Goal: Task Accomplishment & Management: Complete application form

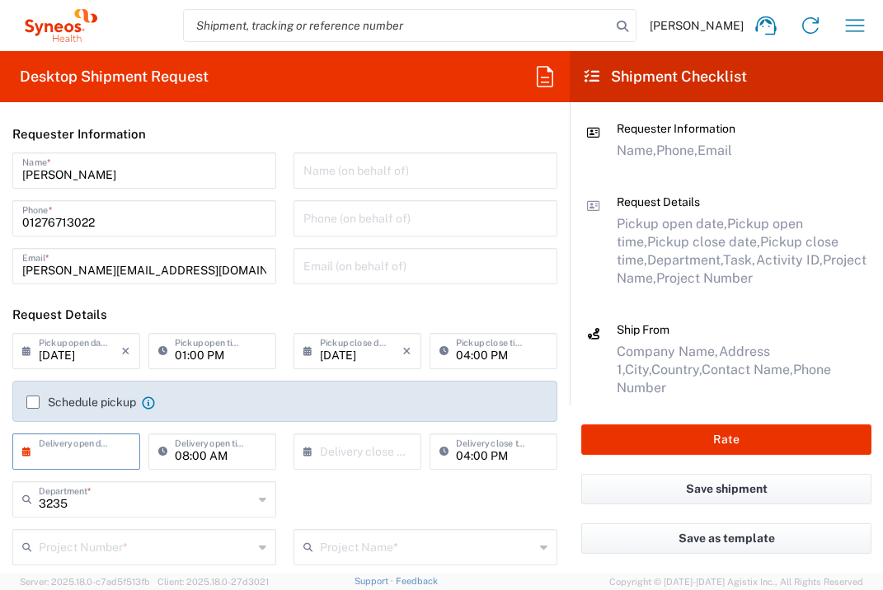
click at [88, 443] on input "text" at bounding box center [80, 450] width 82 height 29
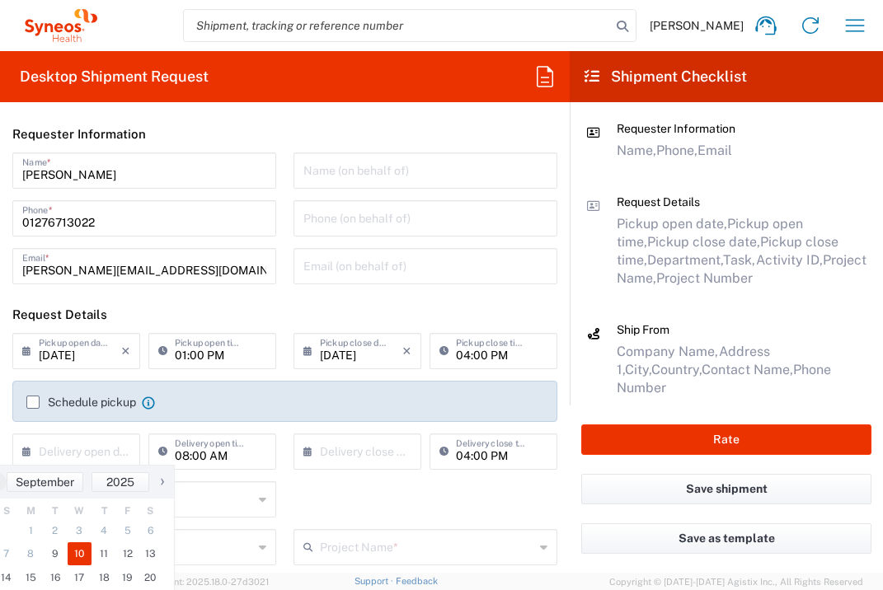
click at [76, 559] on span "10" at bounding box center [80, 553] width 25 height 23
type input "[DATE]"
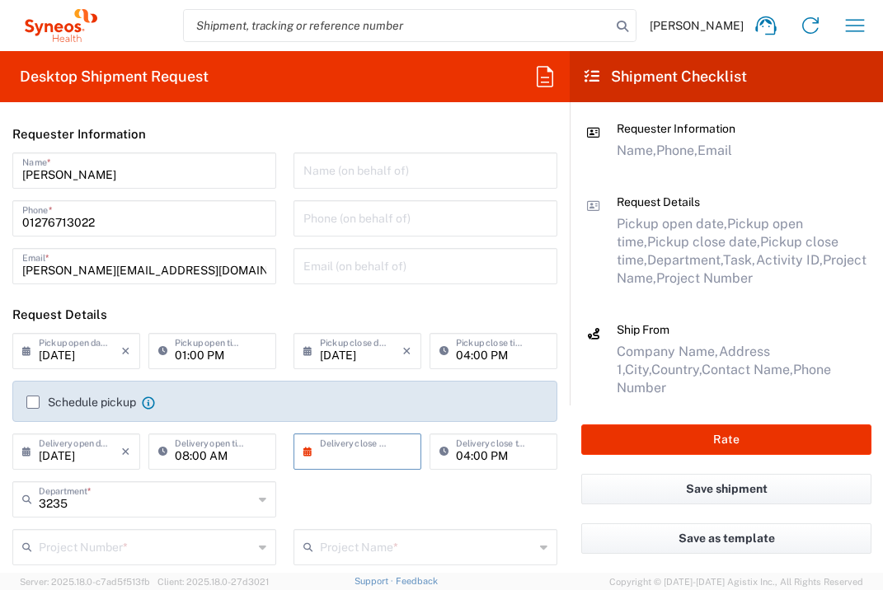
click at [368, 448] on input "text" at bounding box center [361, 450] width 82 height 29
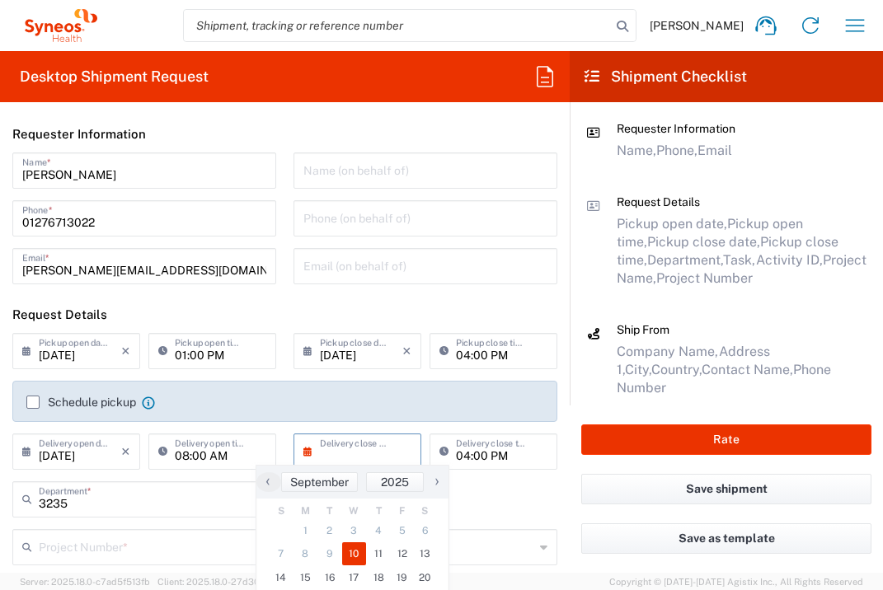
click at [353, 556] on span "10" at bounding box center [354, 553] width 25 height 23
type input "[DATE]"
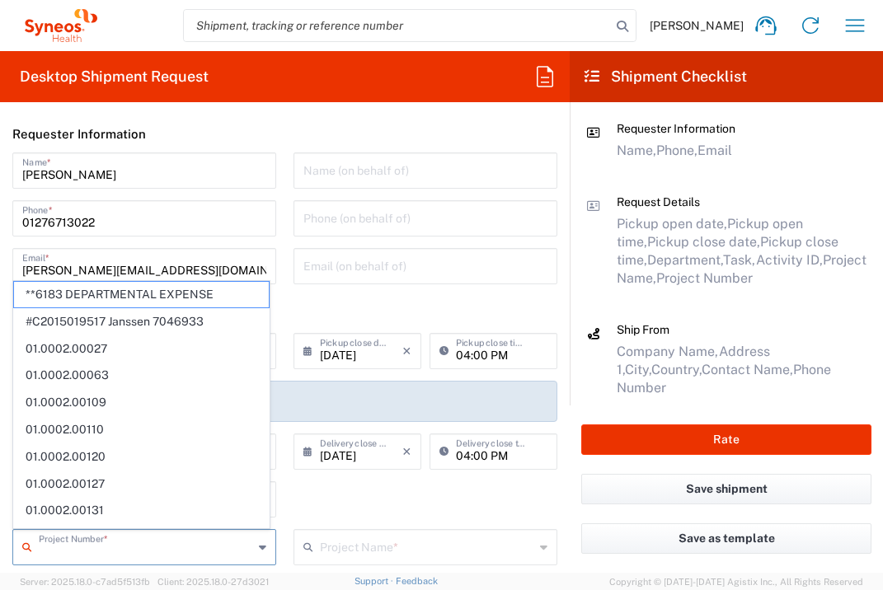
click at [195, 546] on input "text" at bounding box center [146, 546] width 214 height 29
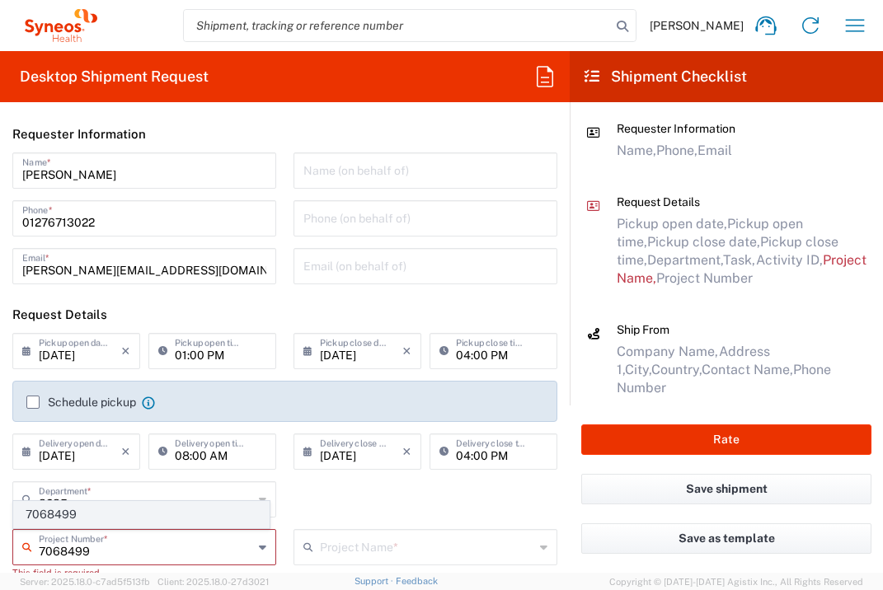
type input "7068499"
click at [172, 518] on span "7068499" at bounding box center [141, 515] width 255 height 26
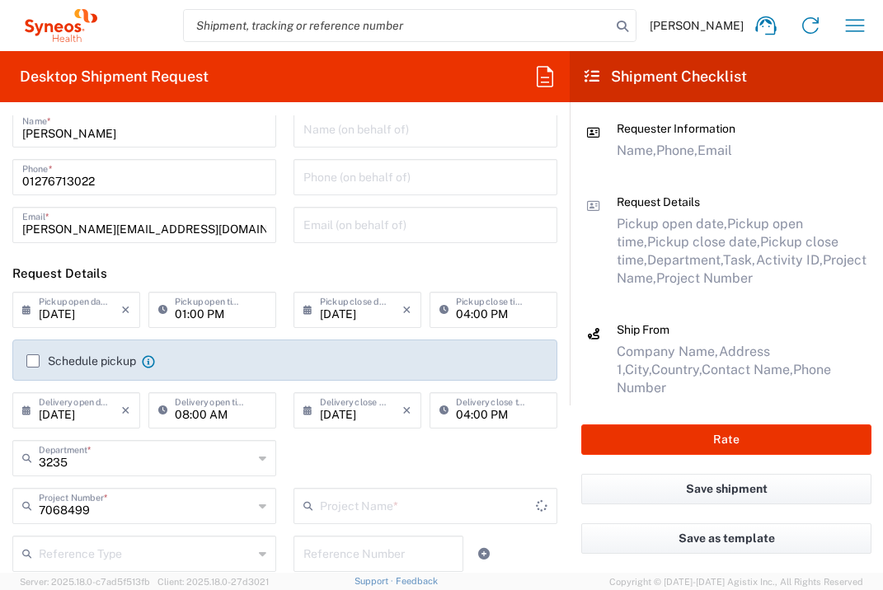
type input "Vir 7068499"
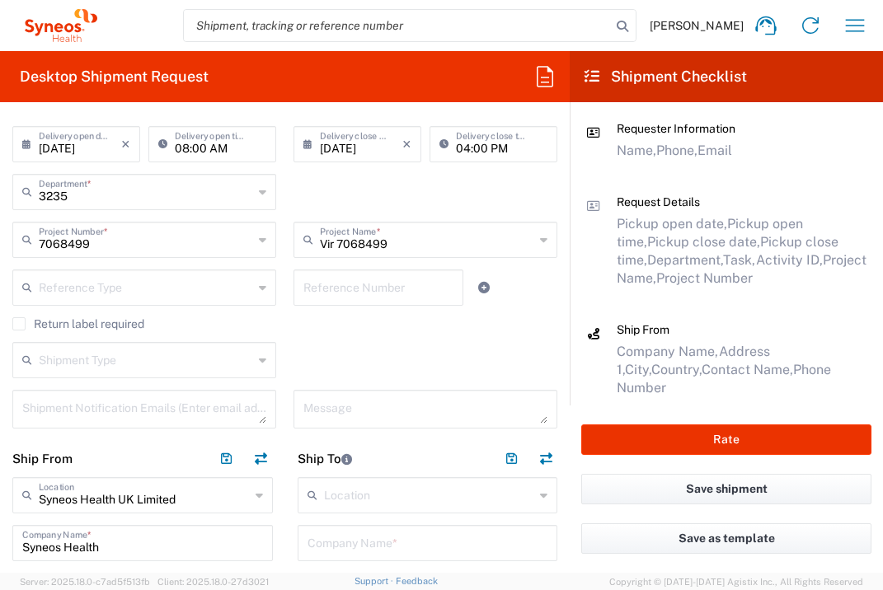
scroll to position [481, 0]
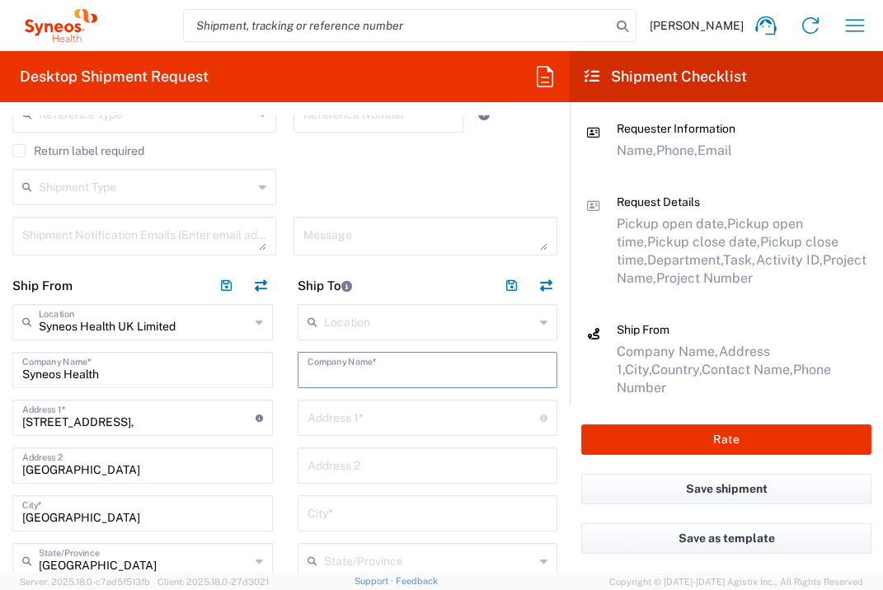
click at [343, 373] on input "text" at bounding box center [427, 368] width 241 height 29
type input "Studienzentrale der Med. Klinik 1"
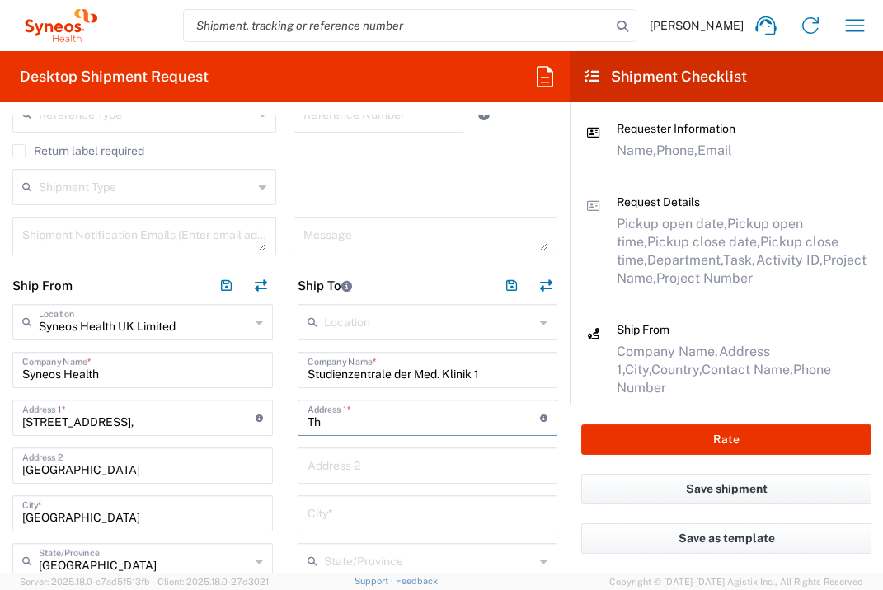
type input "[PERSON_NAME]-Kai 7"
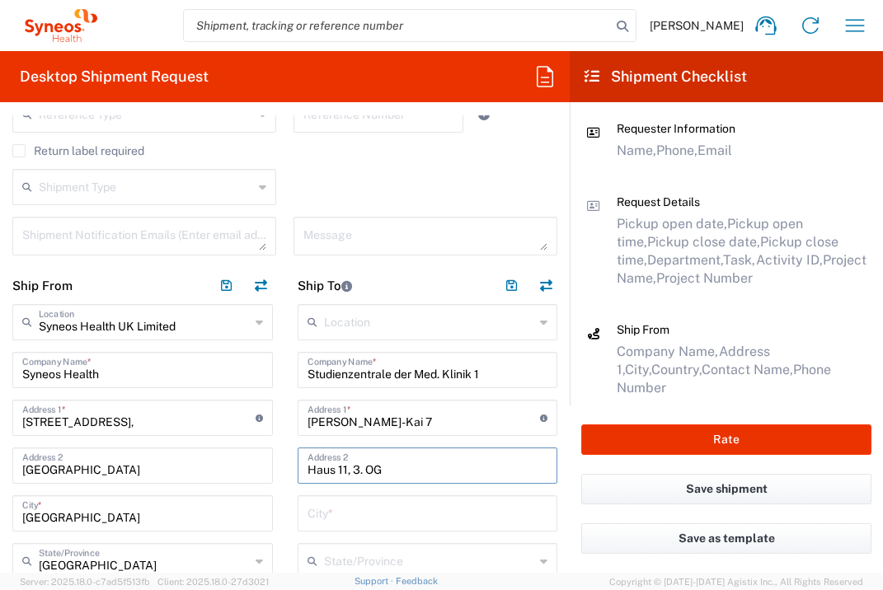
type input "Haus 11, 3. OG"
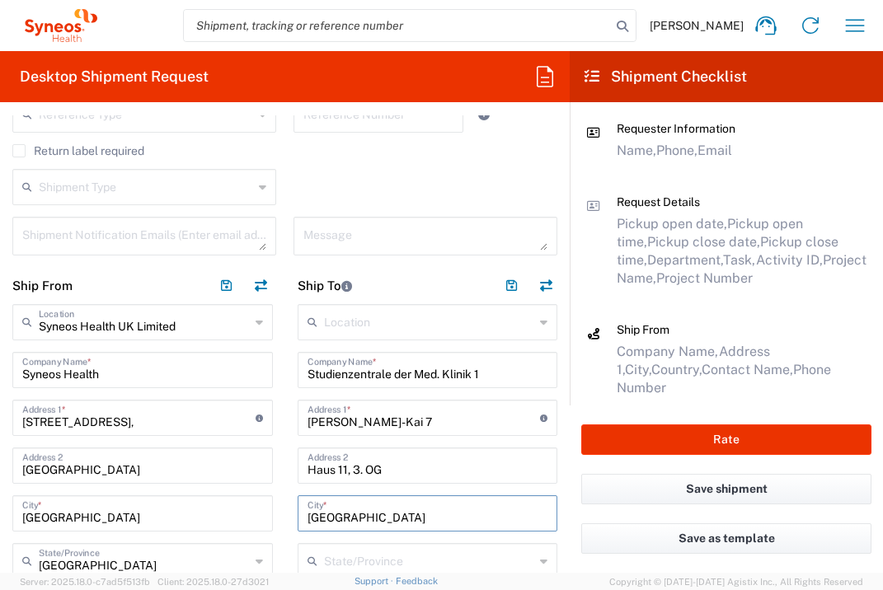
type input "[GEOGRAPHIC_DATA]"
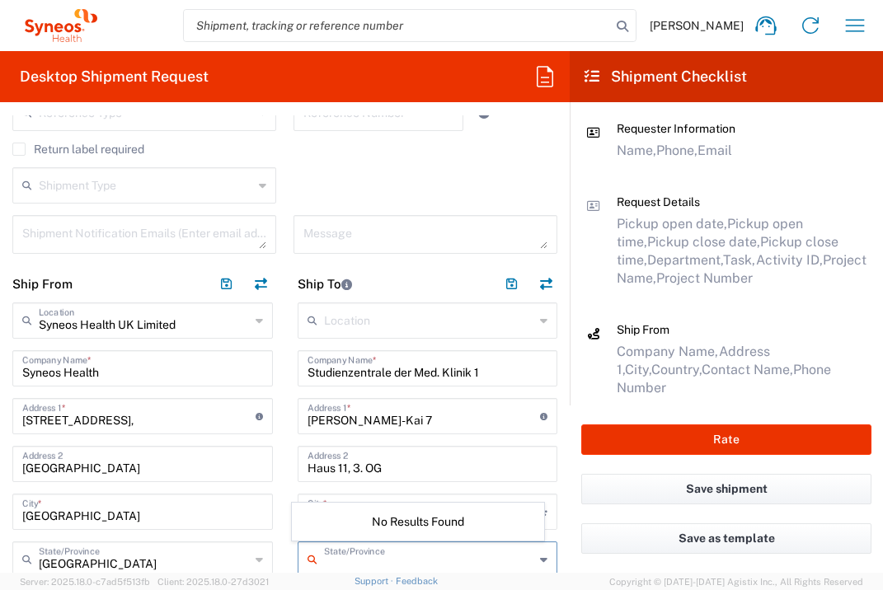
scroll to position [744, 0]
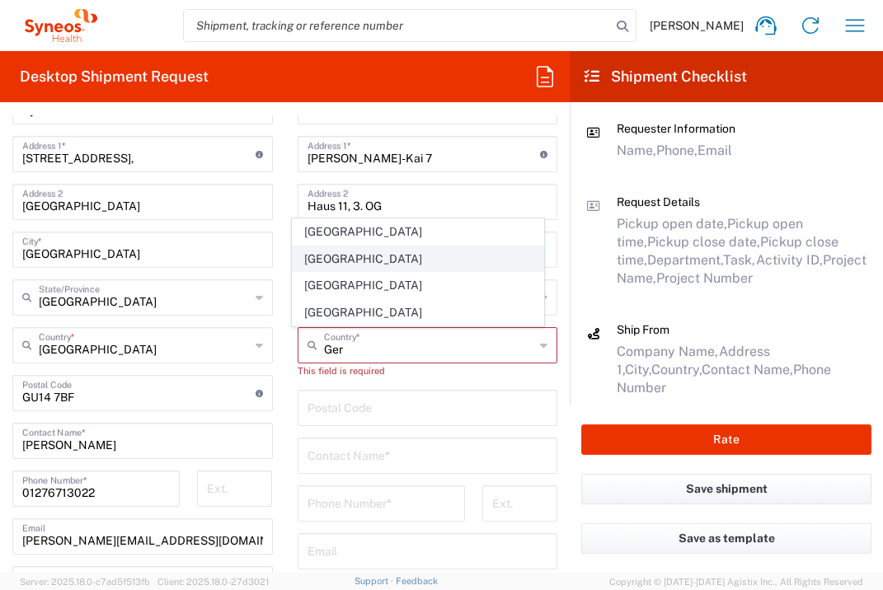
click at [310, 261] on span "[GEOGRAPHIC_DATA]" at bounding box center [418, 259] width 251 height 26
type input "[GEOGRAPHIC_DATA]"
type input "Sender/Shipper"
type input "Delivery Duty Paid"
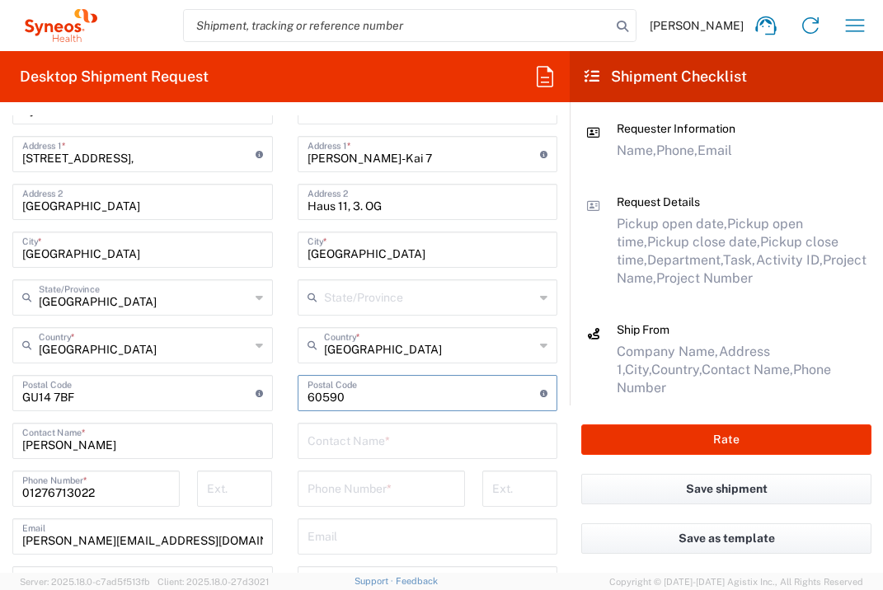
type input "60590"
type input "[PERSON_NAME]"
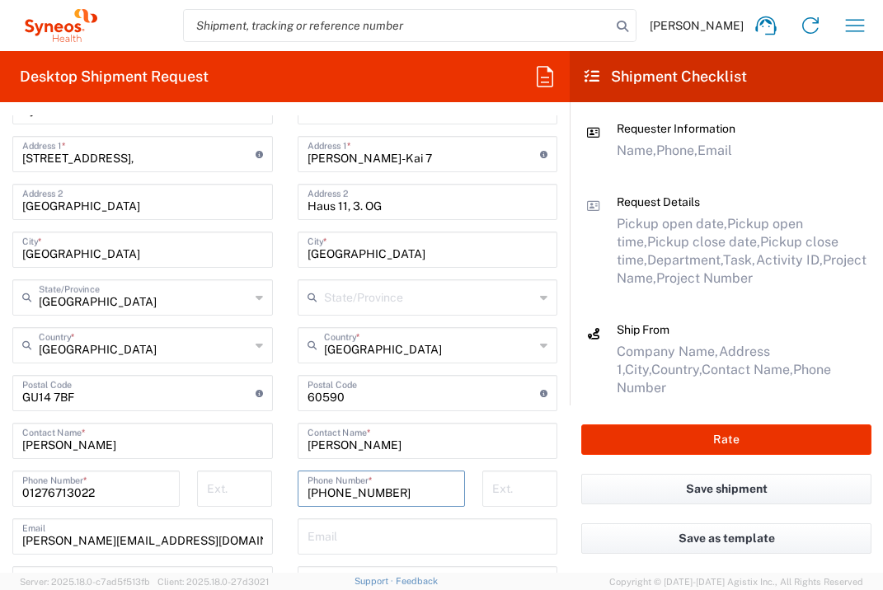
type input "[PHONE_NUMBER]"
type input "[PERSON_NAME][EMAIL_ADDRESS][DOMAIN_NAME]"
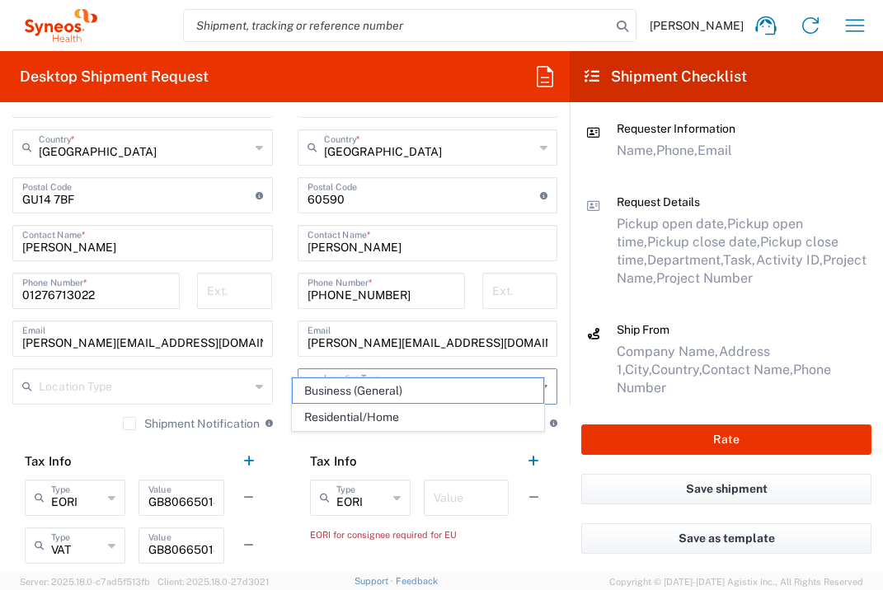
scroll to position [973, 0]
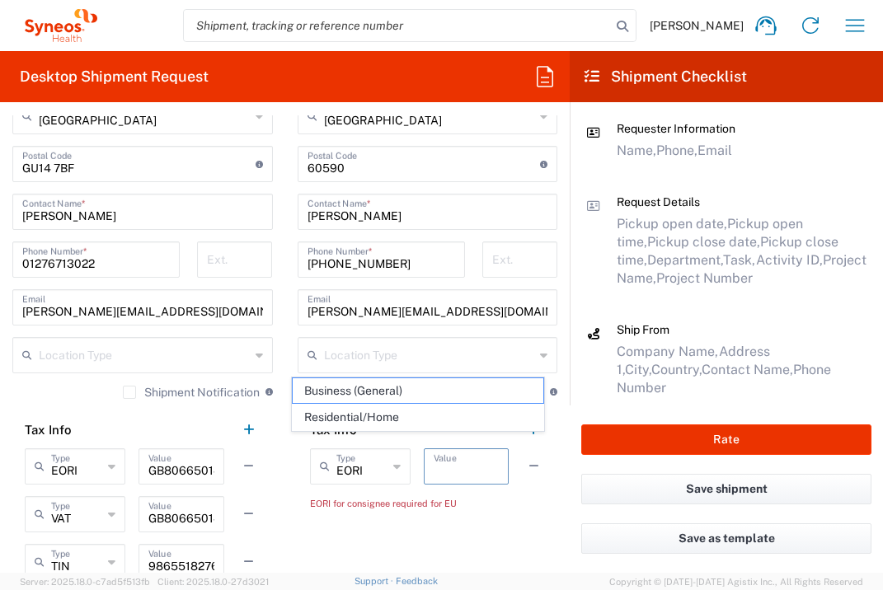
click at [463, 463] on input "text" at bounding box center [466, 465] width 65 height 29
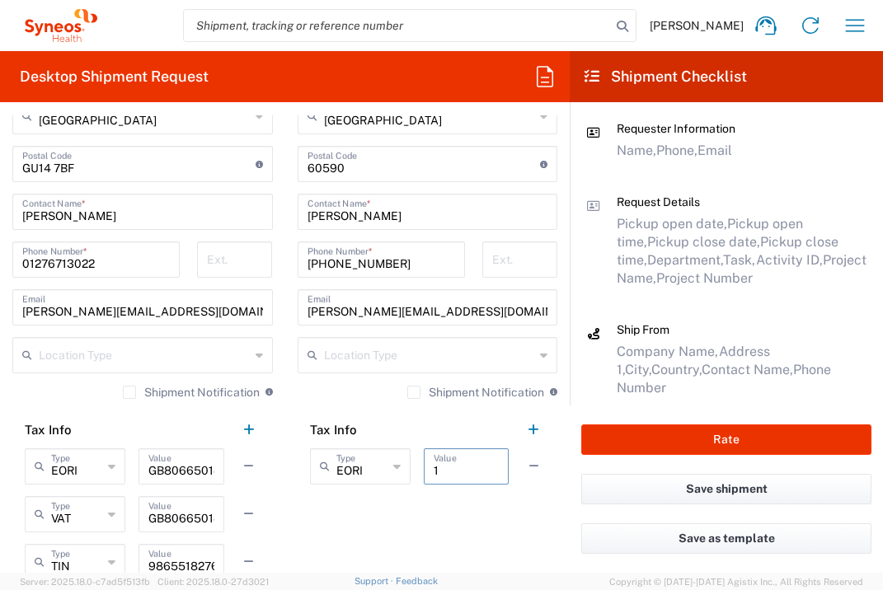
scroll to position [1168, 0]
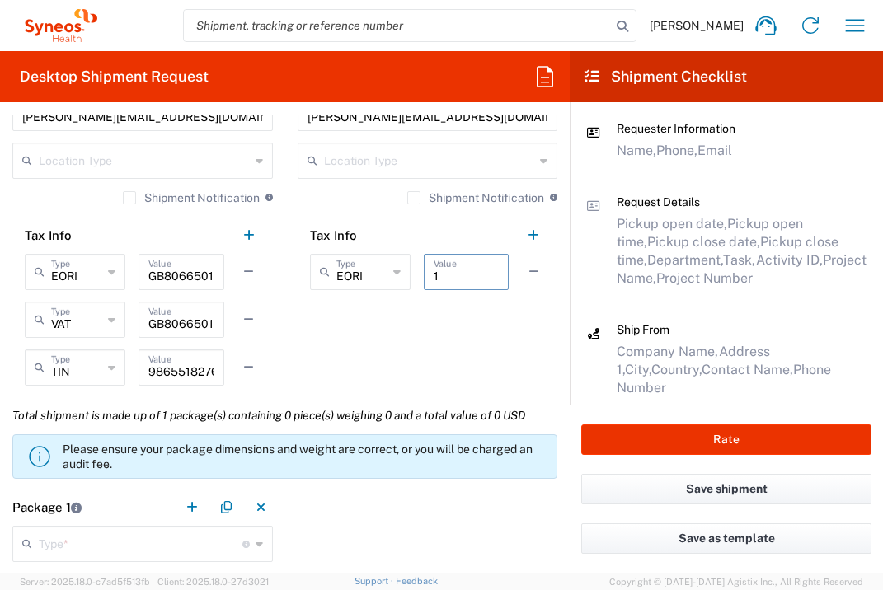
type input "1"
click at [198, 546] on input "text" at bounding box center [141, 542] width 204 height 29
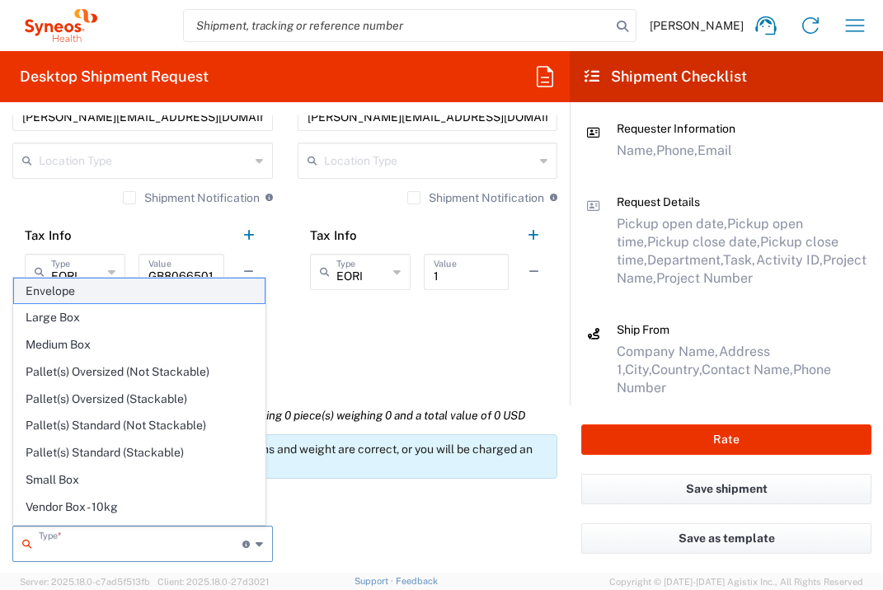
click at [144, 289] on span "Envelope" at bounding box center [139, 292] width 251 height 26
type input "Envelope"
type input "1"
type input "9.5"
type input "12.5"
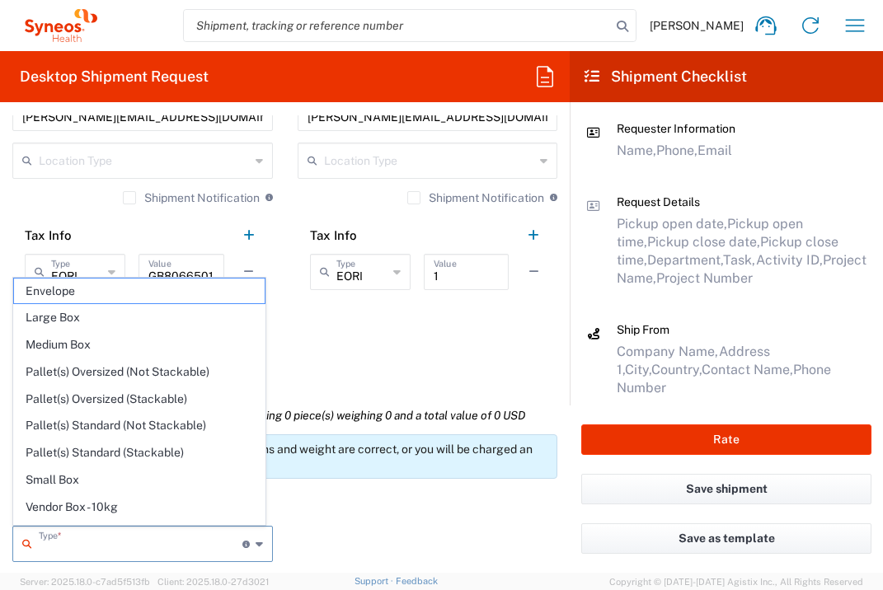
type input "0.25"
type input "in"
type input "0.45"
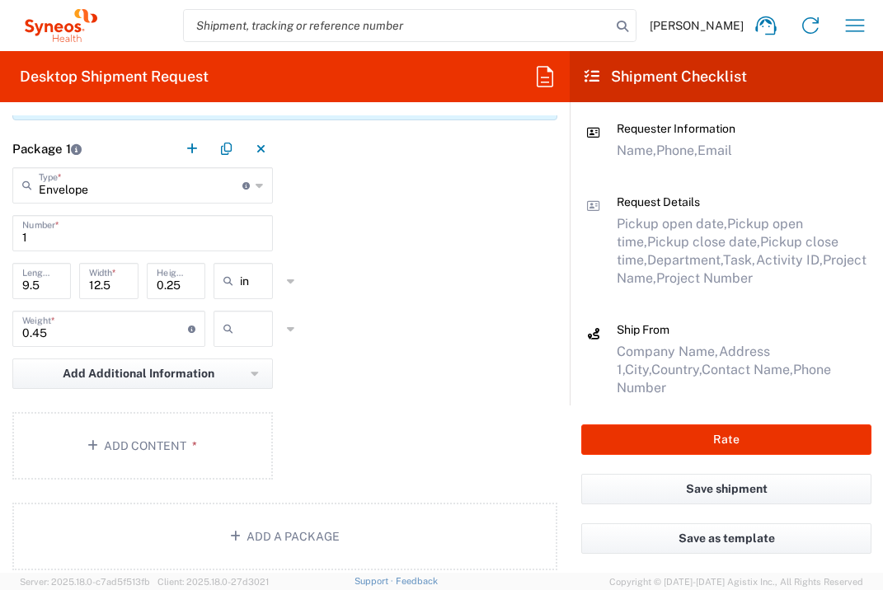
scroll to position [1632, 0]
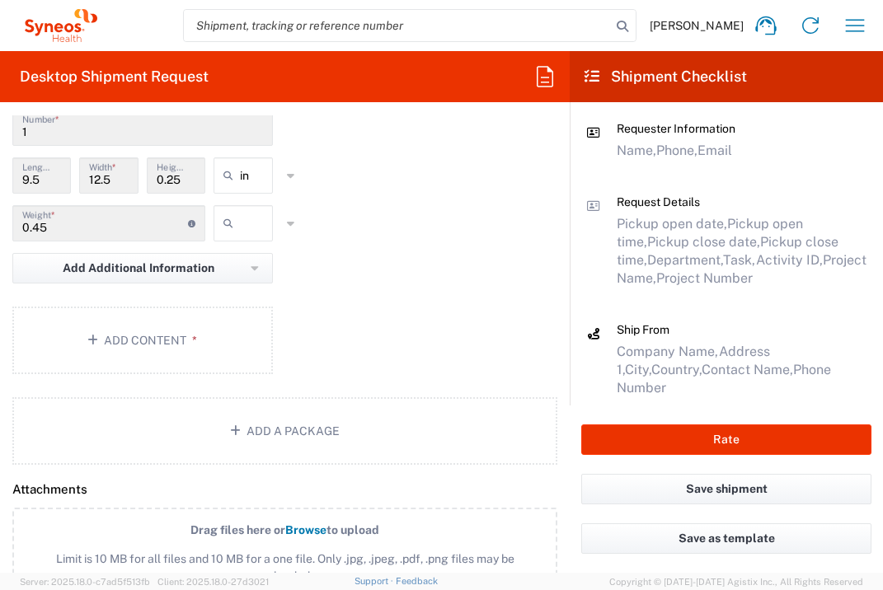
click at [240, 237] on input "text" at bounding box center [260, 223] width 41 height 26
click at [237, 326] on span "lbs" at bounding box center [238, 324] width 54 height 26
type input "lbs"
click at [223, 372] on button "Add Content *" at bounding box center [142, 341] width 260 height 68
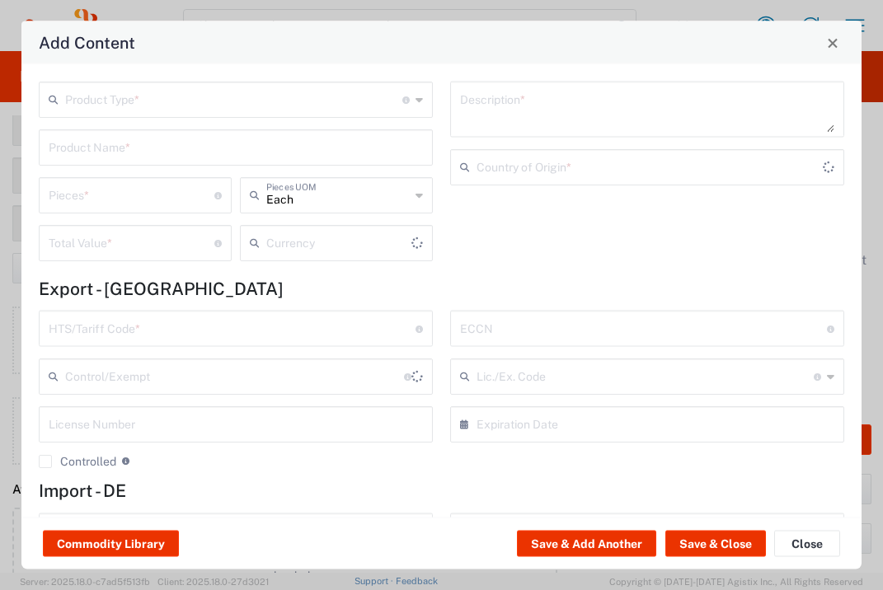
type input "US Dollar"
click at [235, 101] on input "text" at bounding box center [233, 98] width 337 height 29
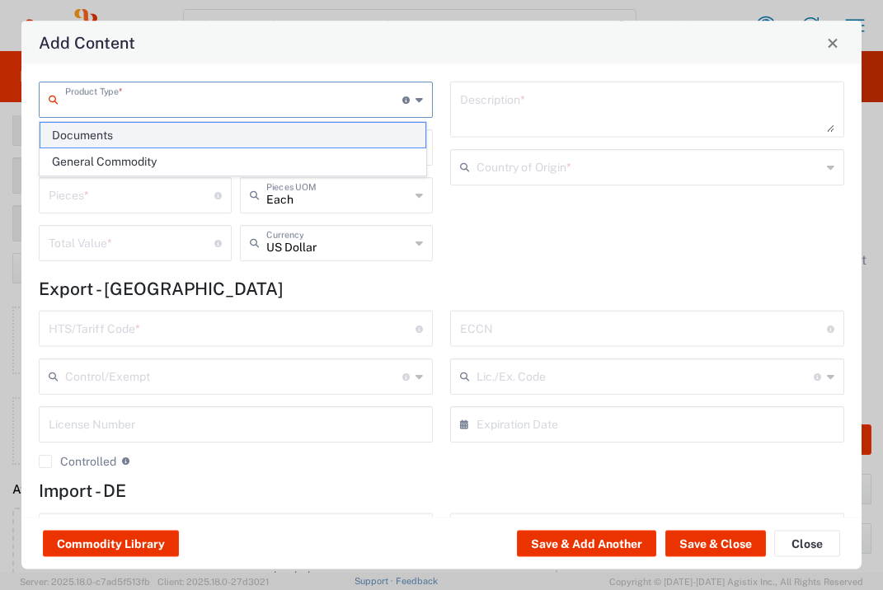
click at [209, 139] on span "Documents" at bounding box center [232, 136] width 385 height 26
type input "Documents"
type input "1"
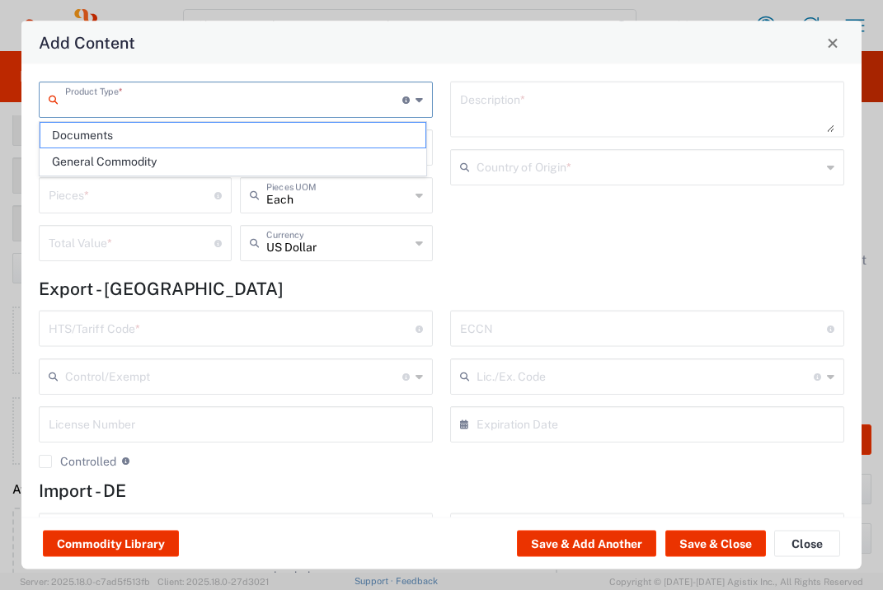
type textarea "Documents"
type input "[GEOGRAPHIC_DATA]"
type input "0000.00.0000"
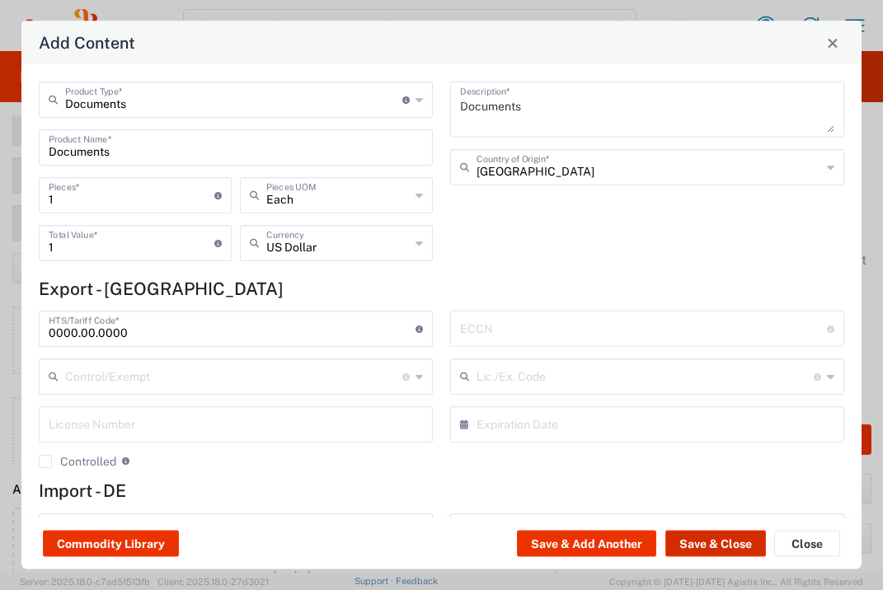
click at [723, 545] on button "Save & Close" at bounding box center [715, 544] width 101 height 26
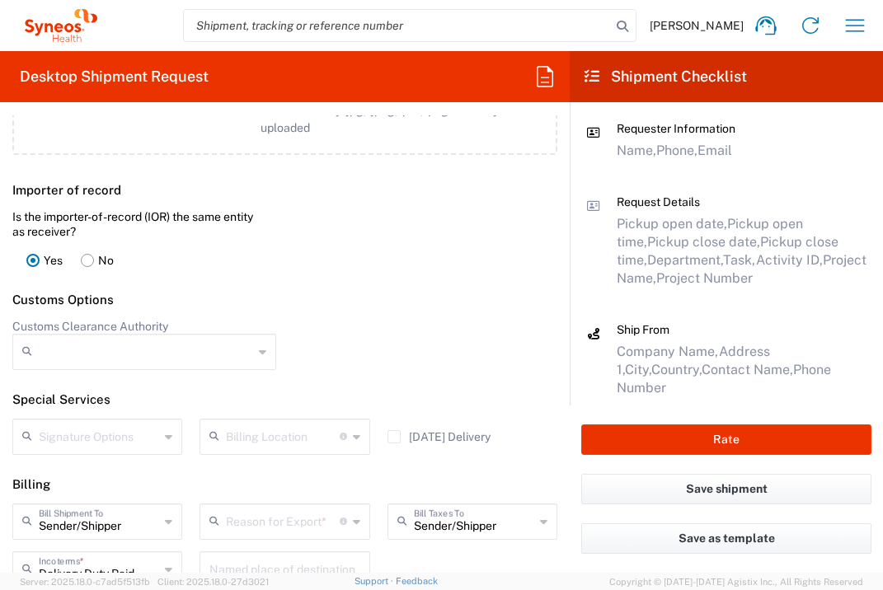
scroll to position [2179, 0]
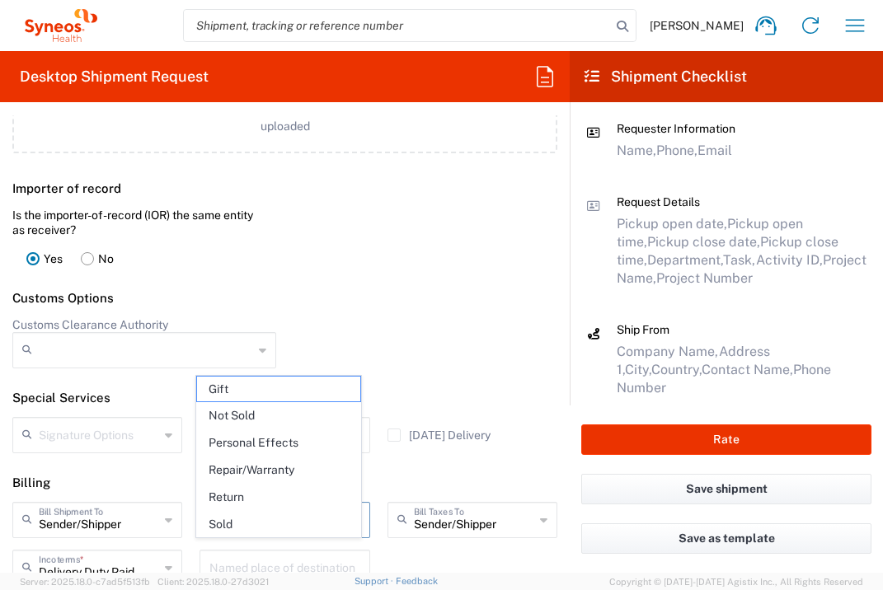
click at [281, 533] on input "text" at bounding box center [282, 518] width 113 height 29
drag, startPoint x: 336, startPoint y: 417, endPoint x: 388, endPoint y: 418, distance: 51.9
click at [336, 417] on span "Not Sold" at bounding box center [278, 416] width 162 height 26
type input "Not Sold"
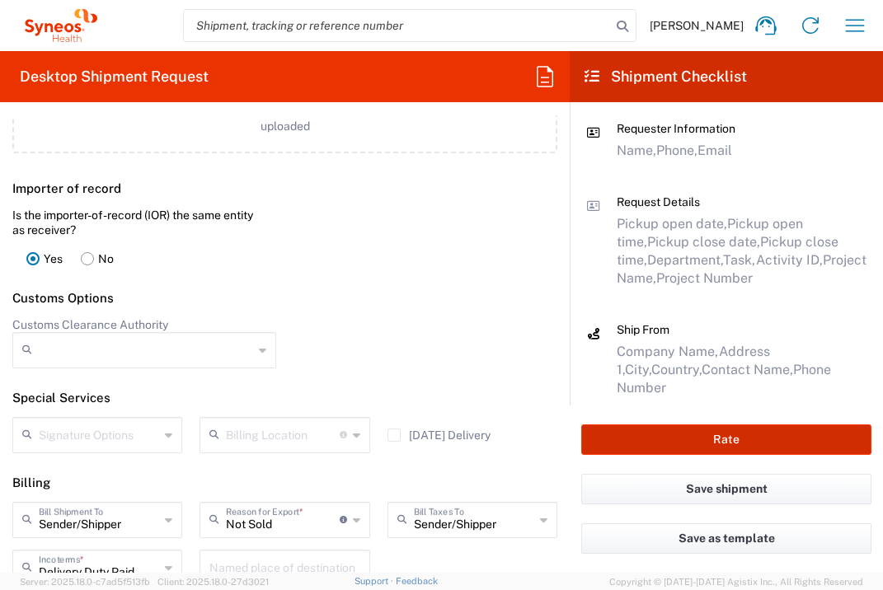
click at [648, 446] on button "Rate" at bounding box center [726, 439] width 290 height 30
type input "7068499"
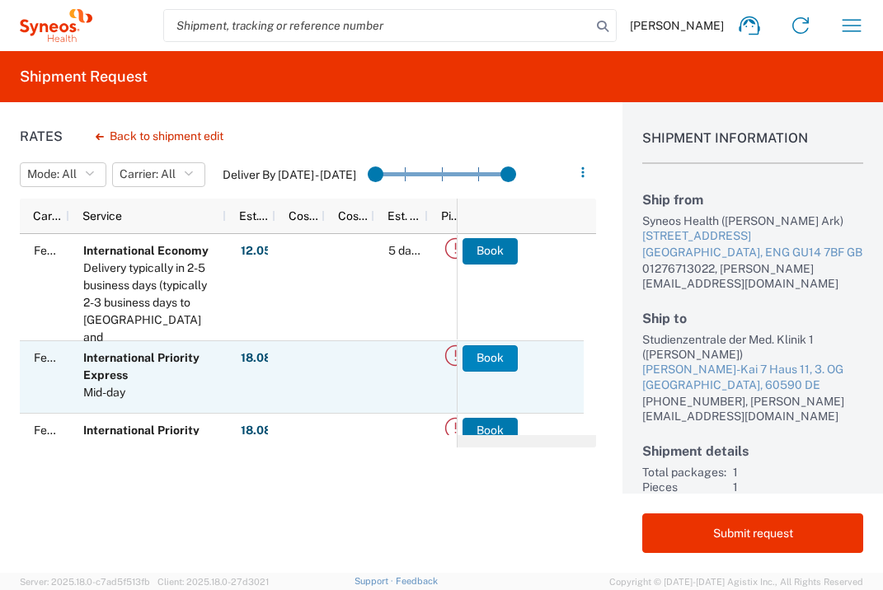
click at [500, 369] on button "Book" at bounding box center [489, 358] width 55 height 26
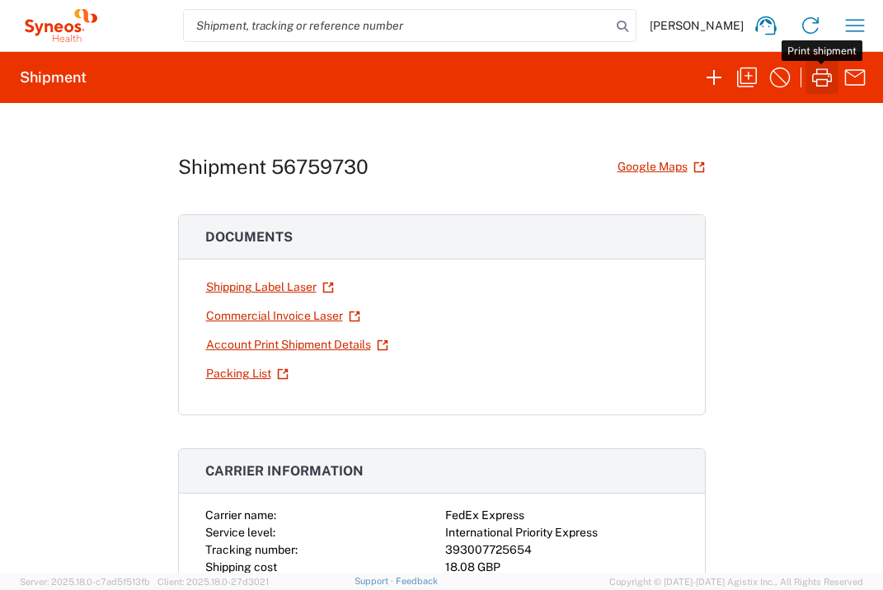
click at [819, 74] on icon "button" at bounding box center [822, 77] width 20 height 18
click at [853, 28] on icon "button" at bounding box center [855, 25] width 26 height 26
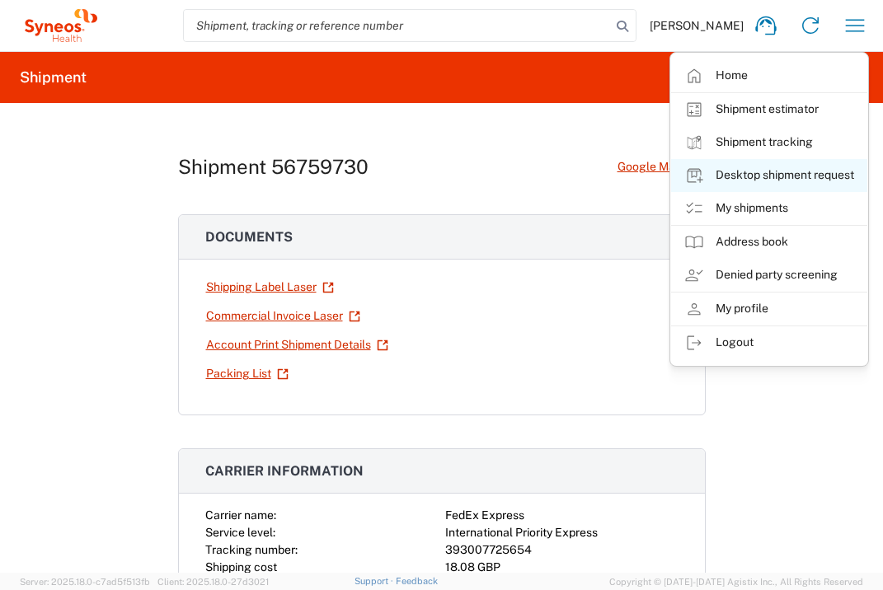
click at [805, 173] on link "Desktop shipment request" at bounding box center [769, 175] width 196 height 33
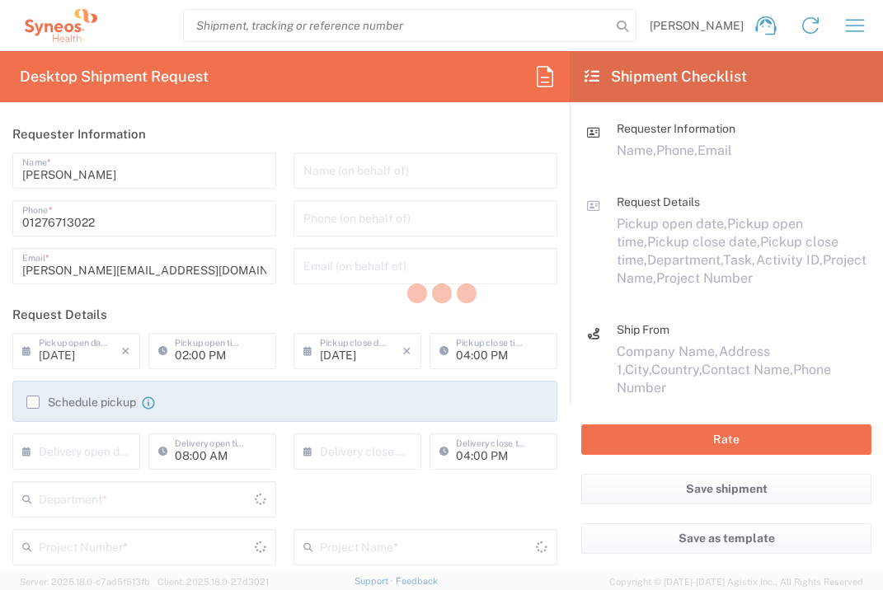
type input "3235"
type input "[GEOGRAPHIC_DATA]"
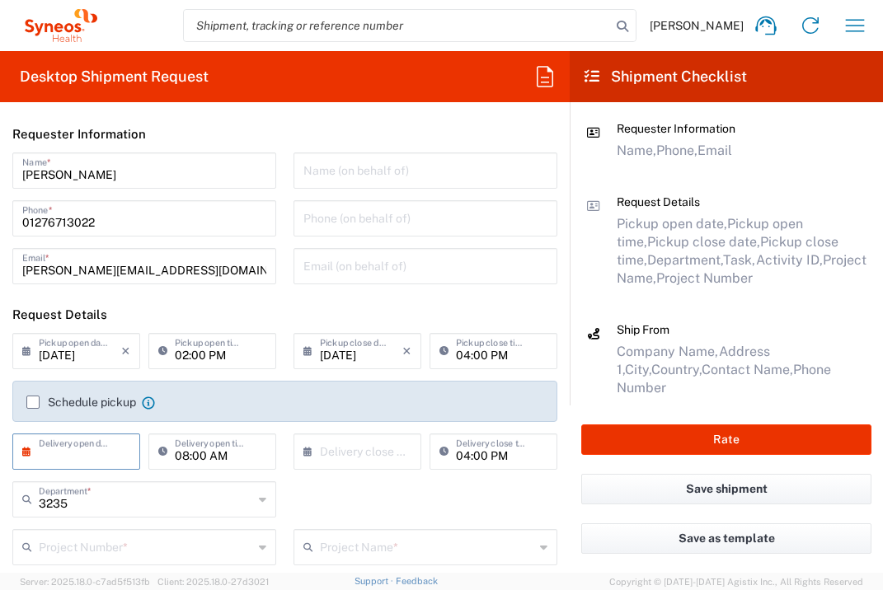
click at [108, 452] on input "text" at bounding box center [80, 450] width 82 height 29
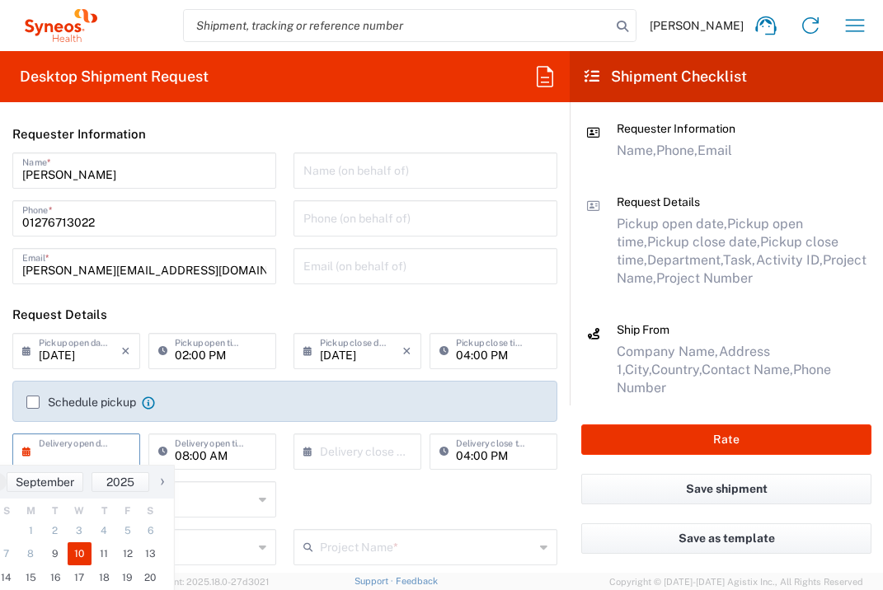
click at [83, 557] on span "10" at bounding box center [80, 553] width 25 height 23
type input "[DATE]"
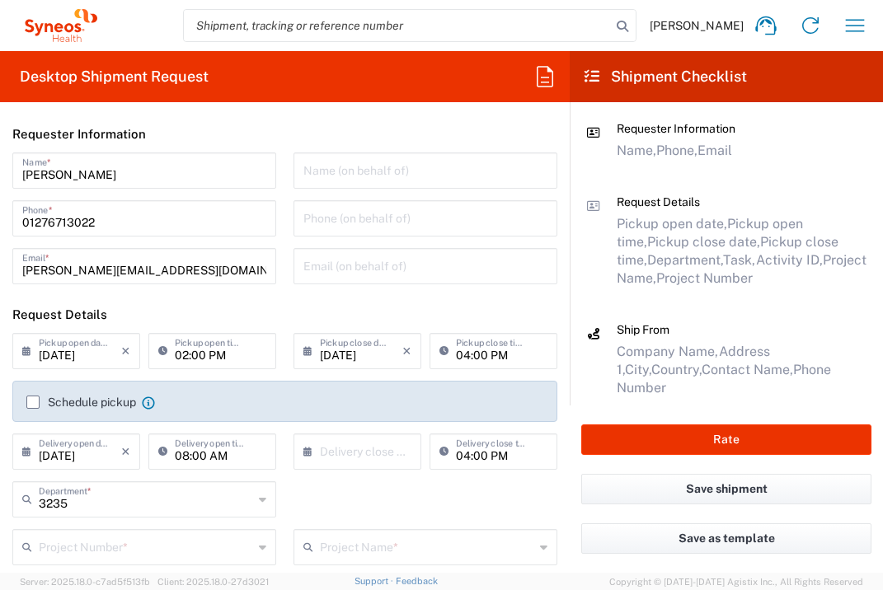
click at [414, 434] on div "× Delivery close date Cancel Apply" at bounding box center [357, 458] width 136 height 48
click at [392, 452] on input "text" at bounding box center [361, 450] width 82 height 29
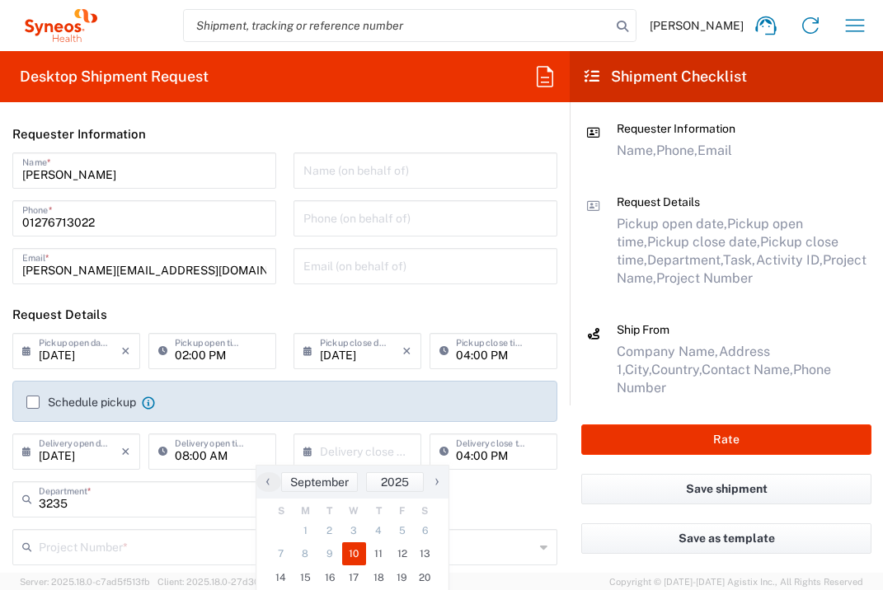
click at [359, 551] on span "10" at bounding box center [354, 553] width 25 height 23
type input "[DATE]"
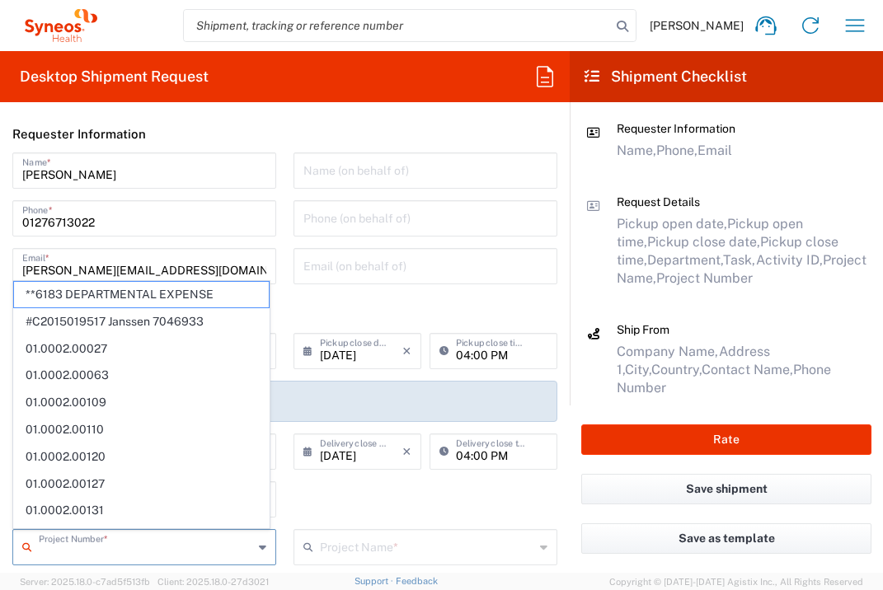
click at [87, 546] on input "text" at bounding box center [146, 546] width 214 height 29
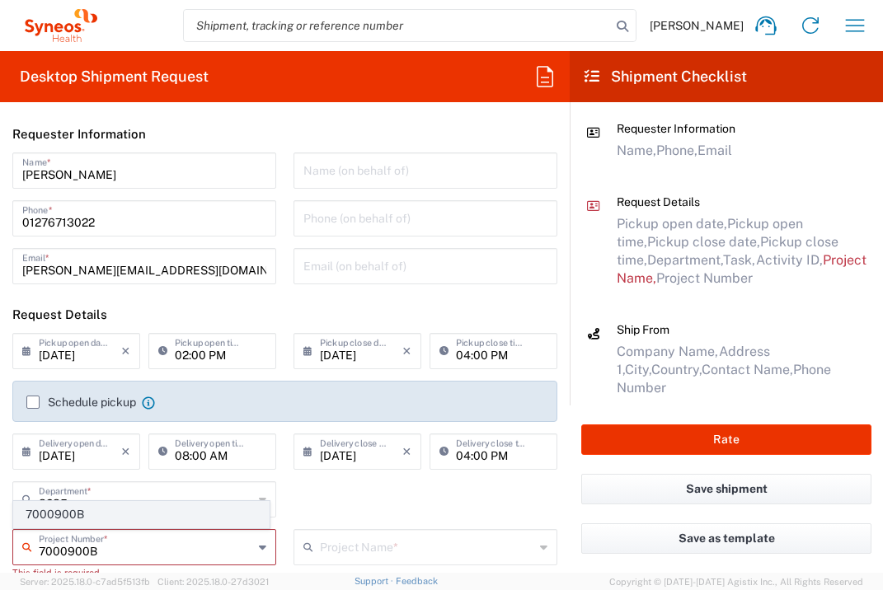
type input "7000900B"
click at [212, 519] on span "7000900B" at bounding box center [141, 515] width 255 height 26
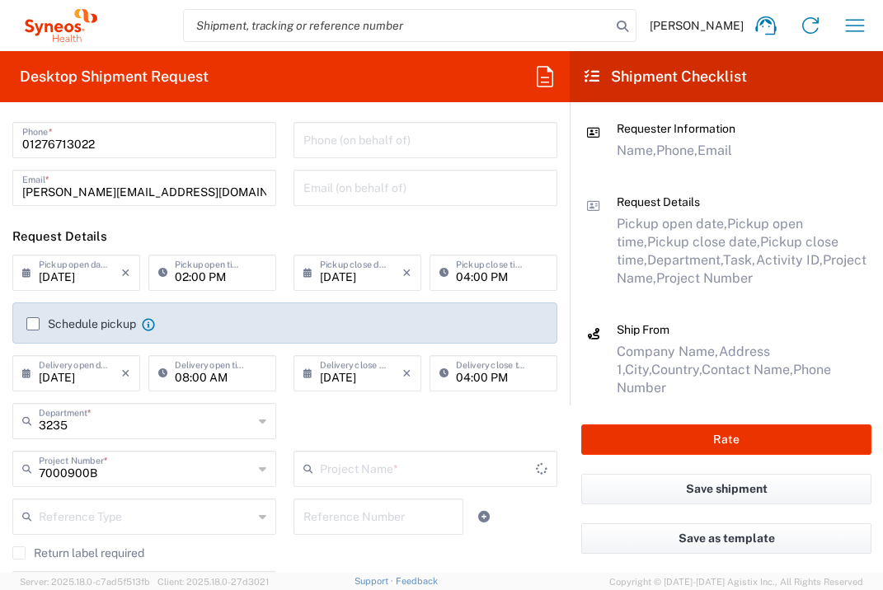
scroll to position [230, 0]
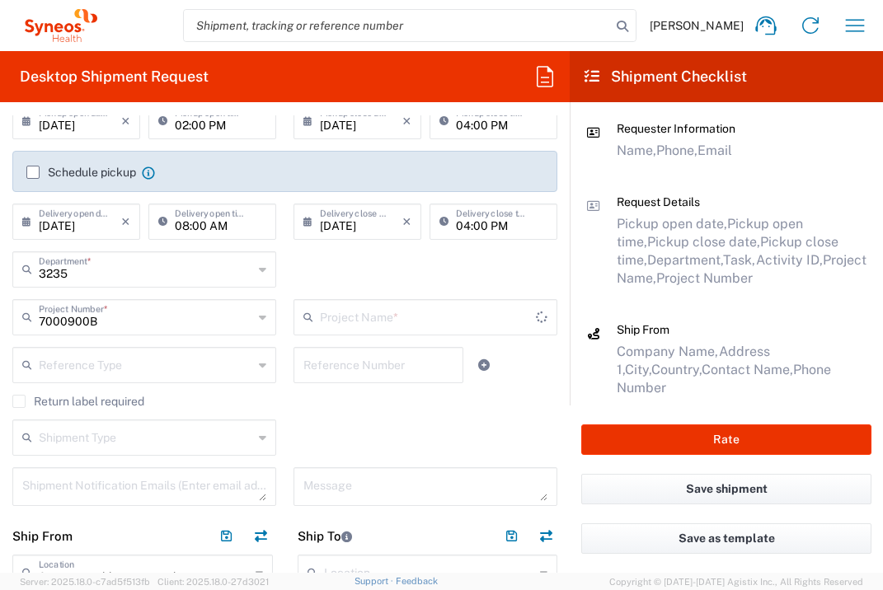
type input "[PERSON_NAME] 7000900B"
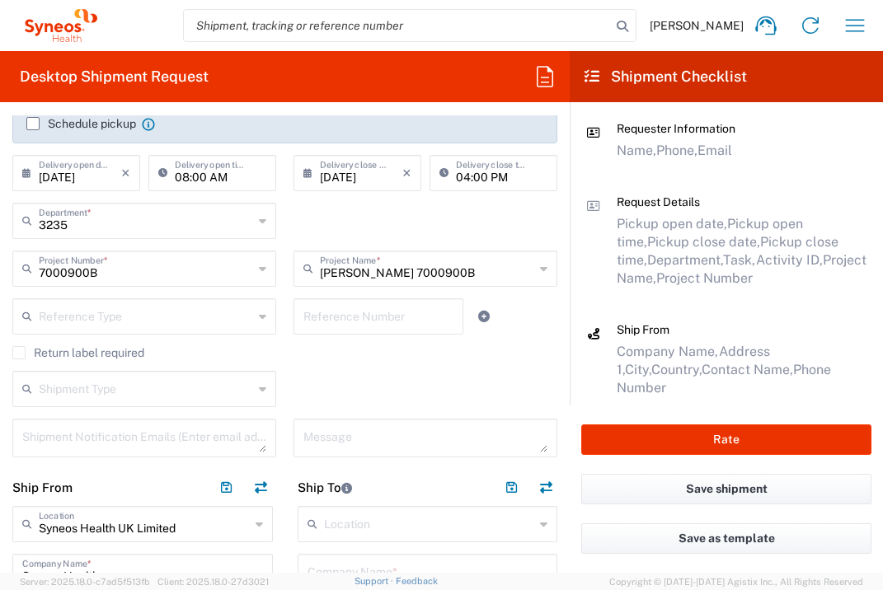
scroll to position [510, 0]
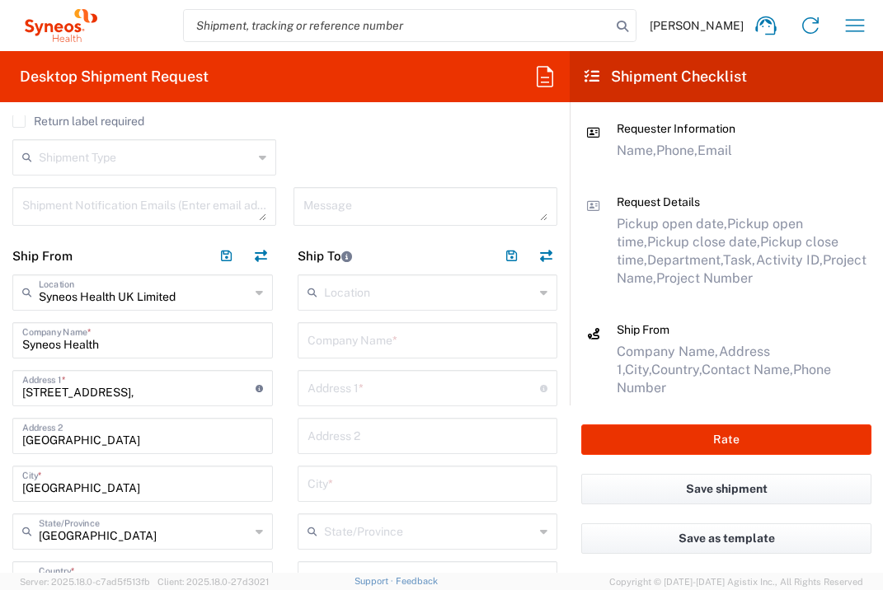
click at [391, 342] on input "text" at bounding box center [427, 339] width 241 height 29
type input "Europejskie Centrum Zdrowia Otwock"
type input "Szpital im. Fryderka Chopina"
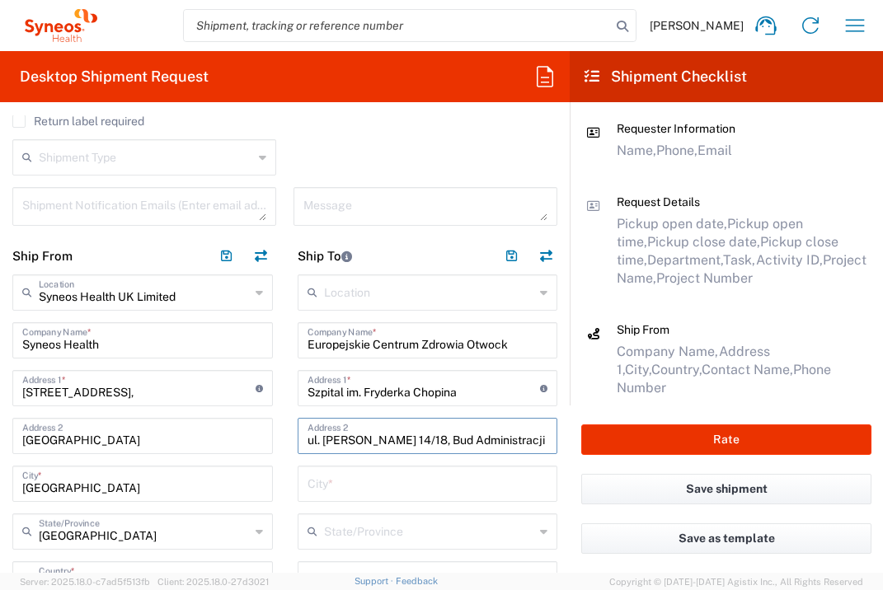
type input "ul. [PERSON_NAME] 14/18, Bud Administracji"
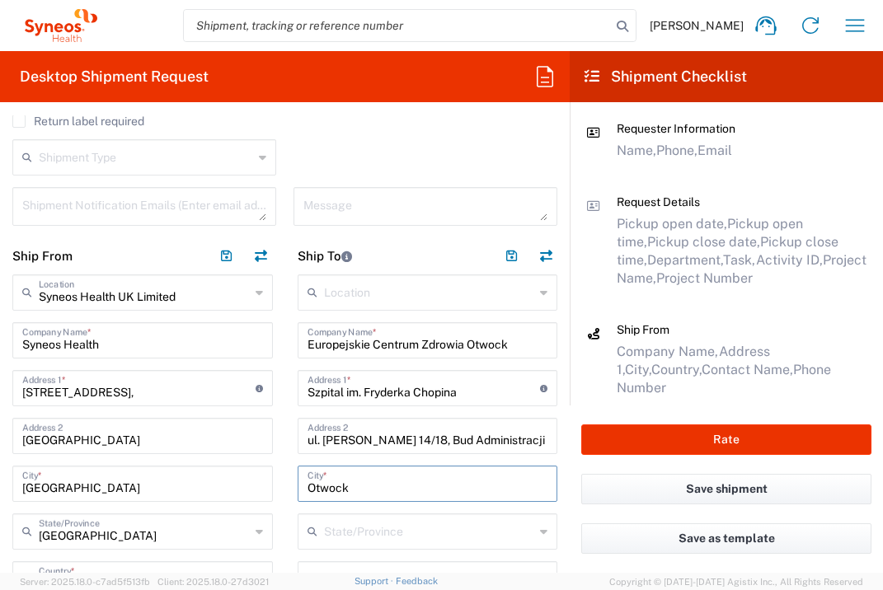
type input "Otwock"
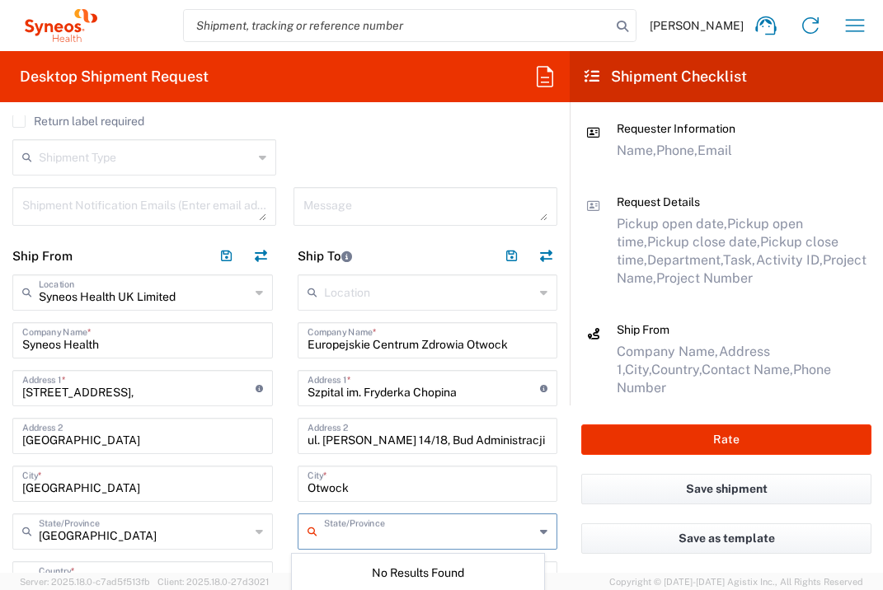
scroll to position [530, 0]
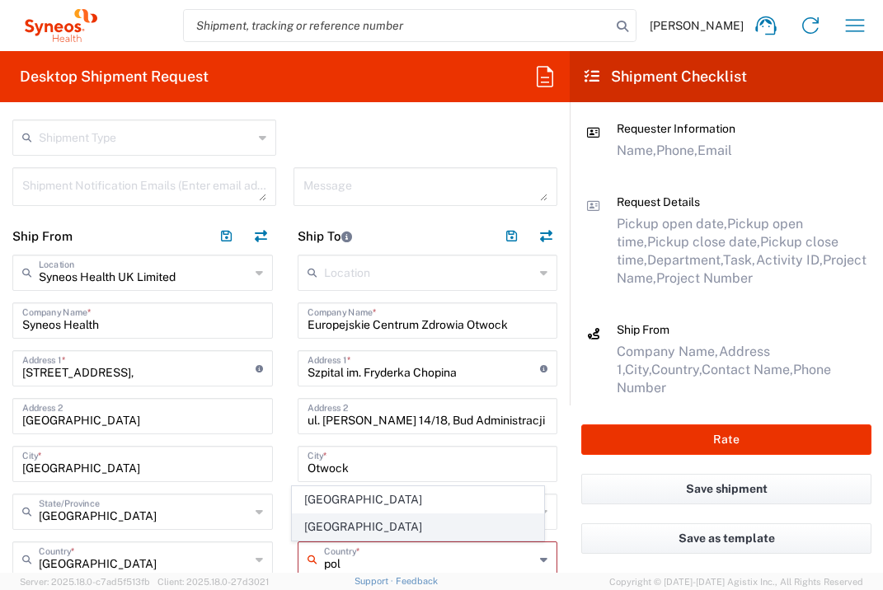
click at [326, 521] on span "[GEOGRAPHIC_DATA]" at bounding box center [418, 527] width 251 height 26
type input "[GEOGRAPHIC_DATA]"
type input "Sender/Shipper"
type input "Delivery Duty Paid"
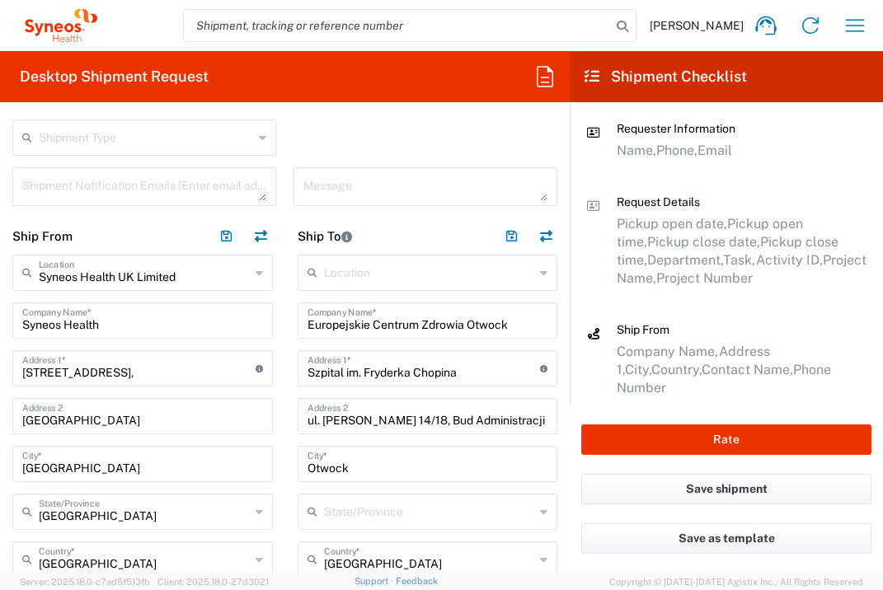
scroll to position [792, 0]
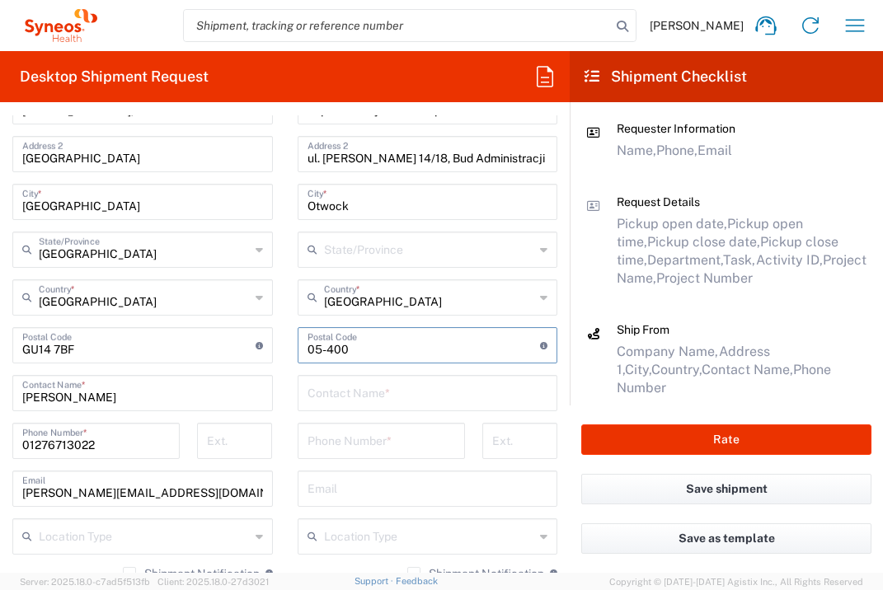
type input "05-400"
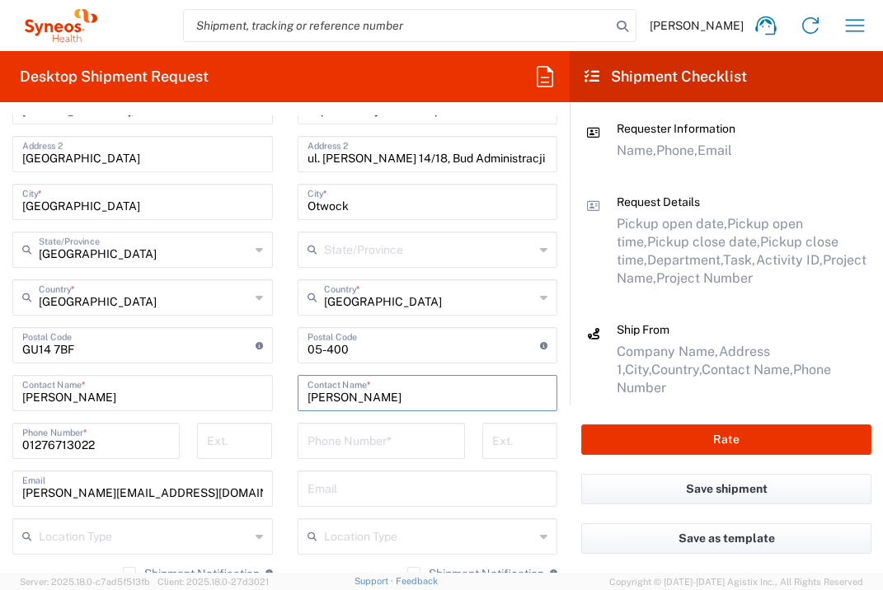
type input "[PERSON_NAME]"
type input "[PHONE_NUMBER]"
click at [421, 500] on input "text" at bounding box center [427, 487] width 241 height 29
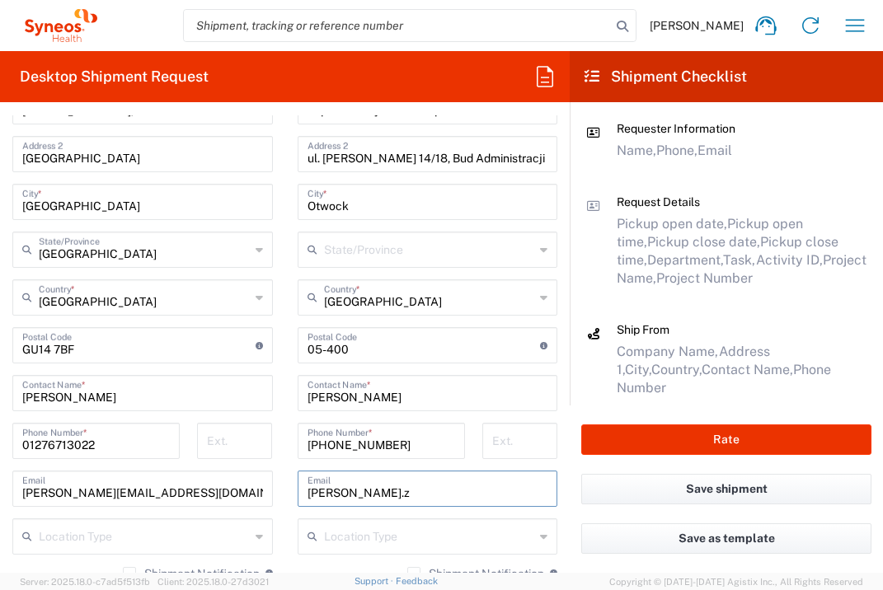
type input "[PERSON_NAME][EMAIL_ADDRESS][PERSON_NAME][DOMAIN_NAME]"
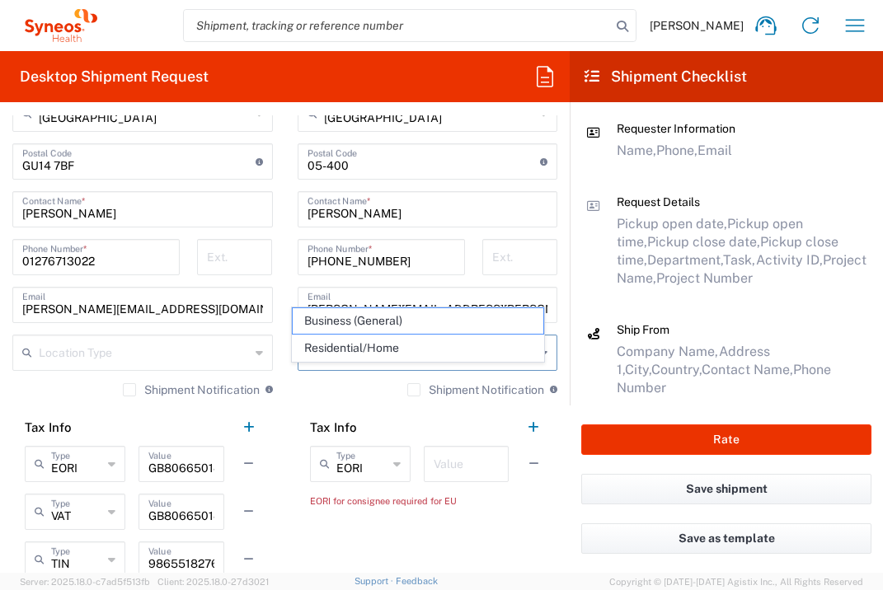
scroll to position [1088, 0]
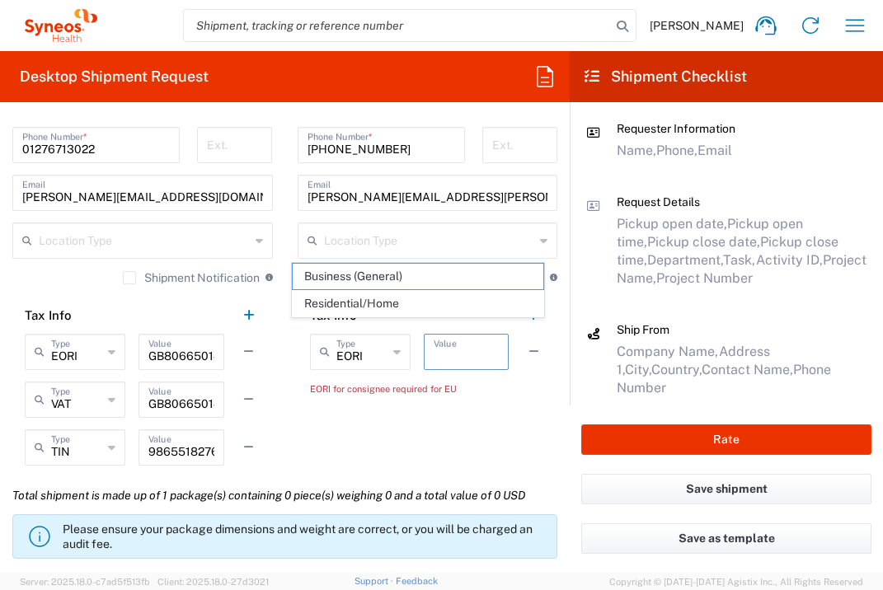
click at [467, 354] on input "text" at bounding box center [466, 350] width 65 height 29
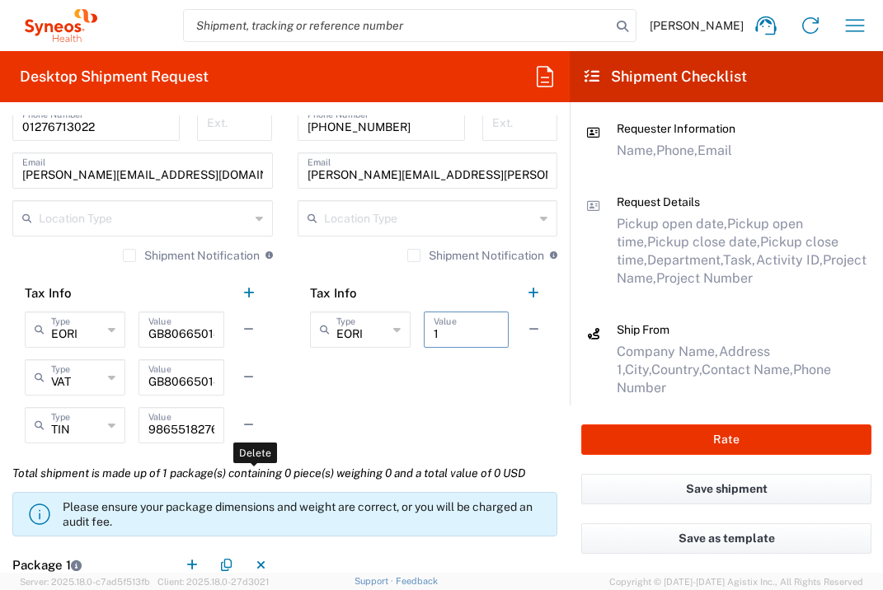
scroll to position [1288, 0]
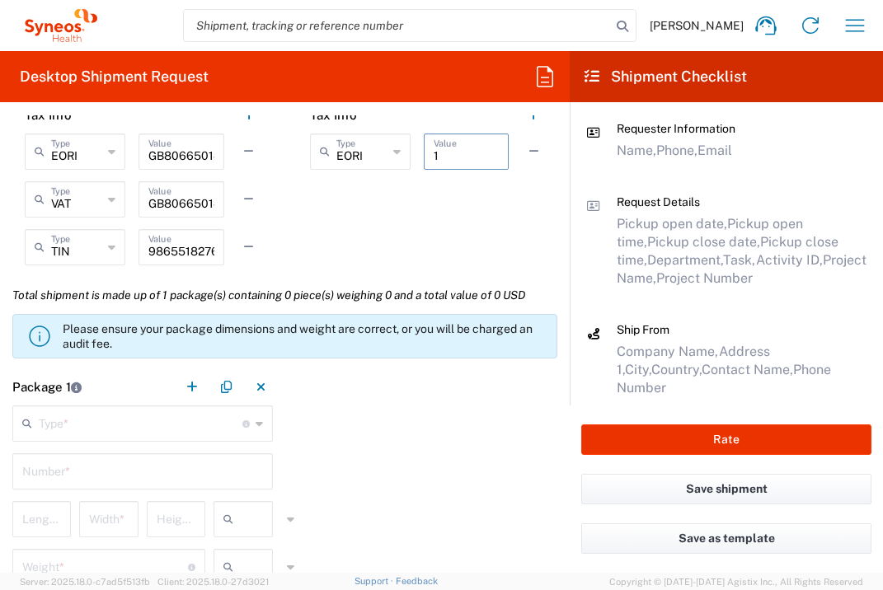
type input "1"
click at [197, 424] on input "text" at bounding box center [141, 422] width 204 height 29
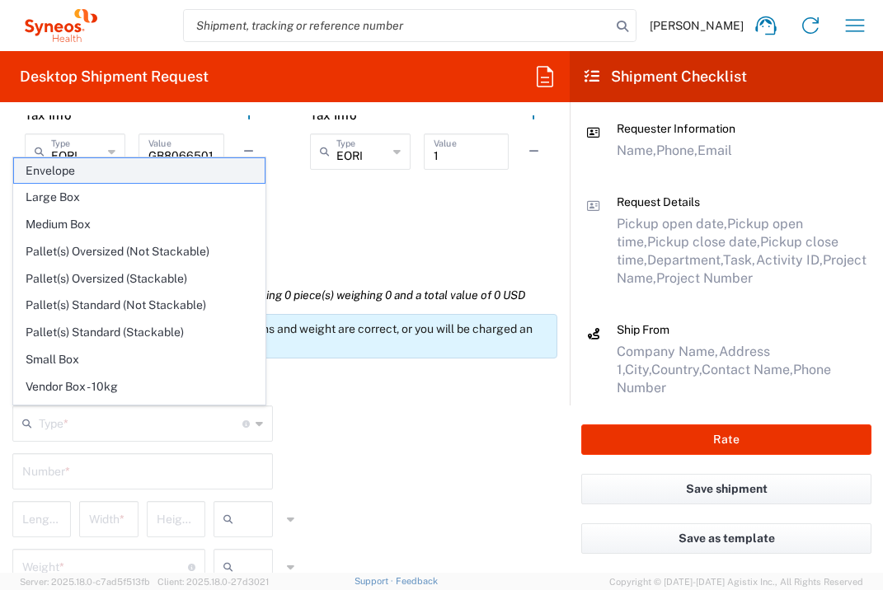
click at [155, 162] on span "Envelope" at bounding box center [139, 171] width 251 height 26
type input "Envelope"
type input "1"
type input "9.5"
type input "12.5"
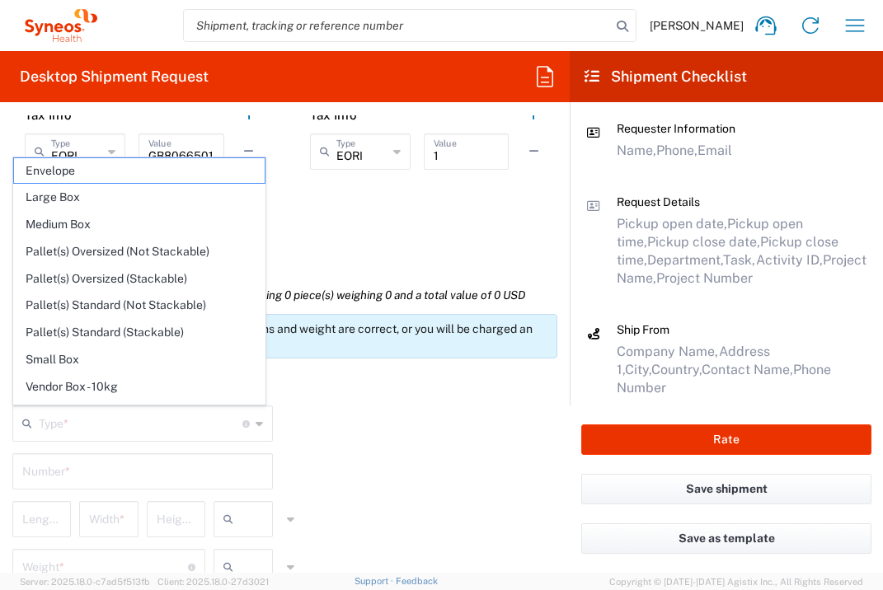
type input "0.25"
type input "in"
type input "0.45"
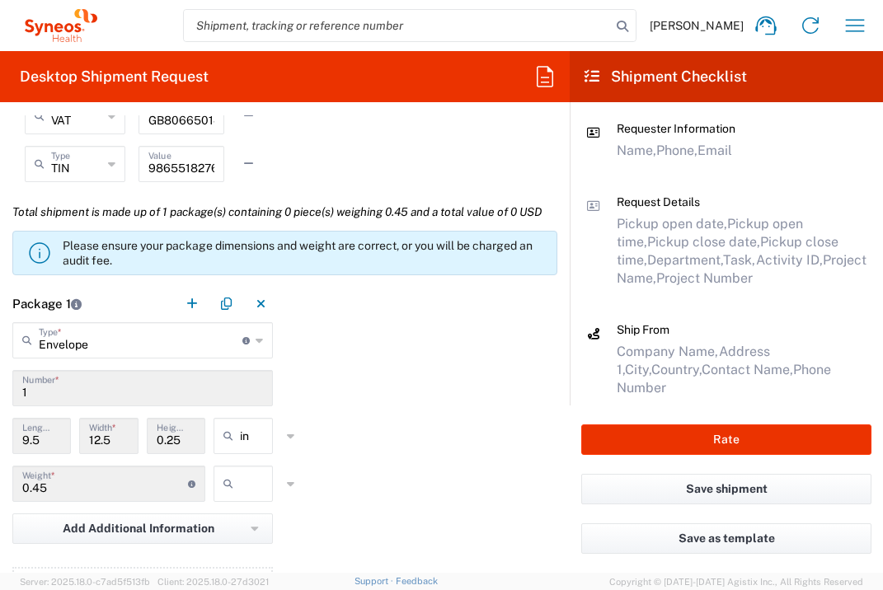
scroll to position [1541, 0]
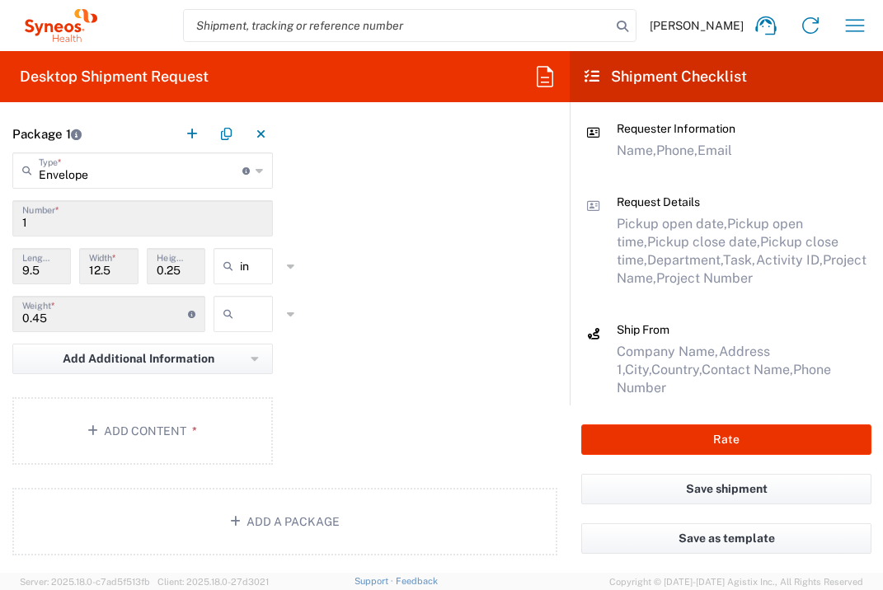
click at [241, 327] on input "text" at bounding box center [260, 314] width 41 height 26
click at [227, 422] on span "lbs" at bounding box center [238, 414] width 54 height 26
type input "lbs"
click at [194, 465] on button "Add Content *" at bounding box center [142, 431] width 260 height 68
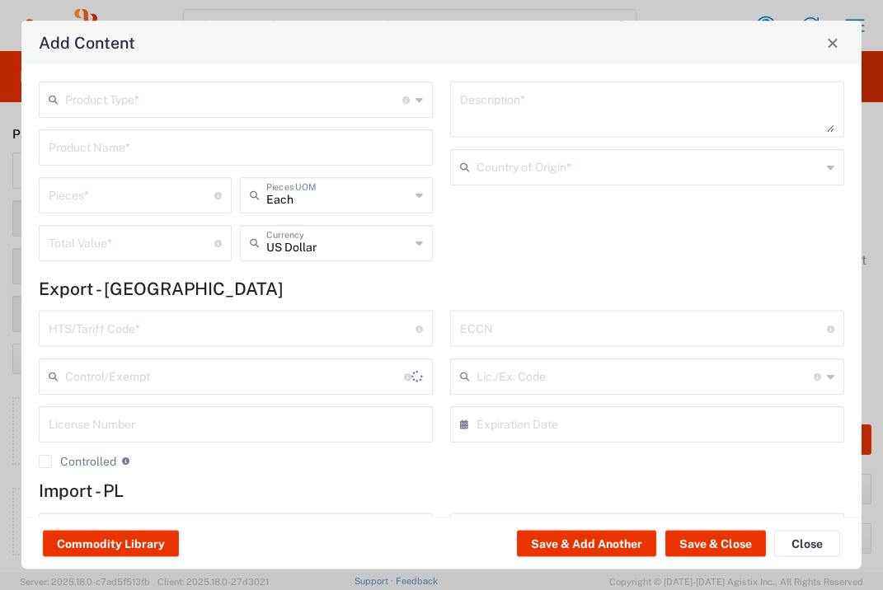
click at [233, 108] on input "text" at bounding box center [233, 98] width 337 height 29
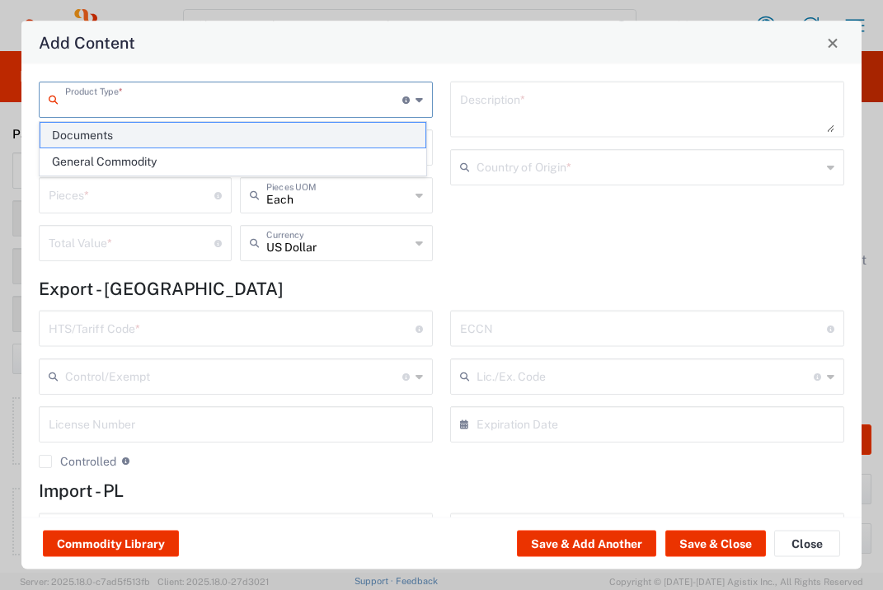
click at [223, 140] on span "Documents" at bounding box center [232, 136] width 385 height 26
type input "Documents"
type input "1"
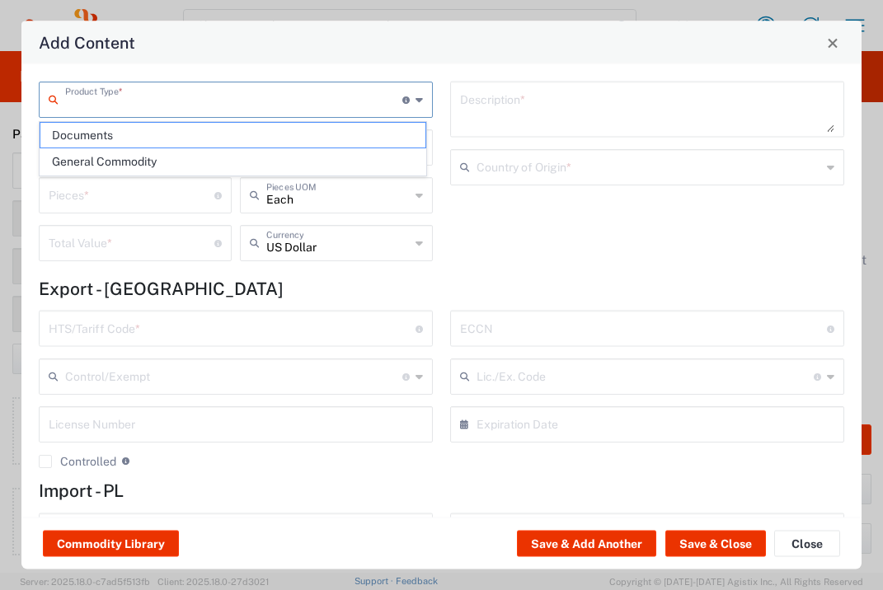
type textarea "Documents"
type input "[GEOGRAPHIC_DATA]"
type input "0000.00.0000"
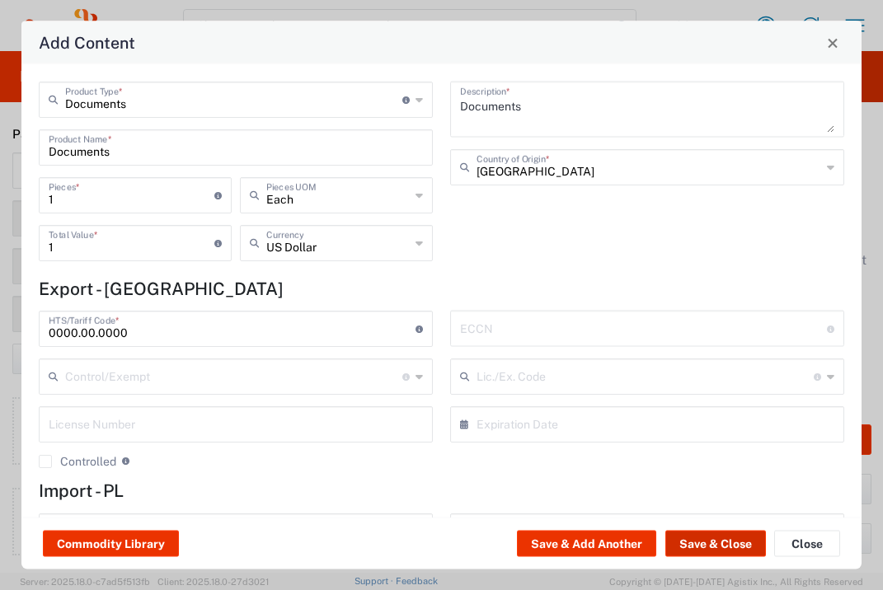
click at [710, 542] on button "Save & Close" at bounding box center [715, 544] width 101 height 26
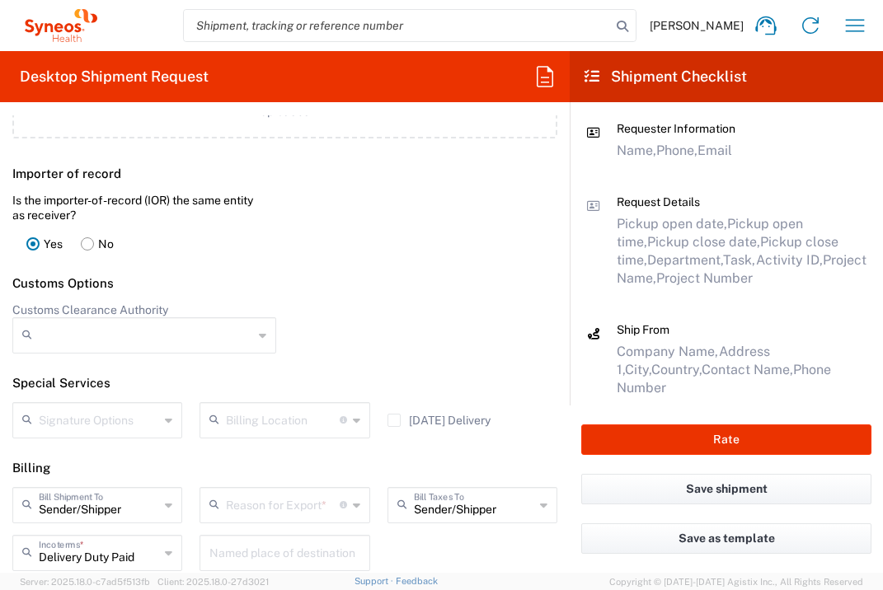
scroll to position [2197, 0]
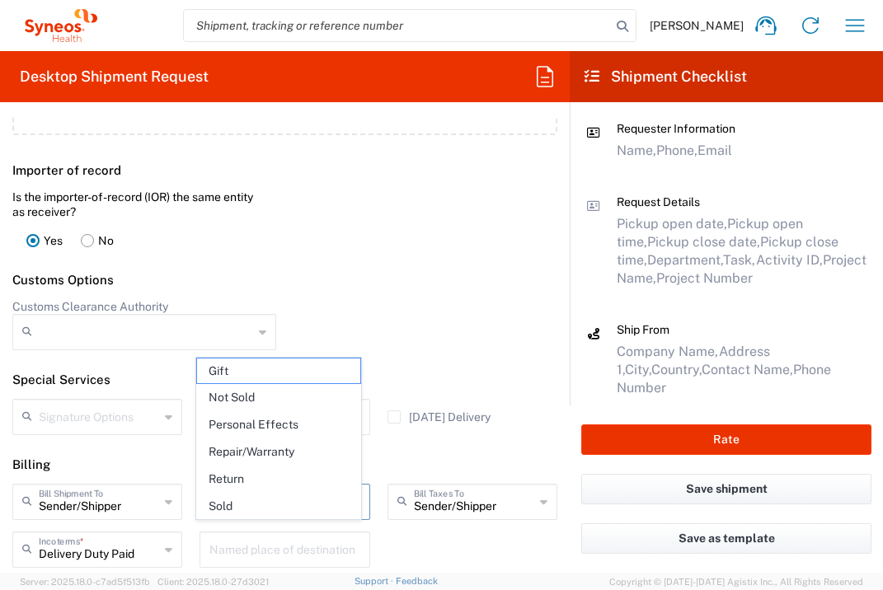
click at [303, 515] on input "text" at bounding box center [282, 500] width 113 height 29
click at [298, 400] on span "Not Sold" at bounding box center [278, 398] width 162 height 26
type input "Not Sold"
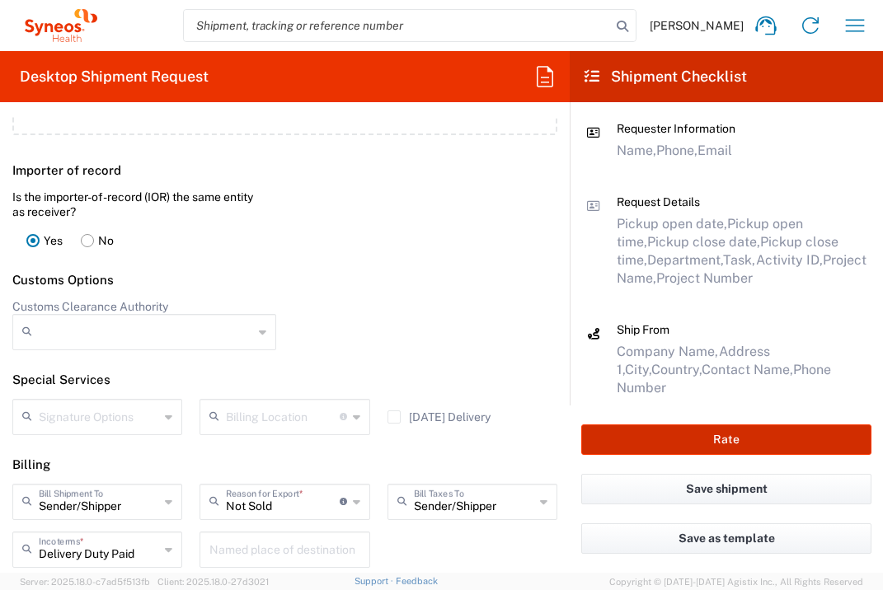
click at [660, 440] on button "Rate" at bounding box center [726, 439] width 290 height 30
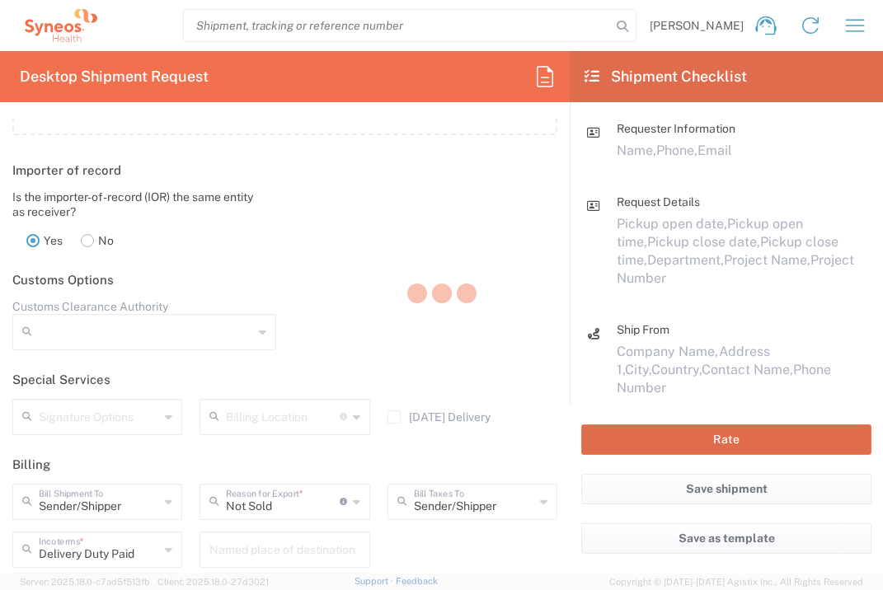
type input "7000900B"
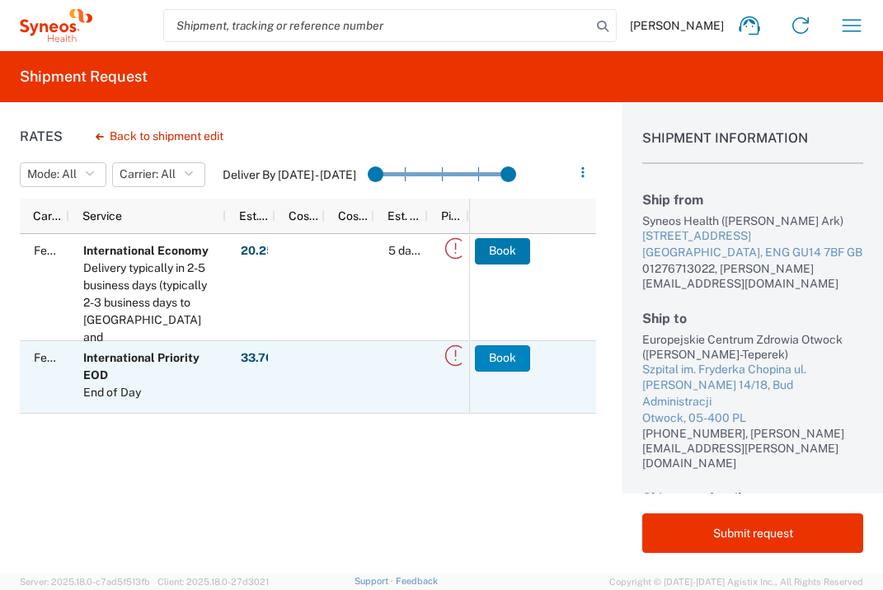
click at [521, 366] on button "Book" at bounding box center [502, 358] width 55 height 26
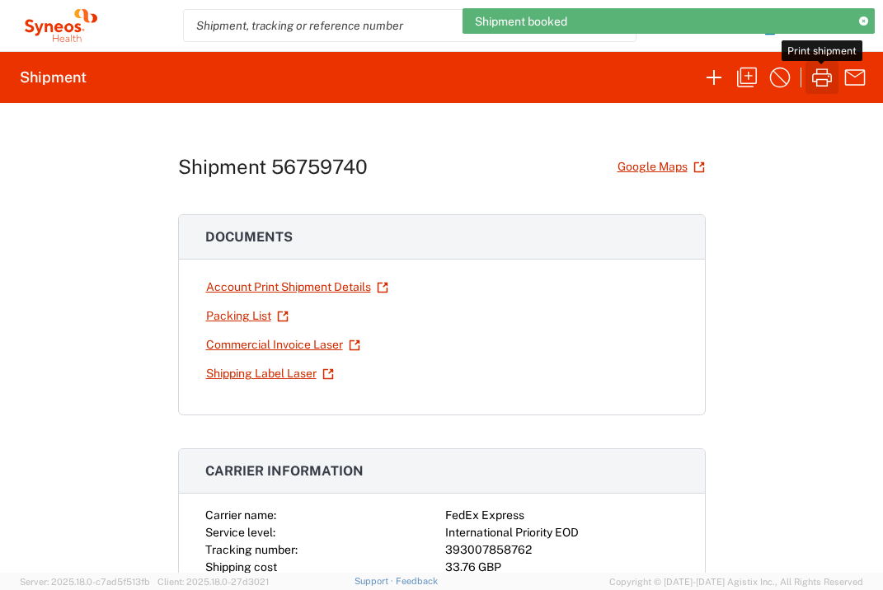
click at [815, 81] on icon "button" at bounding box center [822, 77] width 20 height 18
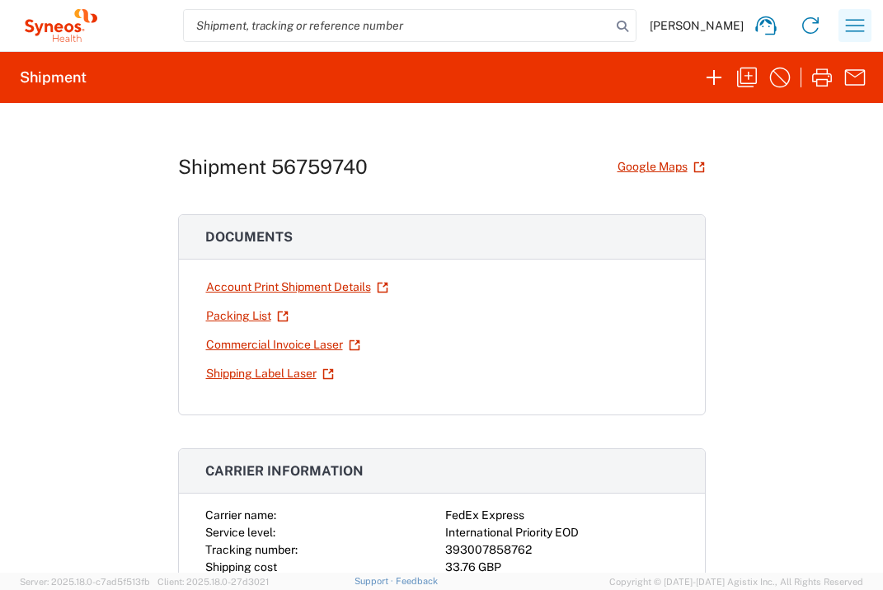
click at [852, 30] on icon "button" at bounding box center [855, 25] width 26 height 26
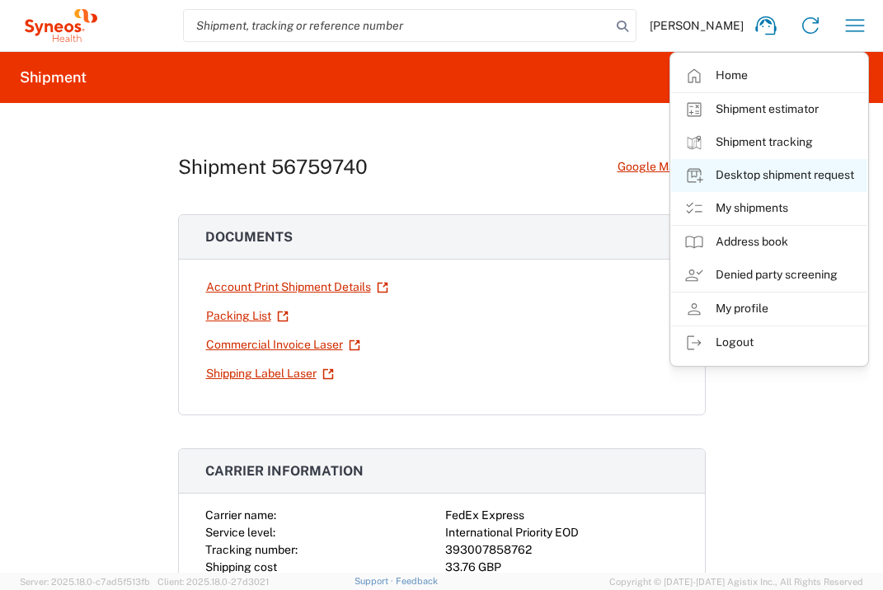
click at [817, 173] on link "Desktop shipment request" at bounding box center [769, 175] width 196 height 33
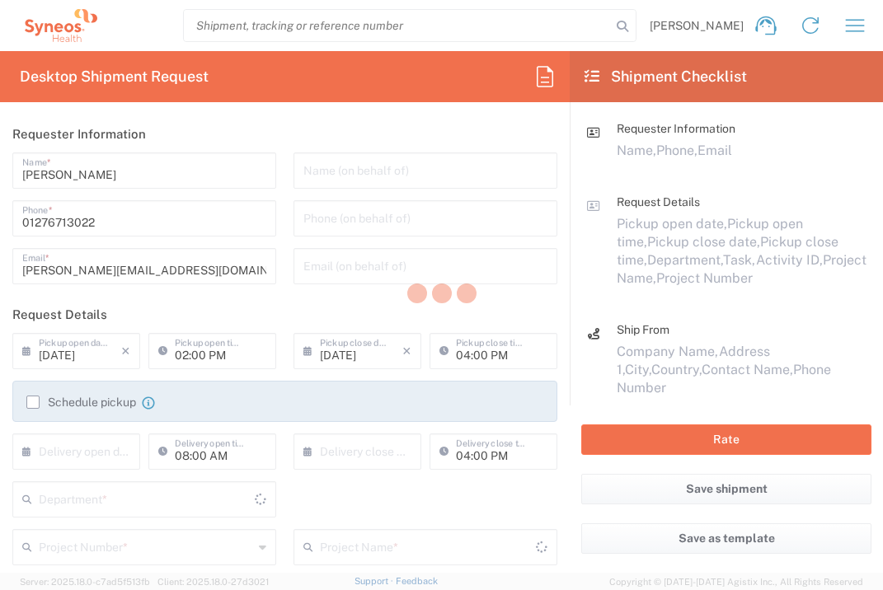
type input "3235"
type input "[GEOGRAPHIC_DATA]"
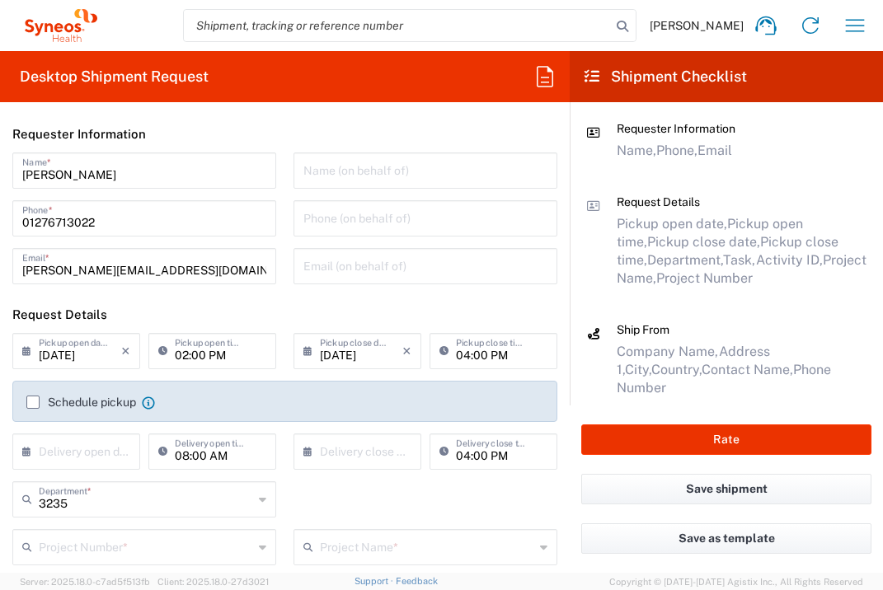
click at [102, 442] on input "text" at bounding box center [80, 450] width 82 height 29
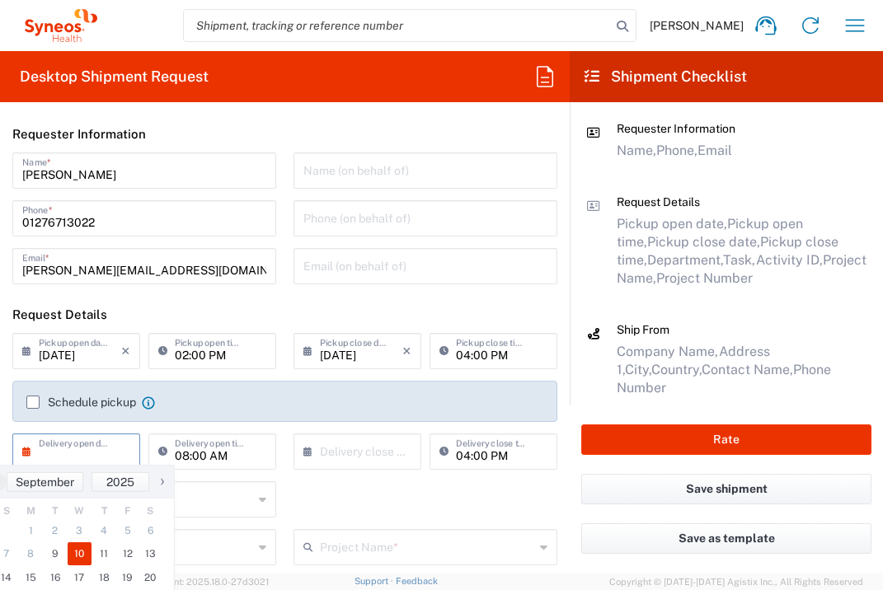
drag, startPoint x: 93, startPoint y: 542, endPoint x: 110, endPoint y: 542, distance: 16.5
click at [77, 554] on span "10" at bounding box center [80, 553] width 25 height 23
type input "[DATE]"
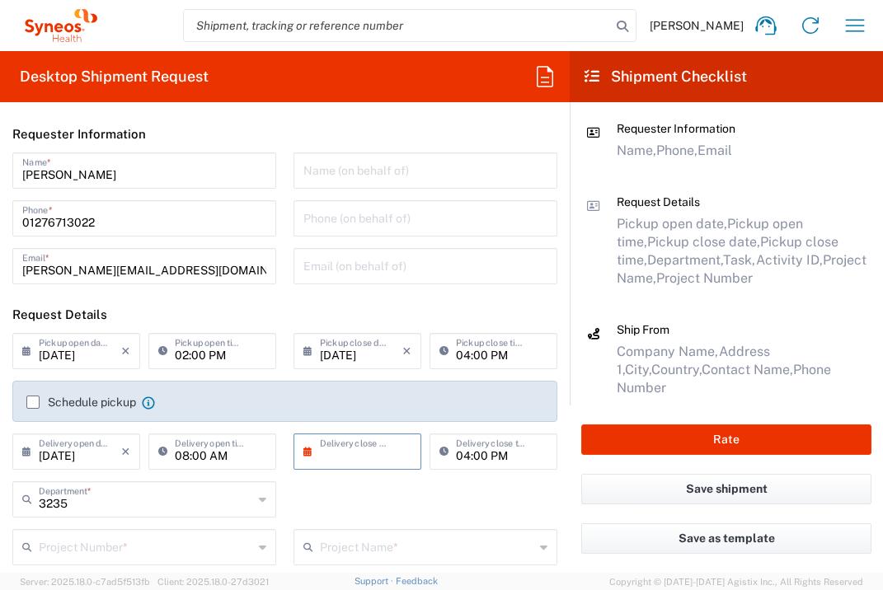
click at [352, 449] on input "text" at bounding box center [361, 450] width 82 height 29
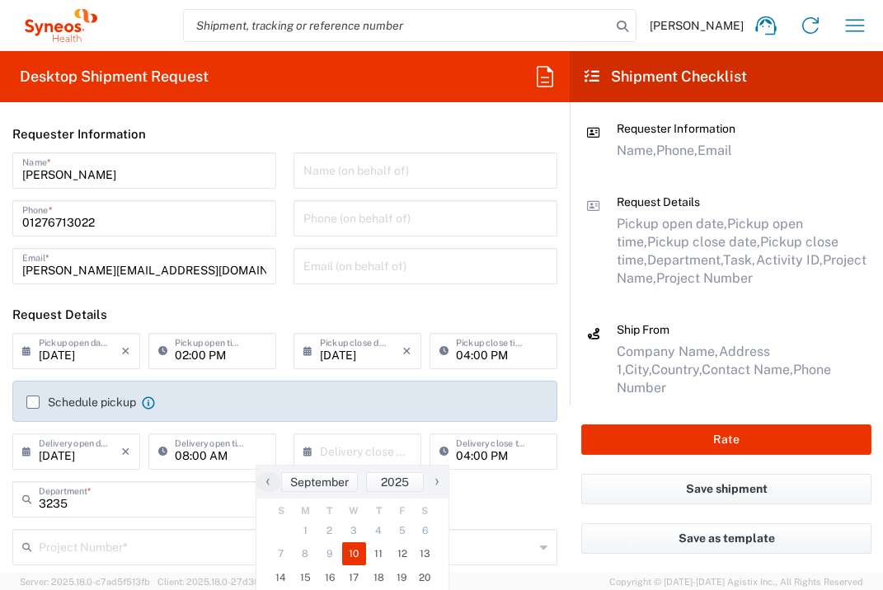
drag, startPoint x: 351, startPoint y: 561, endPoint x: 282, endPoint y: 548, distance: 70.5
click at [350, 561] on span "10" at bounding box center [354, 553] width 25 height 23
type input "[DATE]"
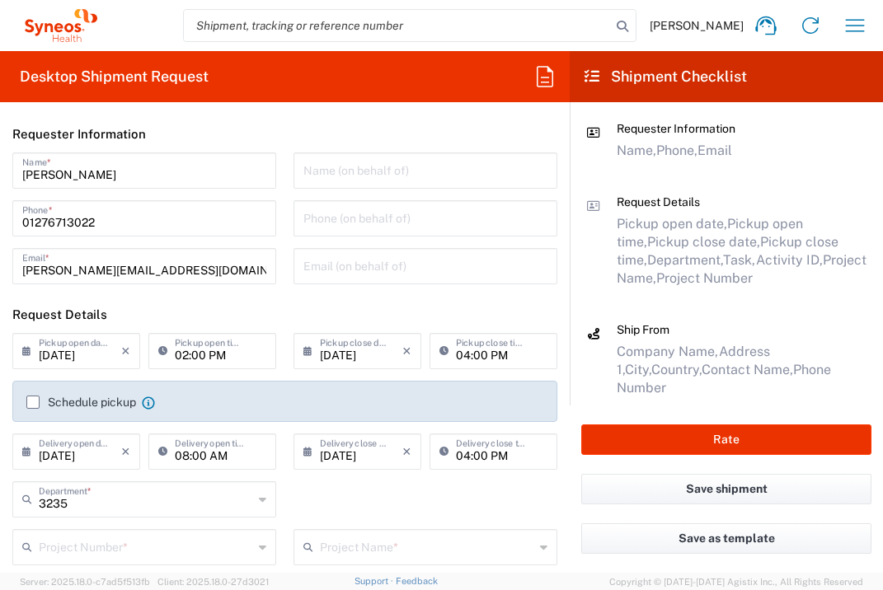
click at [175, 538] on input "text" at bounding box center [146, 546] width 214 height 29
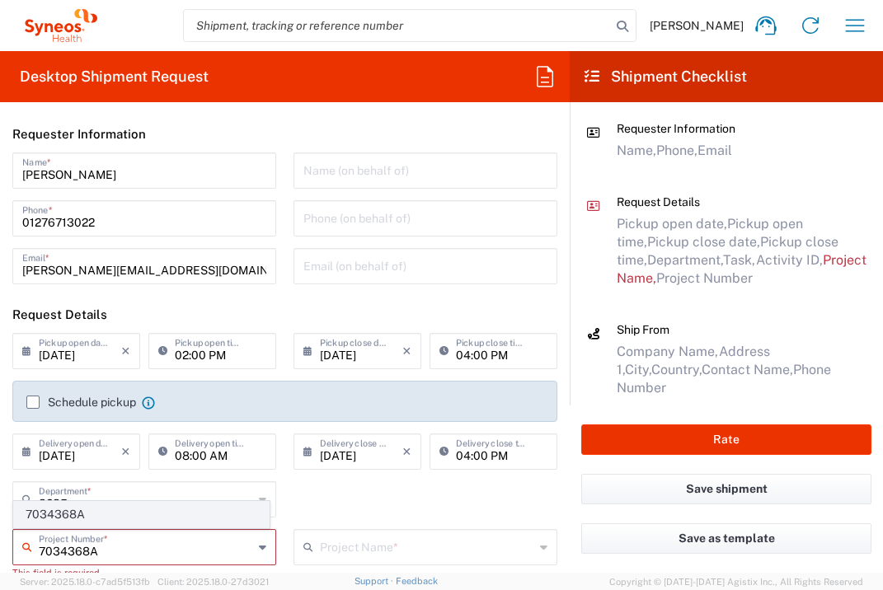
type input "7034368A"
click at [90, 519] on span "7034368A" at bounding box center [141, 515] width 255 height 26
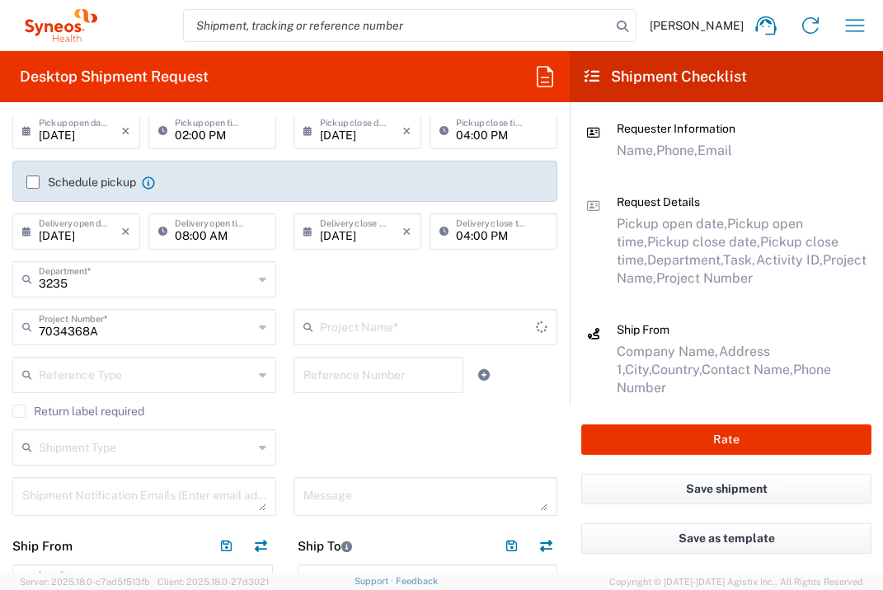
type input "Incyte 7034368A"
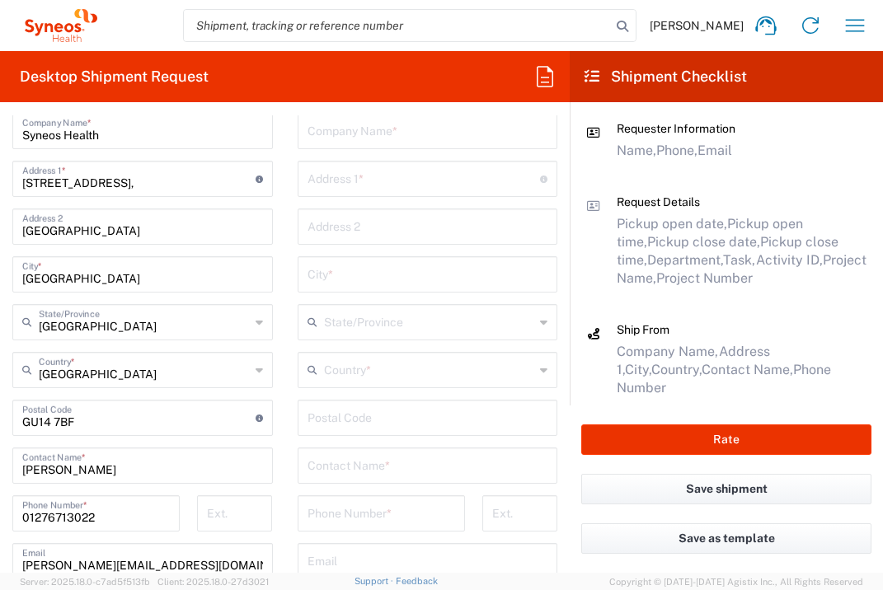
scroll to position [719, 0]
click at [401, 132] on input "text" at bounding box center [427, 130] width 241 height 29
type input "Hacettepe [GEOGRAPHIC_DATA]"
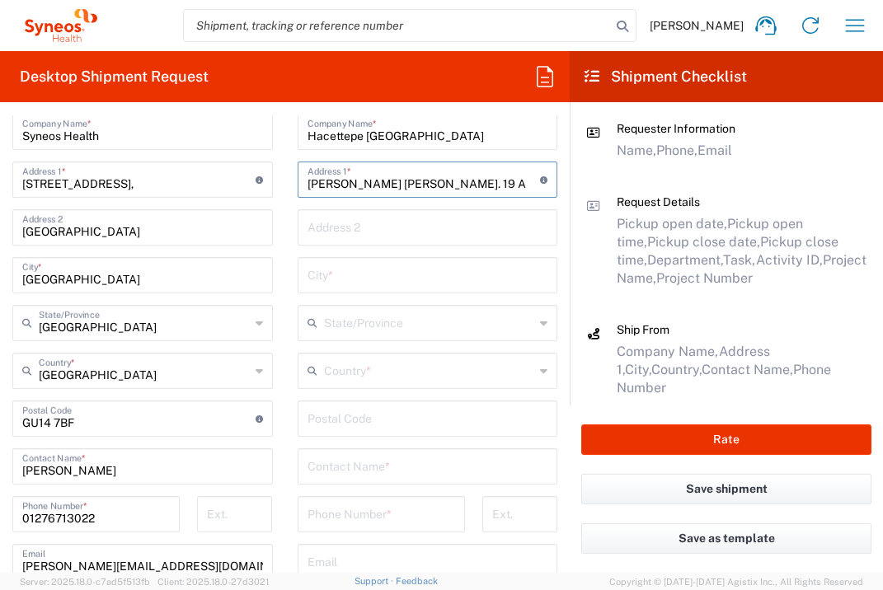
type input "[PERSON_NAME] [PERSON_NAME]. 19 A"
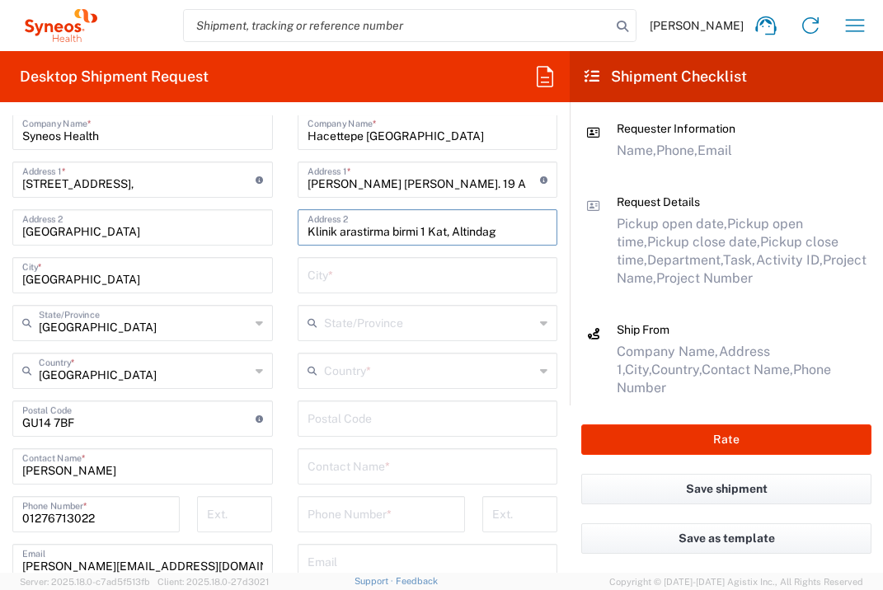
type input "Klinik arastirma birmi 1 Kat, Altindag"
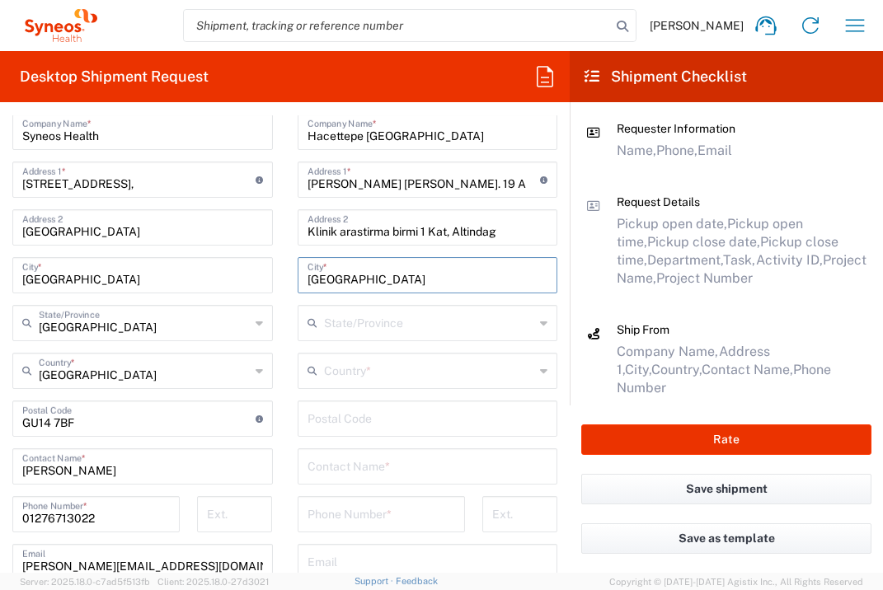
type input "[GEOGRAPHIC_DATA]"
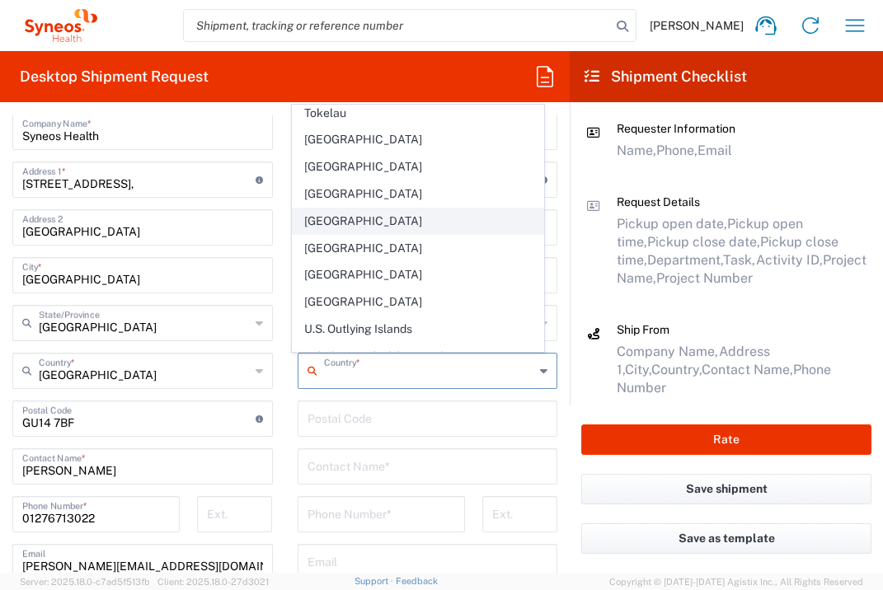
scroll to position [6108, 0]
click at [350, 209] on span "[GEOGRAPHIC_DATA]" at bounding box center [418, 222] width 251 height 26
type input "[GEOGRAPHIC_DATA]"
type input "Sender/Shipper"
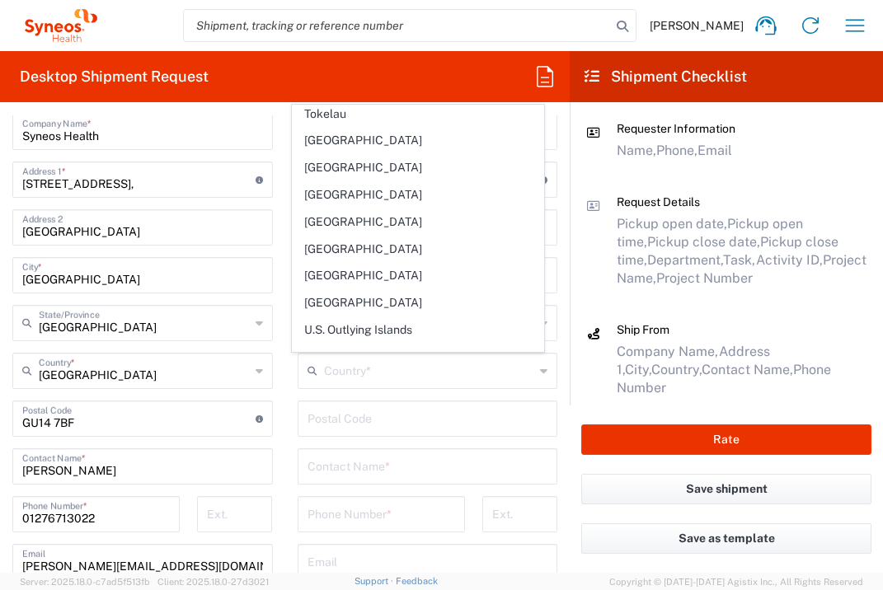
type input "Delivery Duty Paid"
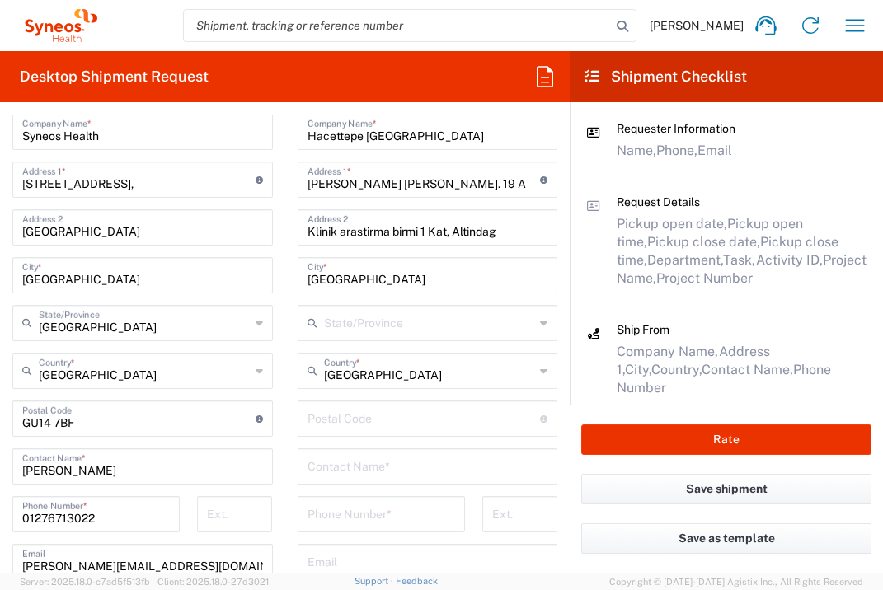
click at [378, 424] on input "undefined" at bounding box center [423, 417] width 233 height 29
type input "06230"
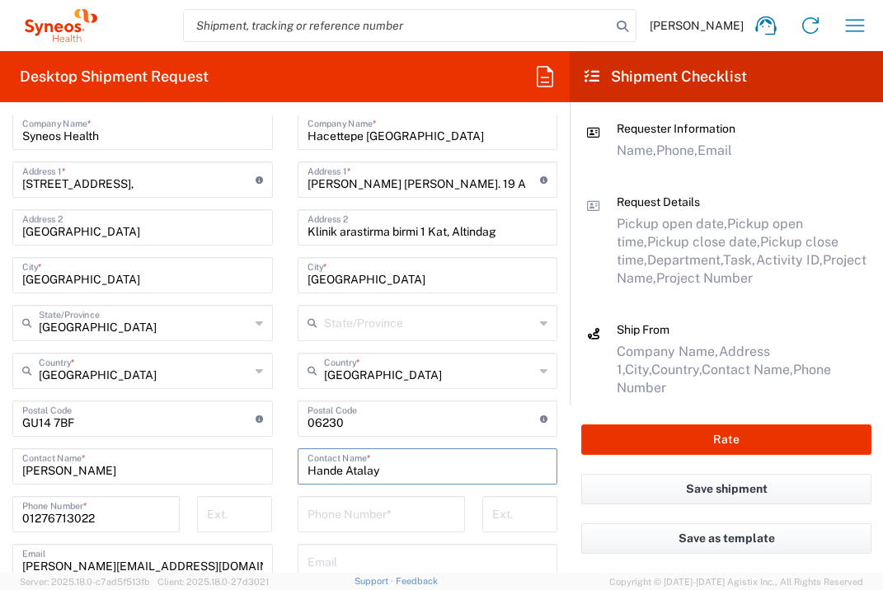
type input "Hande Atalay"
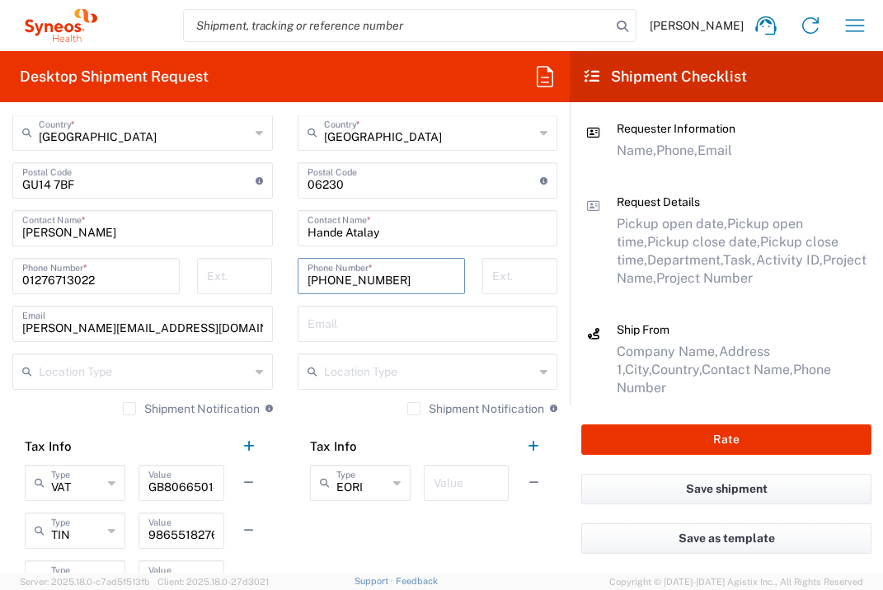
scroll to position [984, 0]
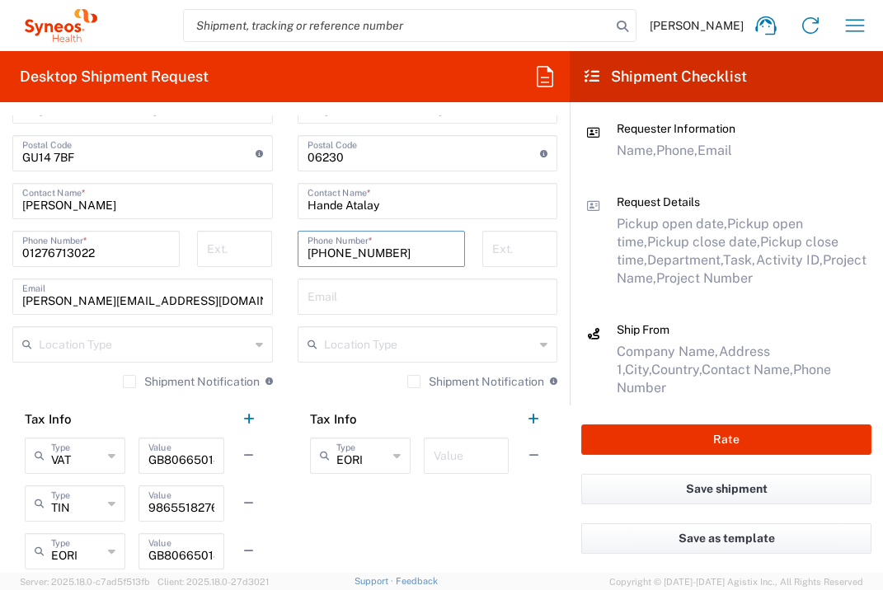
type input "[PHONE_NUMBER]"
click at [454, 461] on input "text" at bounding box center [466, 454] width 65 height 29
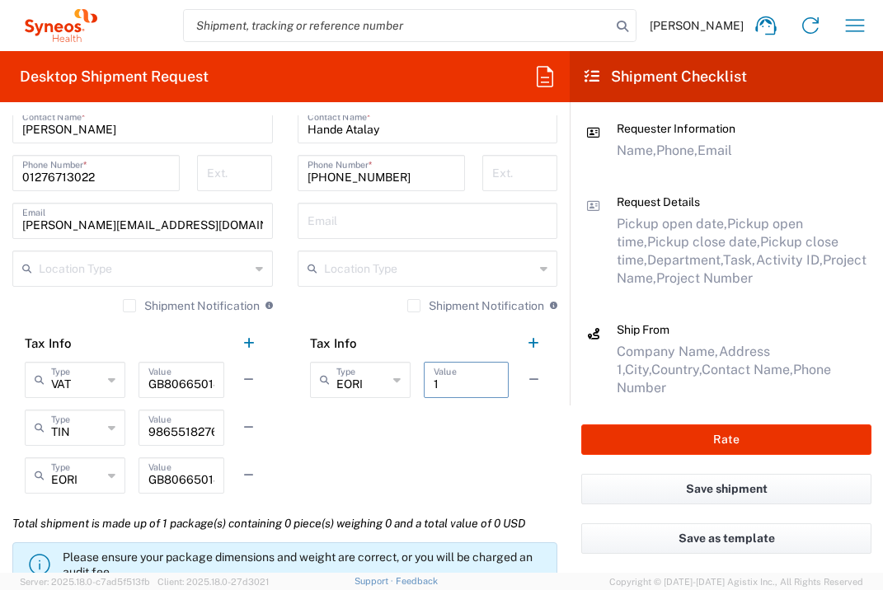
scroll to position [1248, 0]
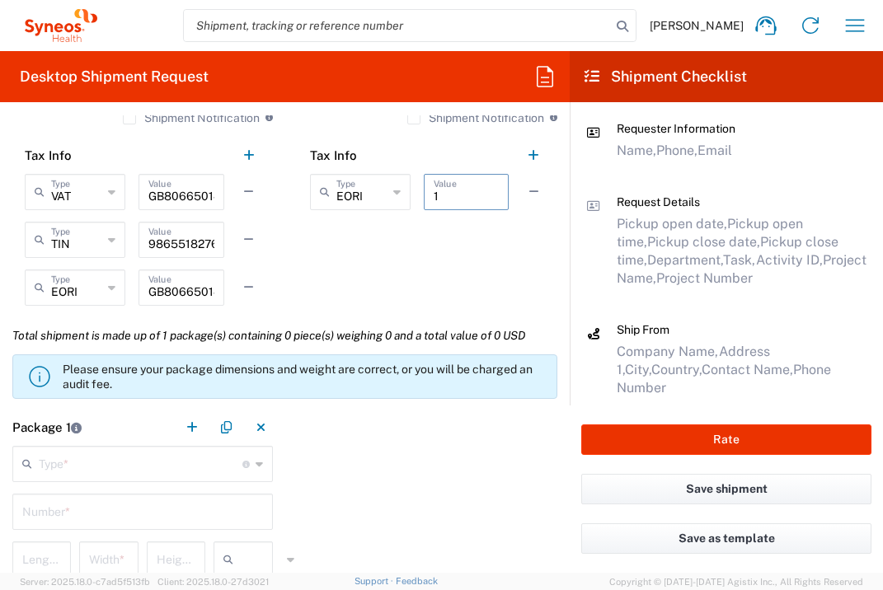
type input "1"
click at [194, 470] on input "text" at bounding box center [141, 462] width 204 height 29
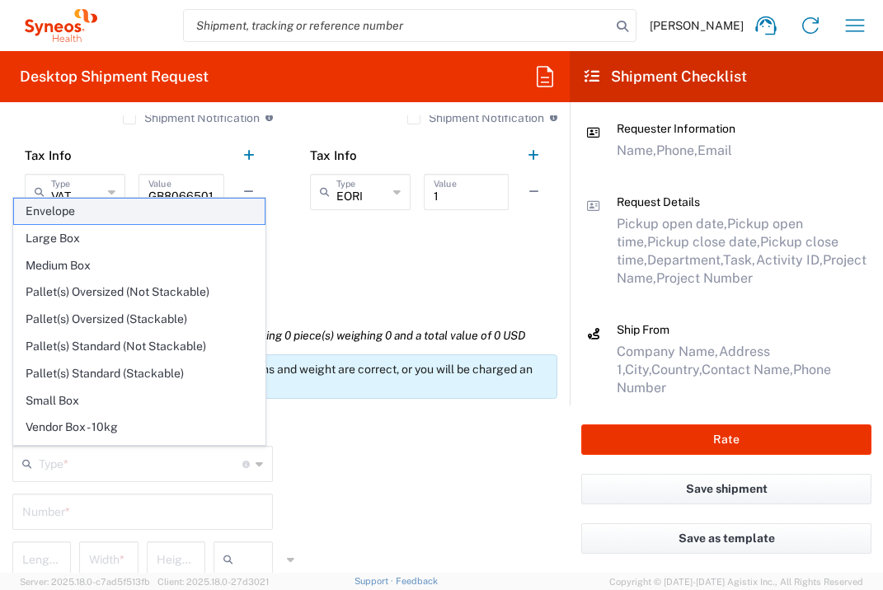
click at [166, 212] on span "Envelope" at bounding box center [139, 212] width 251 height 26
type input "Envelope"
type input "1"
type input "9.5"
type input "12.5"
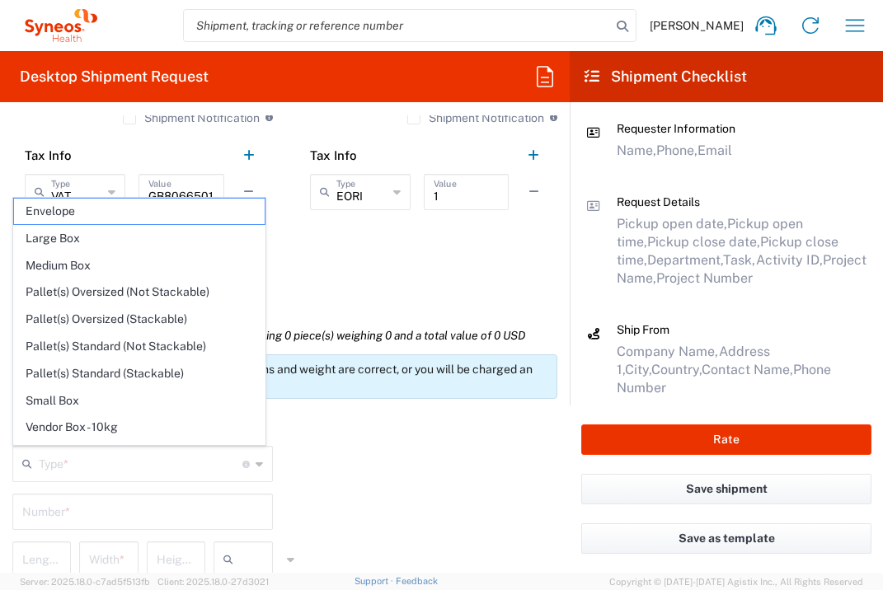
type input "0.25"
type input "in"
type input "0.45"
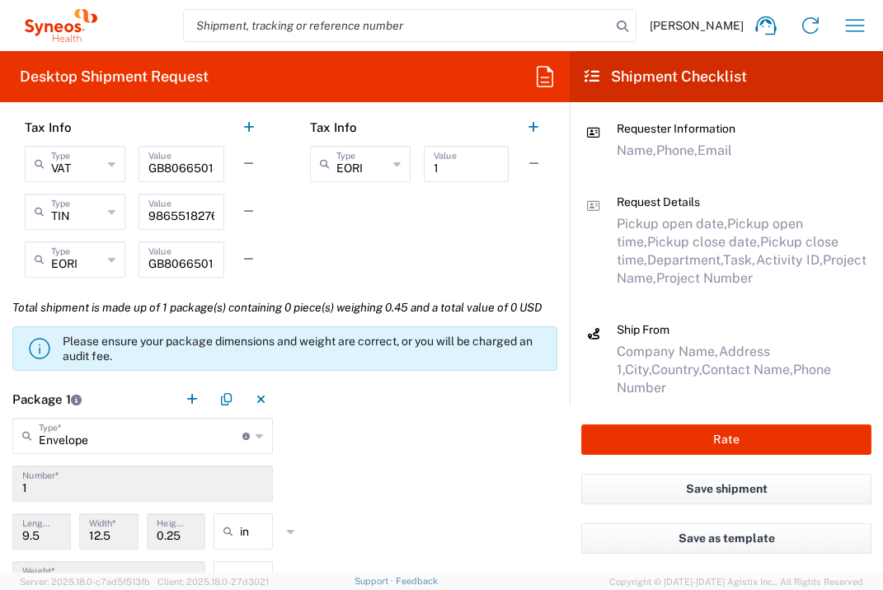
scroll to position [1531, 0]
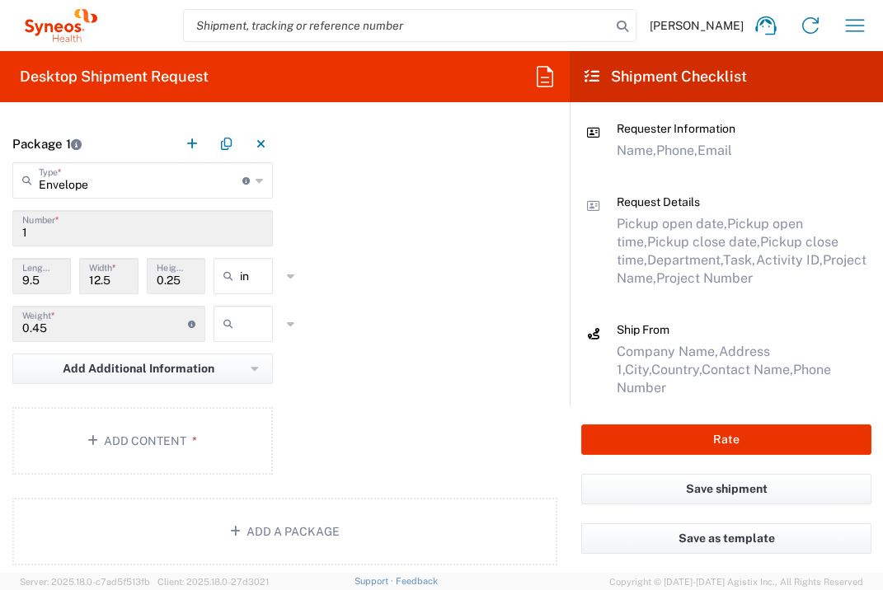
click at [252, 337] on input "text" at bounding box center [260, 324] width 41 height 26
click at [250, 426] on span "lbs" at bounding box center [238, 424] width 54 height 26
type input "lbs"
click at [229, 462] on button "Add Content *" at bounding box center [142, 441] width 260 height 68
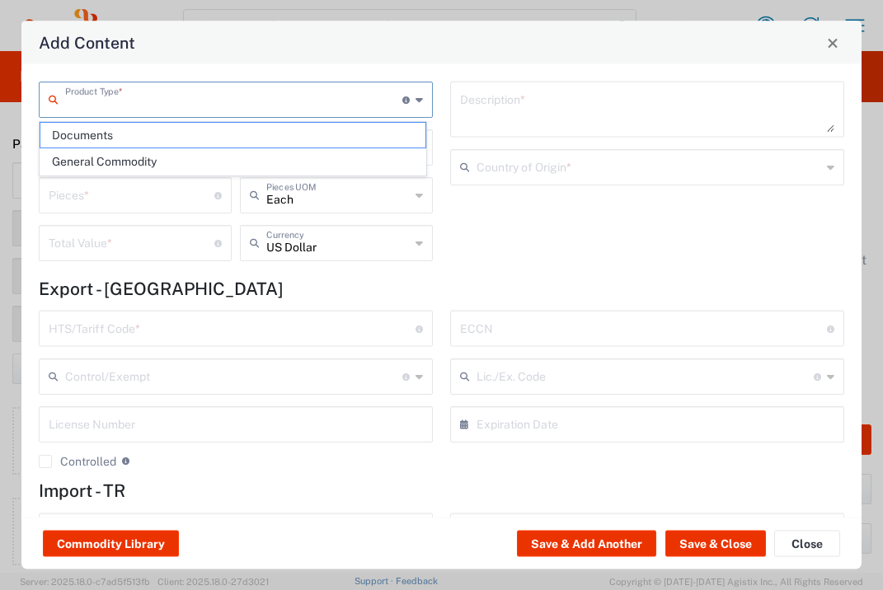
click at [282, 96] on input "text" at bounding box center [233, 98] width 337 height 29
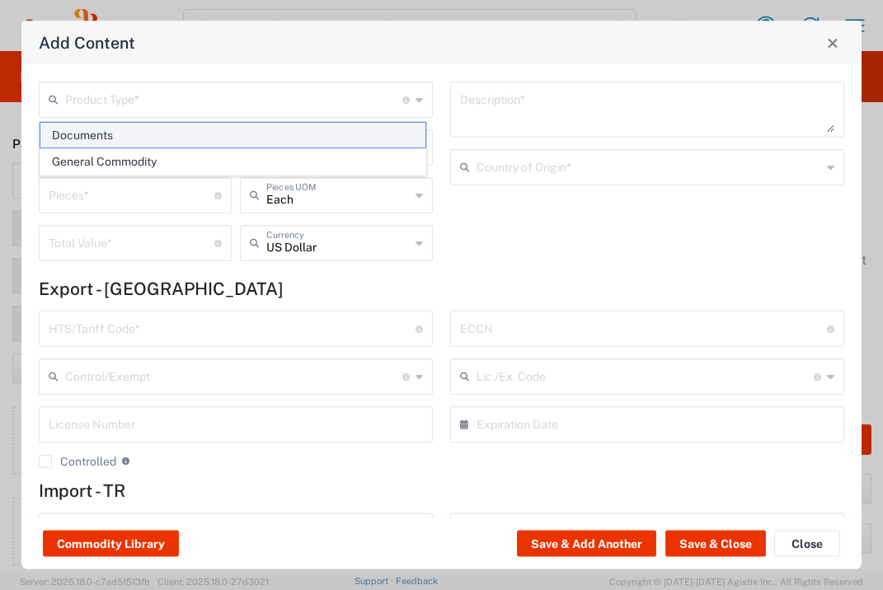
click at [283, 131] on span "Documents" at bounding box center [232, 136] width 385 height 26
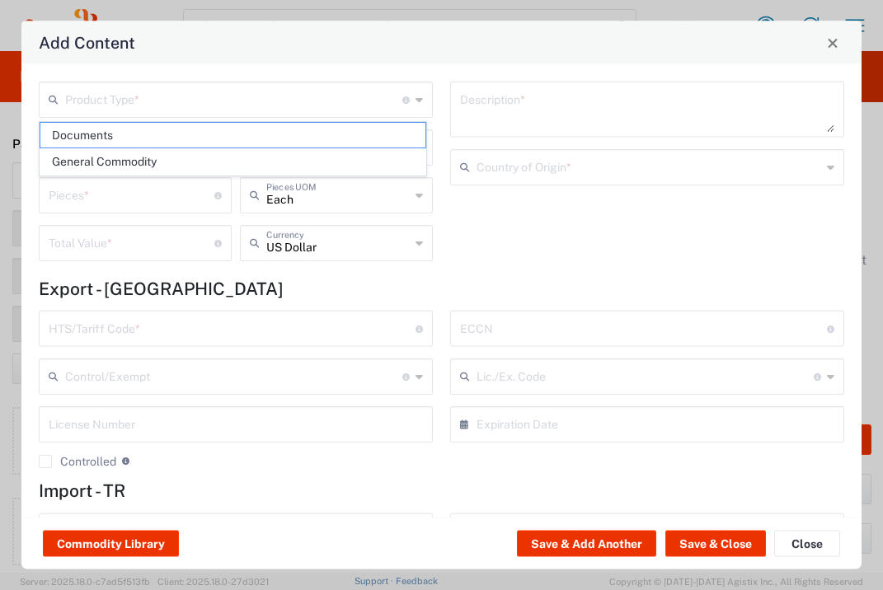
type input "Documents"
type input "1"
type textarea "Documents"
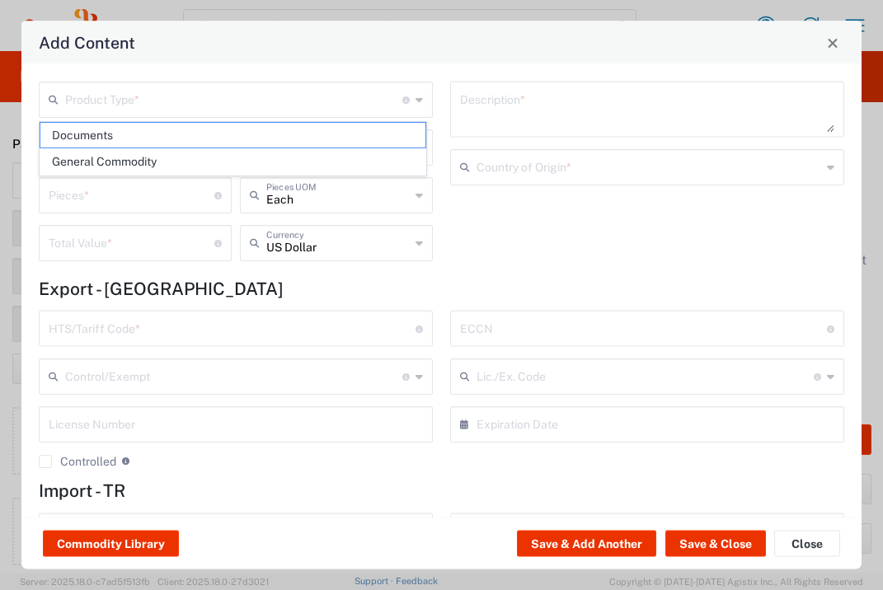
type input "[GEOGRAPHIC_DATA]"
type input "0000.00.0000"
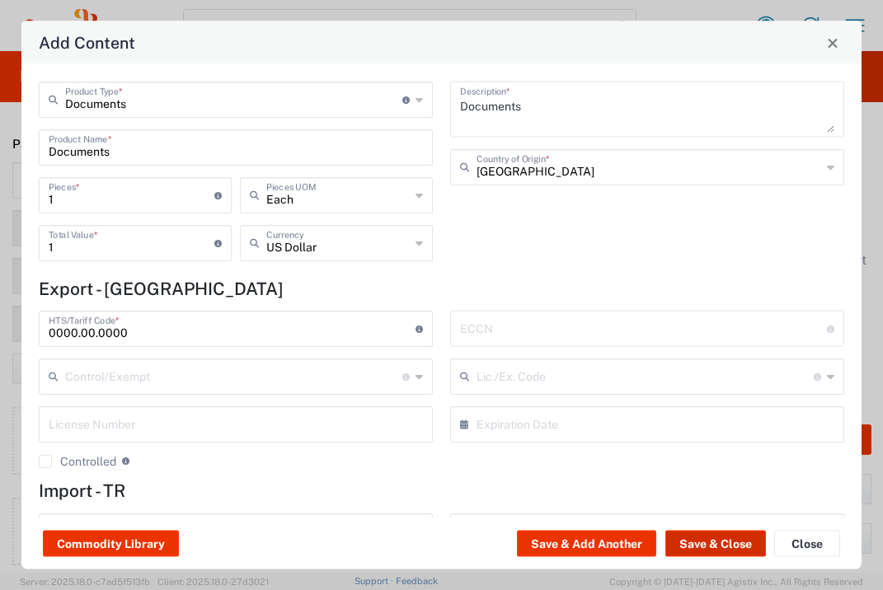
click at [715, 548] on button "Save & Close" at bounding box center [715, 544] width 101 height 26
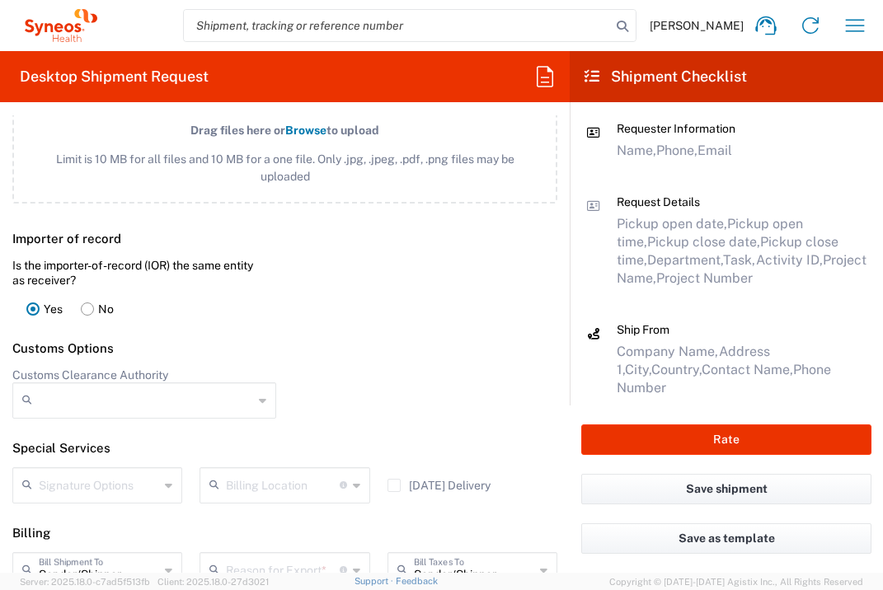
scroll to position [2299, 0]
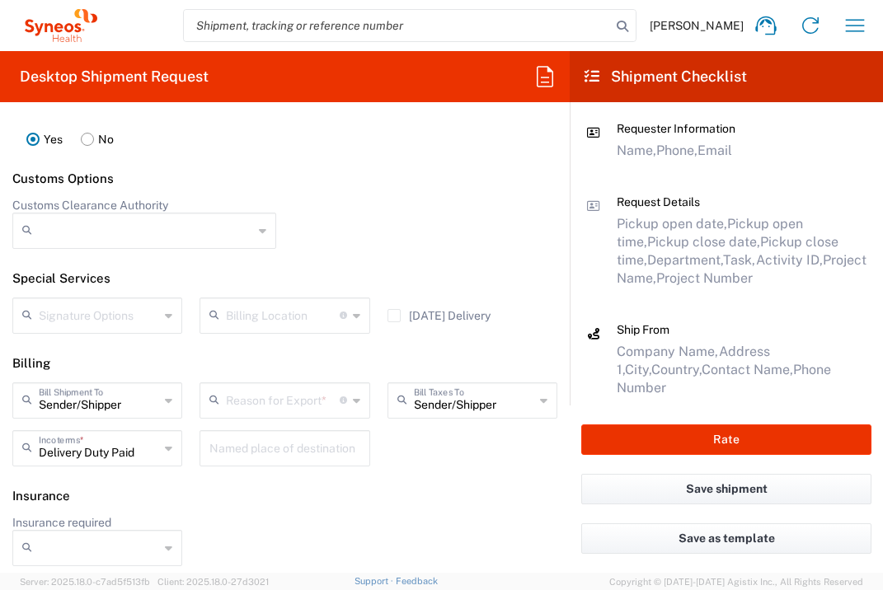
click at [288, 414] on input "text" at bounding box center [282, 399] width 113 height 29
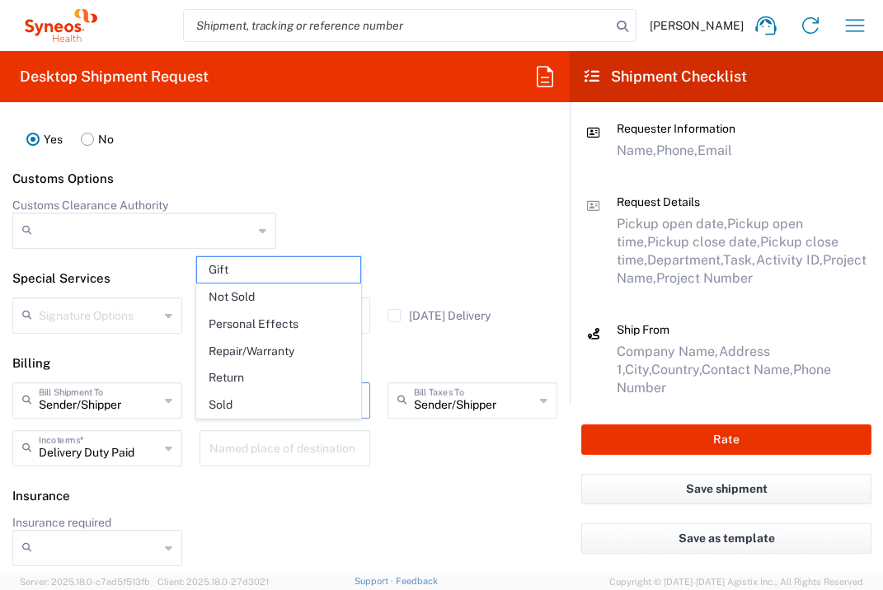
click at [308, 291] on span "Not Sold" at bounding box center [278, 297] width 162 height 26
type input "Not Sold"
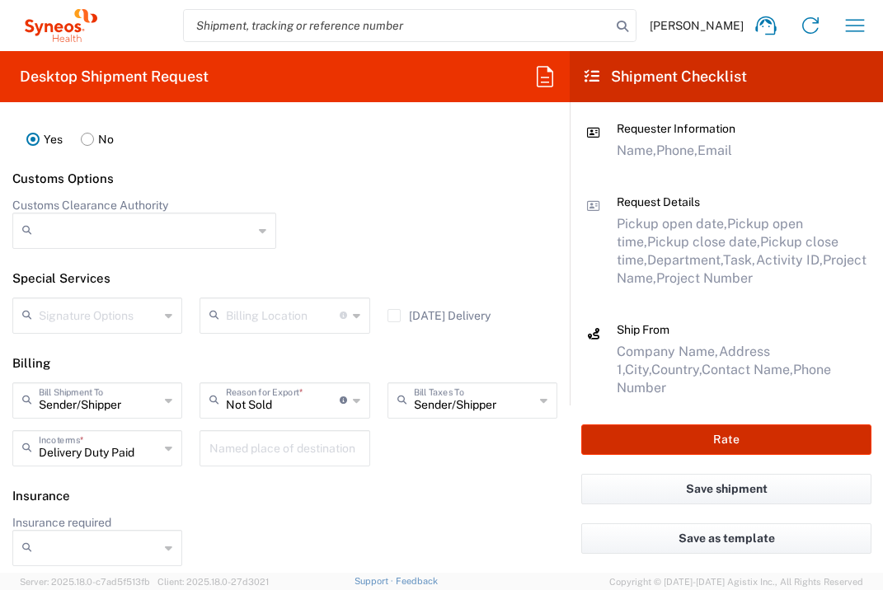
click at [686, 440] on button "Rate" at bounding box center [726, 439] width 290 height 30
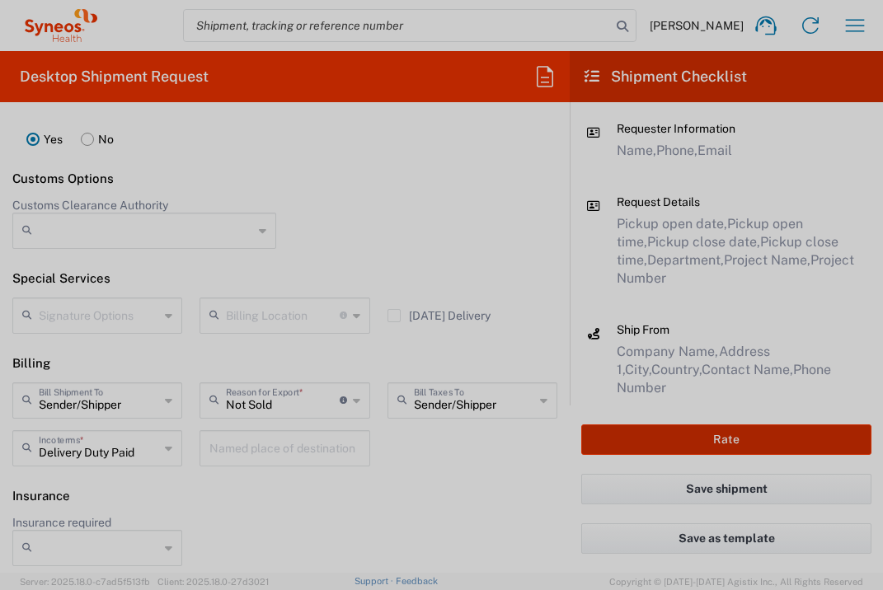
type input "7034368A"
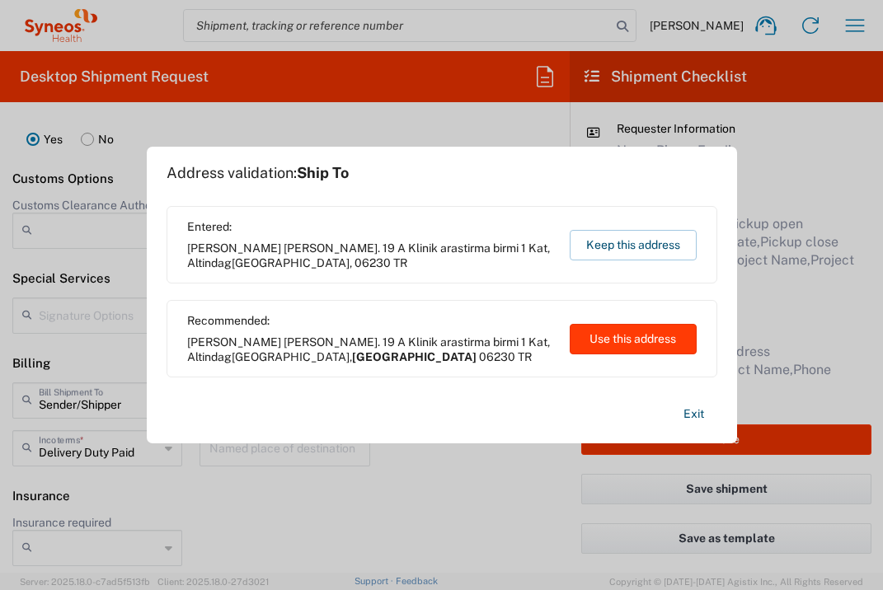
click at [646, 340] on button "Use this address" at bounding box center [633, 339] width 127 height 30
type input "[GEOGRAPHIC_DATA]"
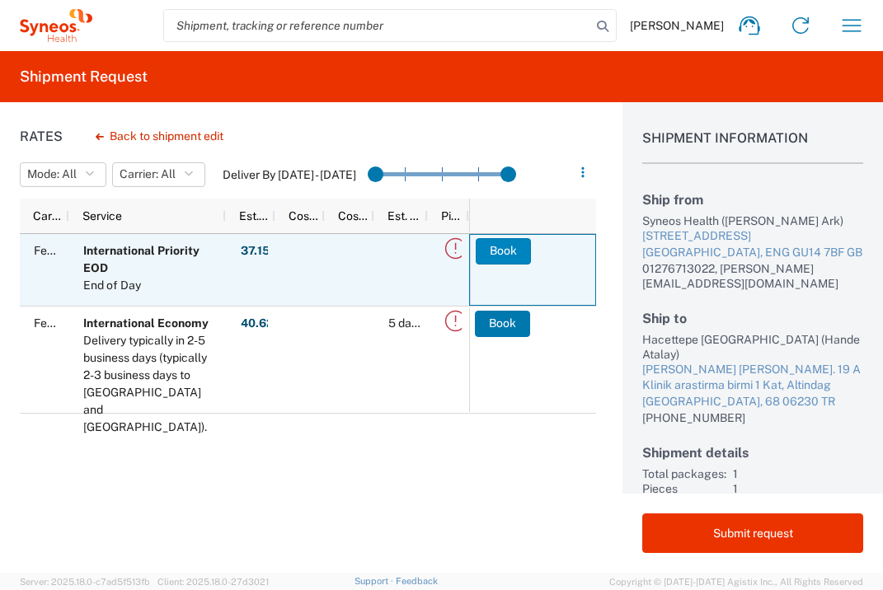
click at [489, 255] on button "Book" at bounding box center [503, 251] width 55 height 26
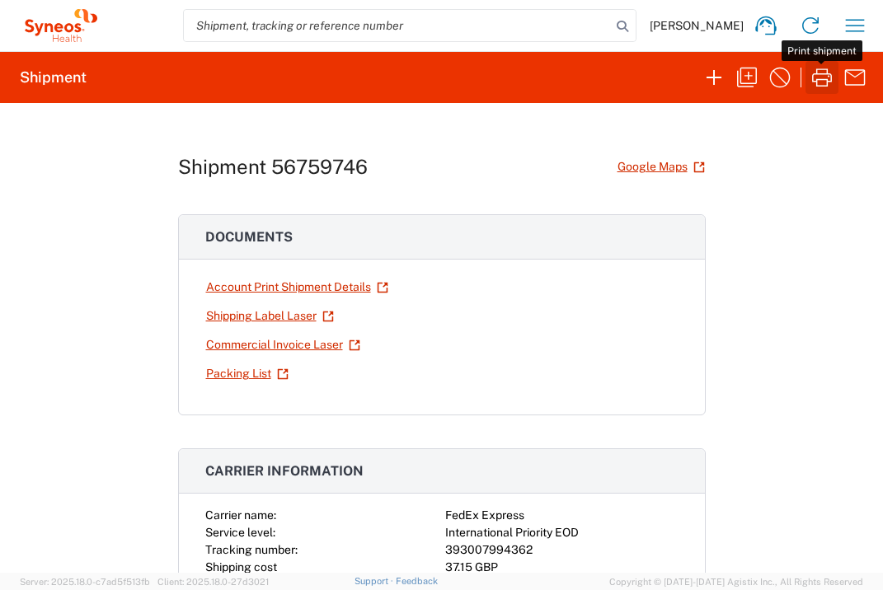
click at [824, 80] on icon "button" at bounding box center [822, 77] width 26 height 26
click at [863, 20] on icon "button" at bounding box center [855, 25] width 19 height 12
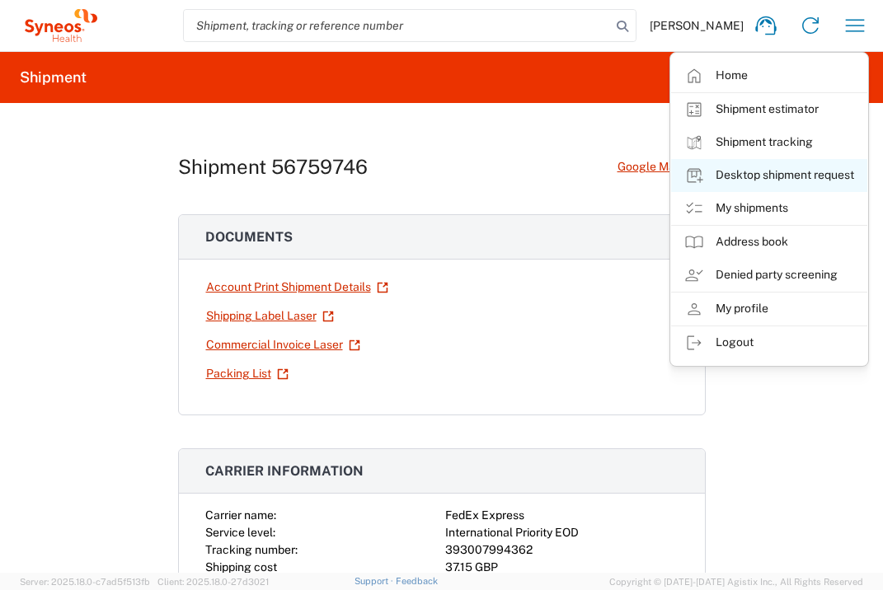
click at [806, 185] on link "Desktop shipment request" at bounding box center [769, 175] width 196 height 33
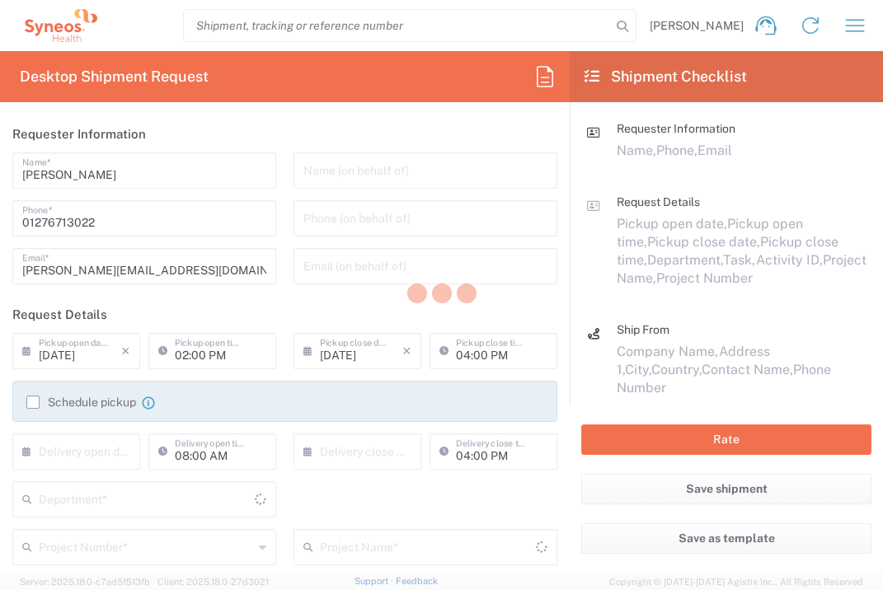
type input "3235"
type input "[GEOGRAPHIC_DATA]"
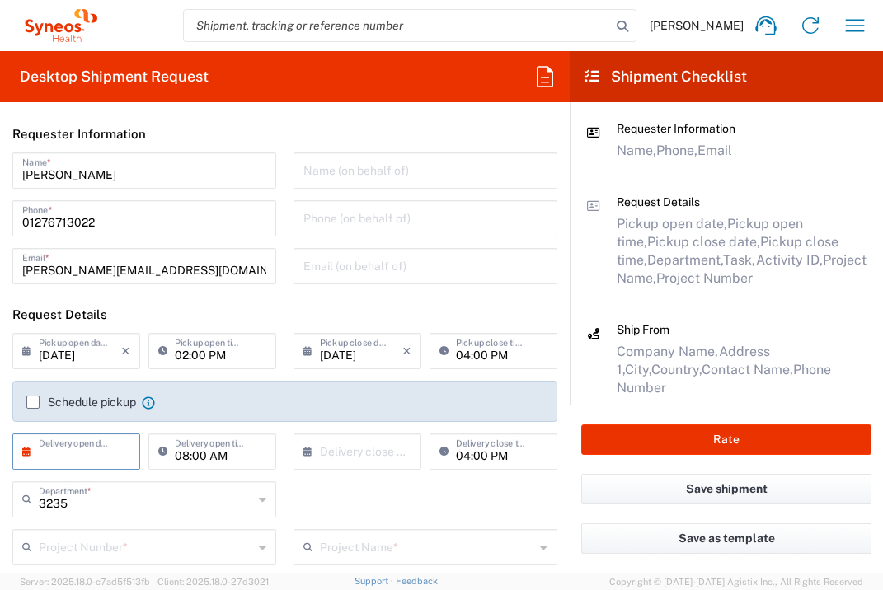
click at [79, 448] on input "text" at bounding box center [80, 450] width 82 height 29
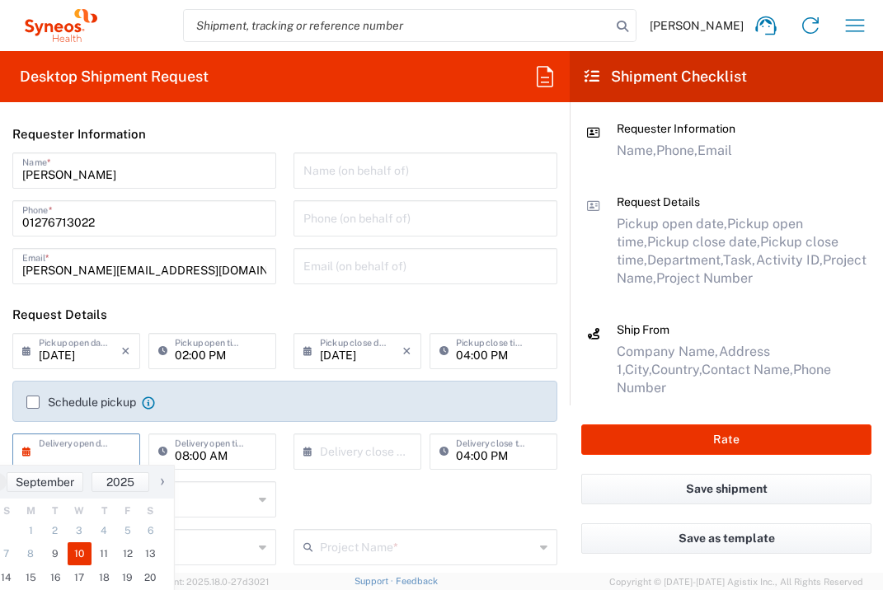
click at [80, 550] on span "10" at bounding box center [80, 553] width 25 height 23
type input "[DATE]"
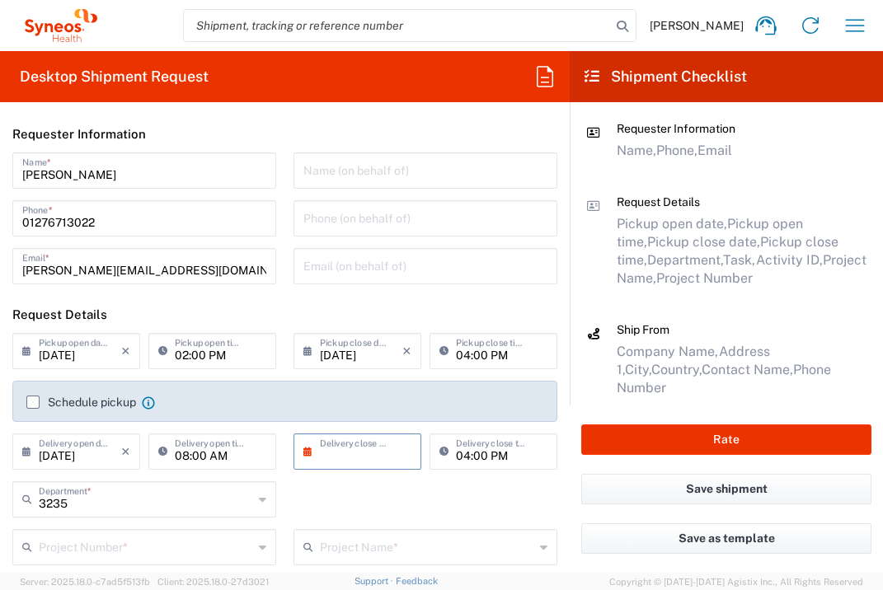
click at [336, 457] on input "text" at bounding box center [361, 450] width 82 height 29
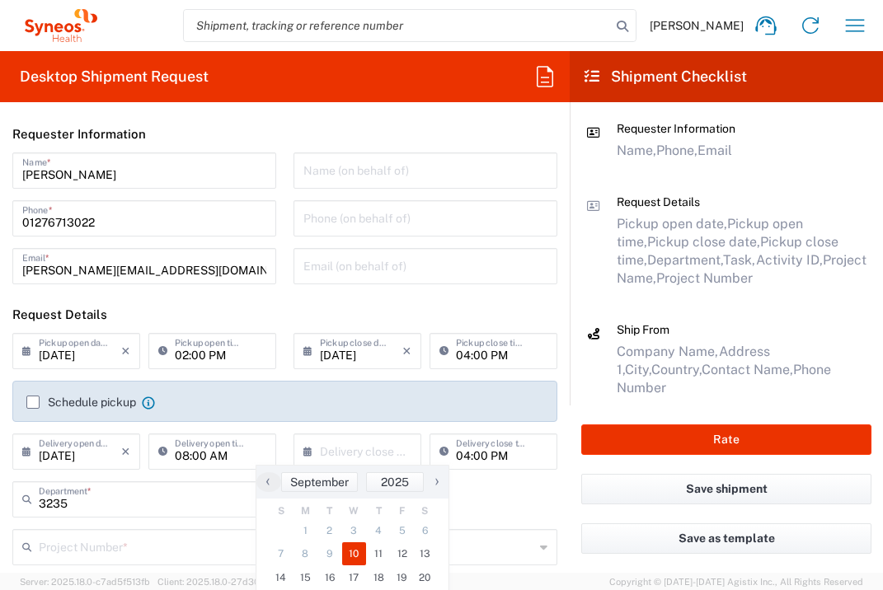
click at [354, 552] on span "10" at bounding box center [354, 553] width 25 height 23
type input "[DATE]"
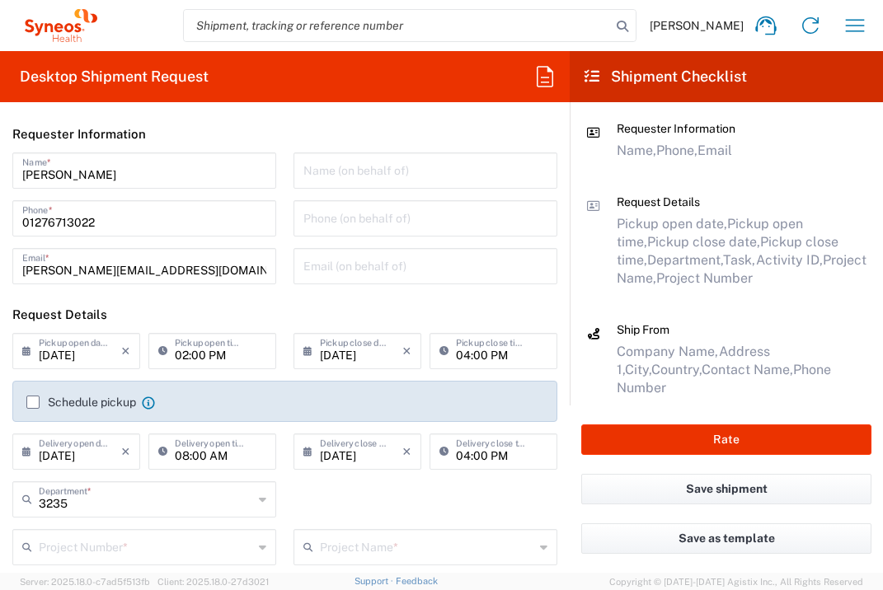
click at [218, 550] on input "text" at bounding box center [146, 546] width 214 height 29
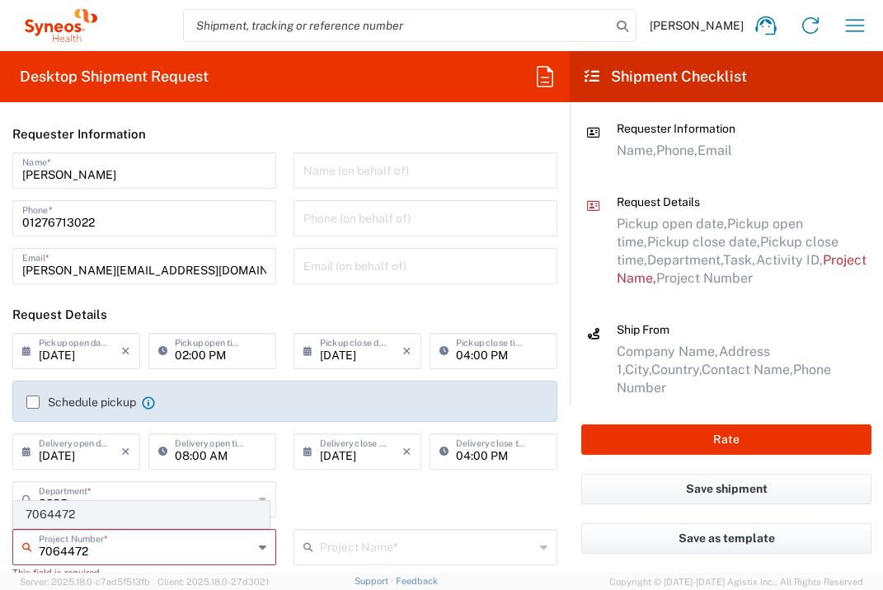
type input "7064472"
drag, startPoint x: 148, startPoint y: 520, endPoint x: 162, endPoint y: 526, distance: 14.4
click at [148, 520] on span "7064472" at bounding box center [141, 515] width 255 height 26
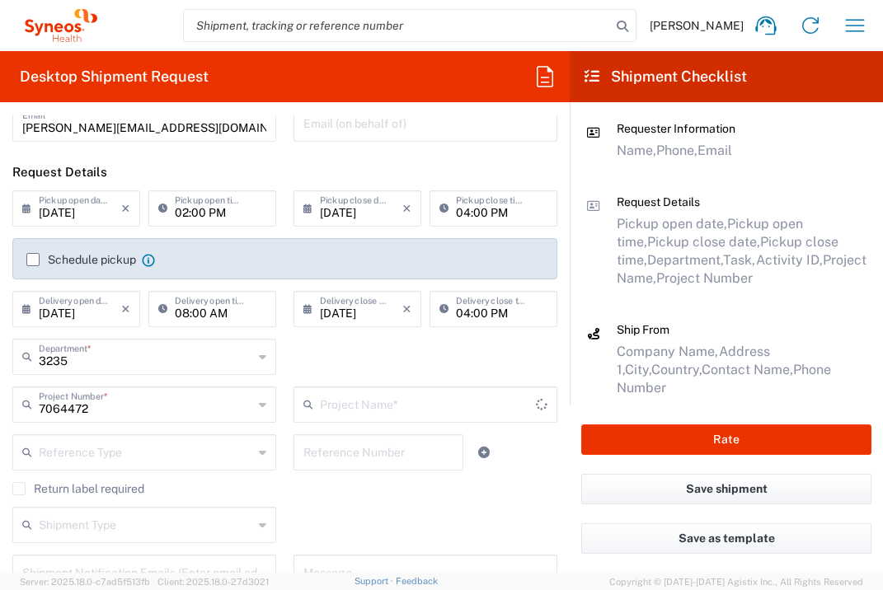
type input "Gilead 7064472"
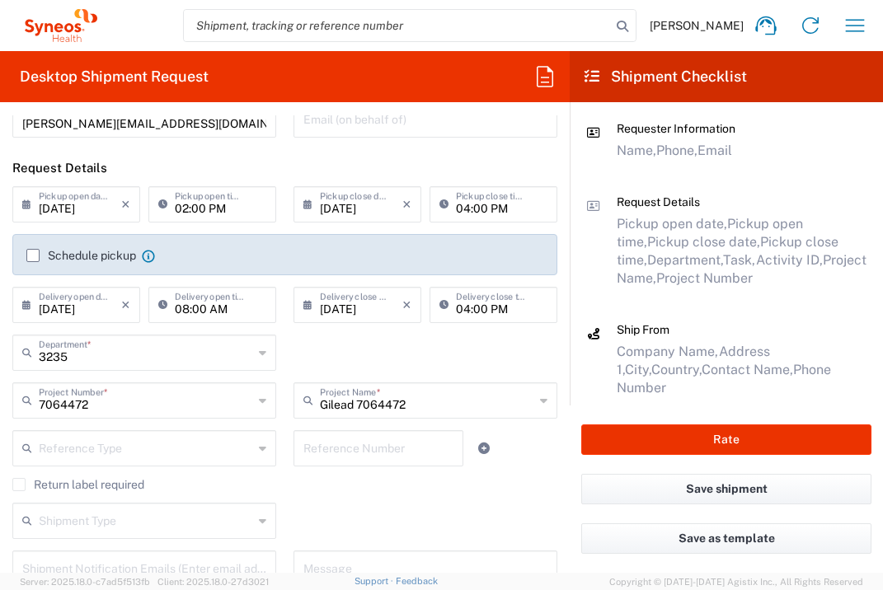
scroll to position [404, 0]
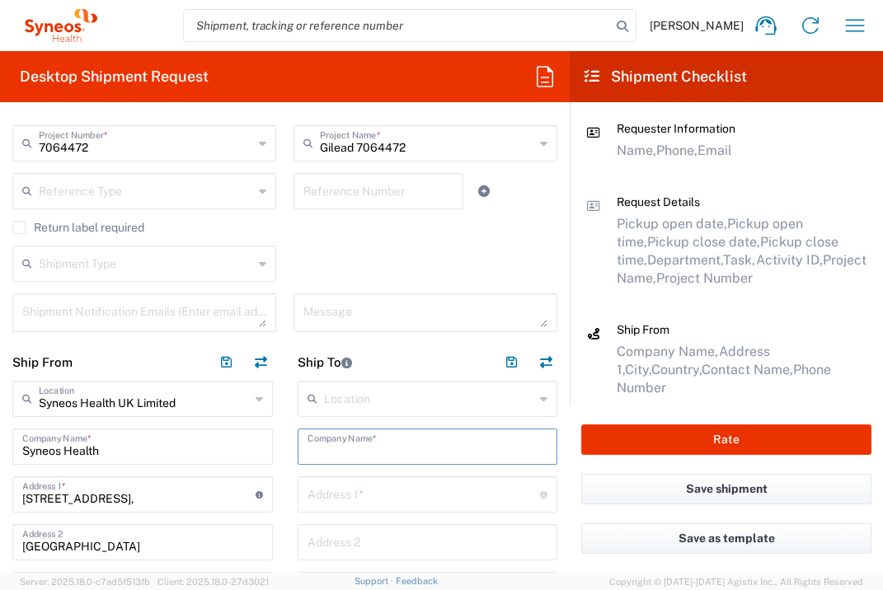
click at [382, 438] on input "text" at bounding box center [427, 445] width 241 height 29
type input "Medipolitan Saglik Ve Egitim"
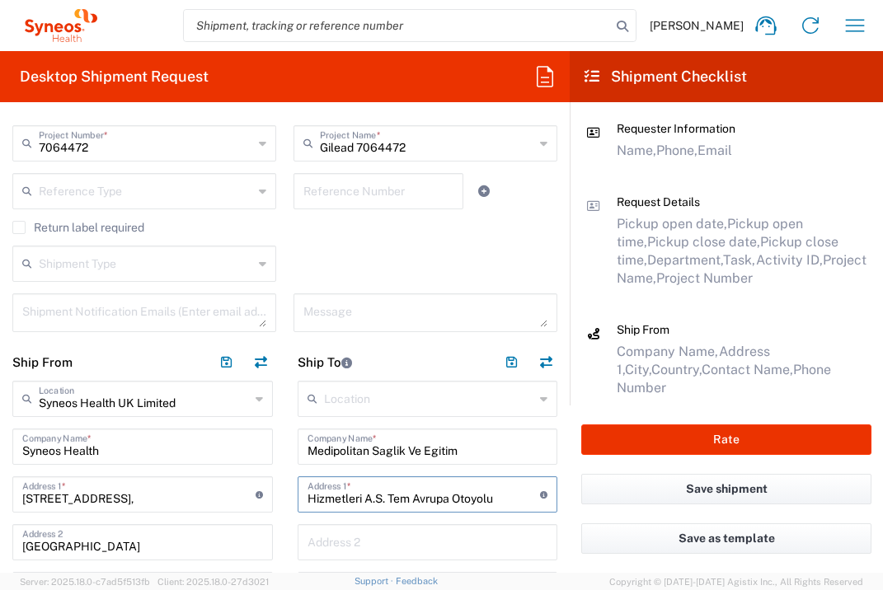
type input "Hizmetleri A.S. Tem Avrupa Otoyolu"
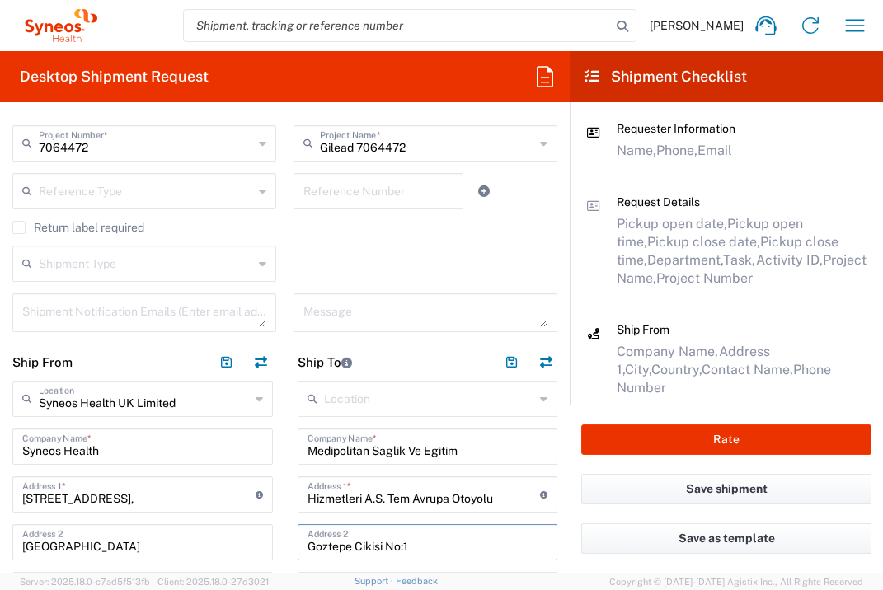
type input "Goztepe Cikisi No:1"
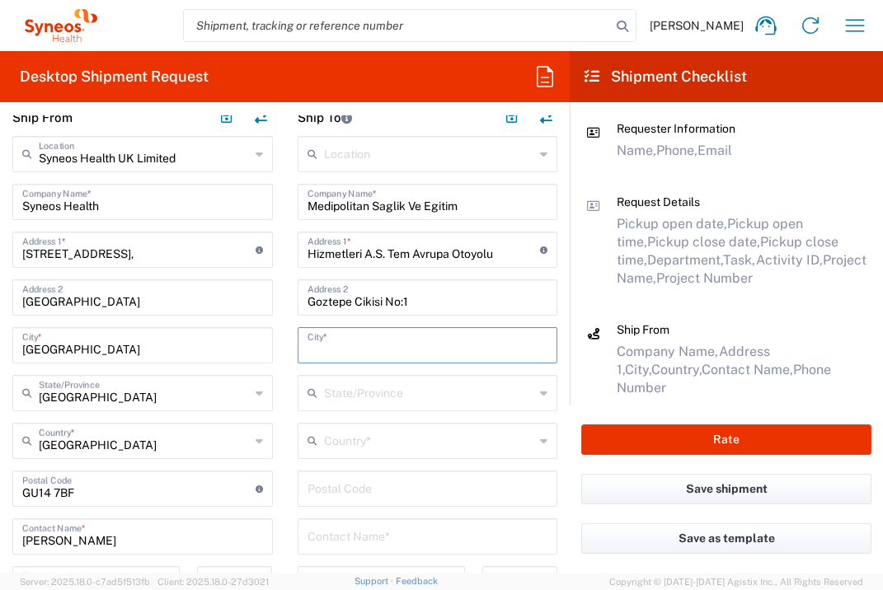
type input "B"
type input "[GEOGRAPHIC_DATA]"
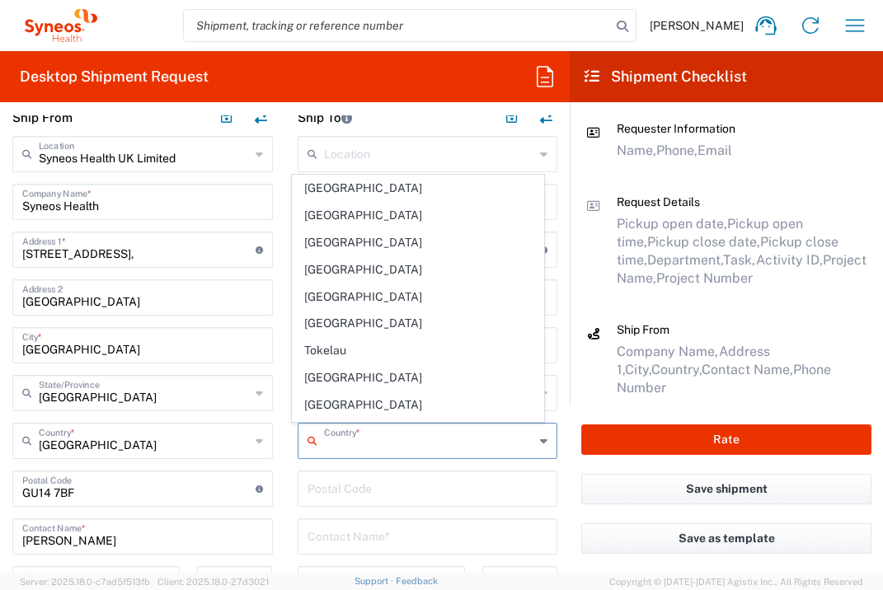
scroll to position [5942, 0]
click at [354, 446] on span "[GEOGRAPHIC_DATA]" at bounding box center [418, 459] width 251 height 26
type input "[GEOGRAPHIC_DATA]"
type input "Sender/Shipper"
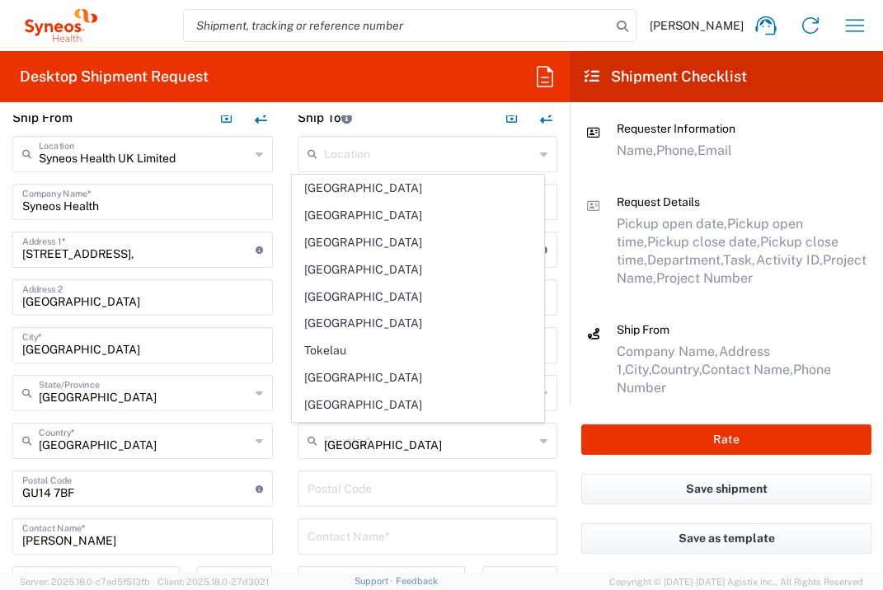
type input "Delivery Duty Paid"
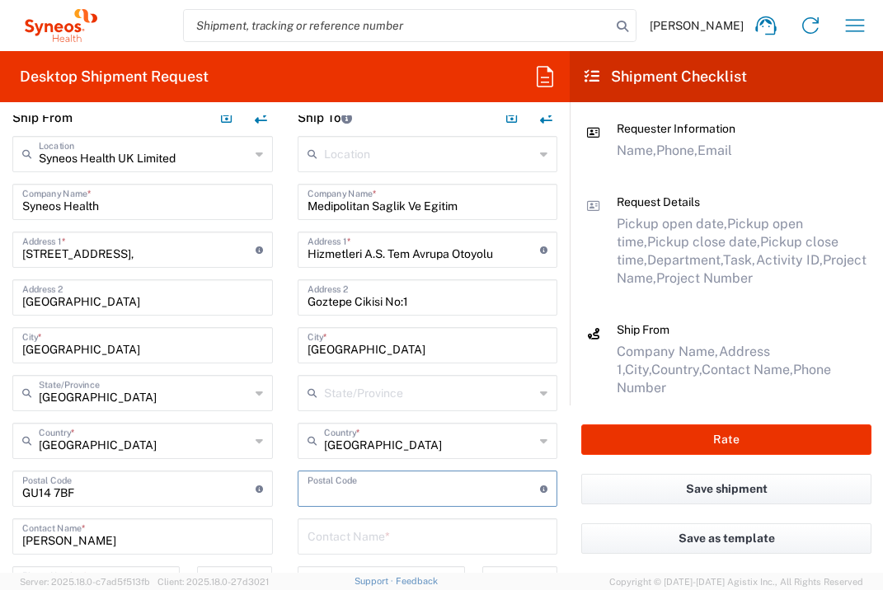
click at [354, 490] on input "undefined" at bounding box center [423, 487] width 233 height 29
type input "34214"
type input "[PERSON_NAME]"
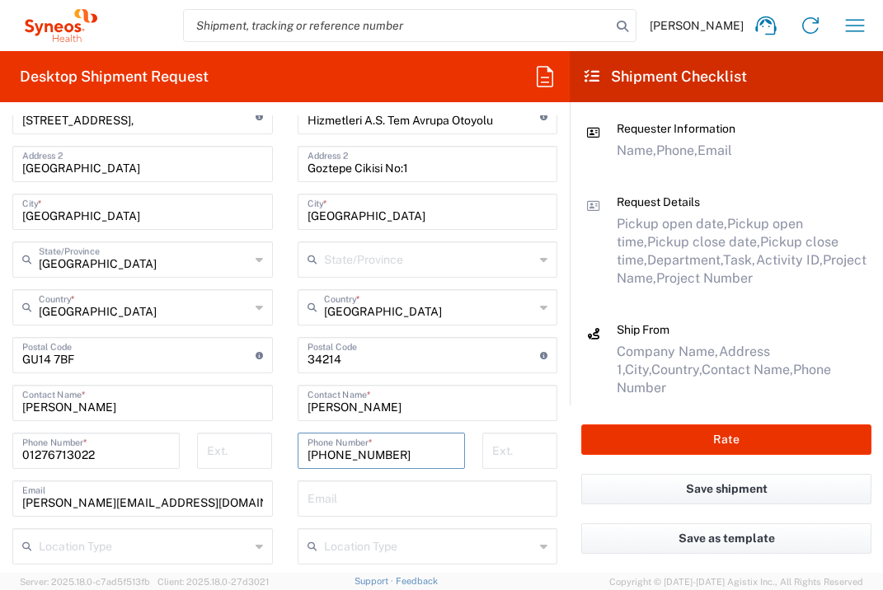
scroll to position [944, 0]
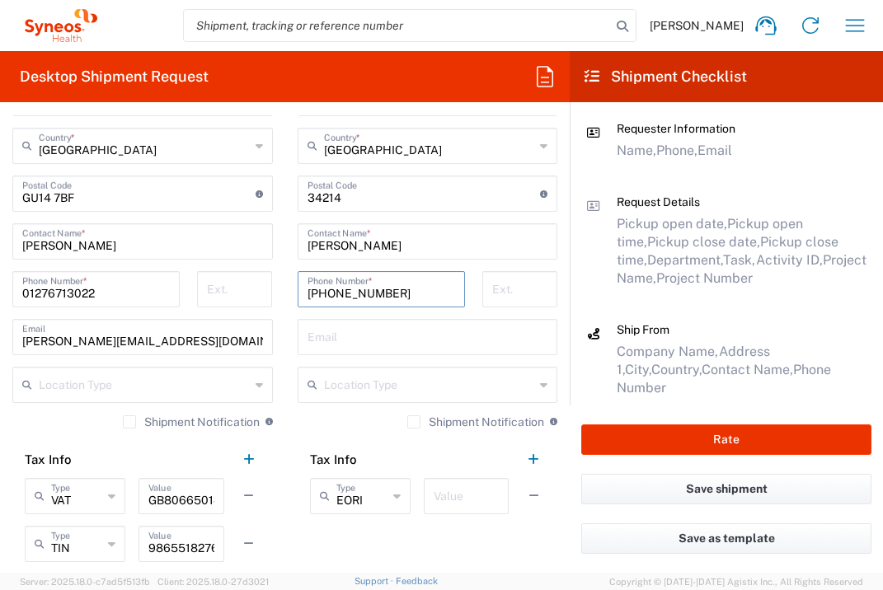
type input "[PHONE_NUMBER]"
click at [333, 342] on input "text" at bounding box center [427, 335] width 241 height 29
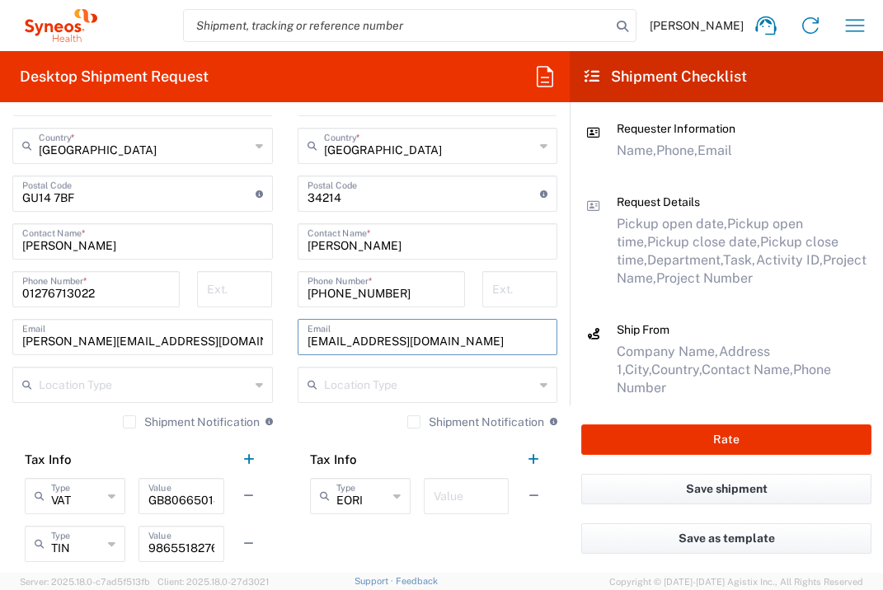
type input "[EMAIL_ADDRESS][DOMAIN_NAME]"
click at [457, 491] on input "text" at bounding box center [466, 495] width 65 height 29
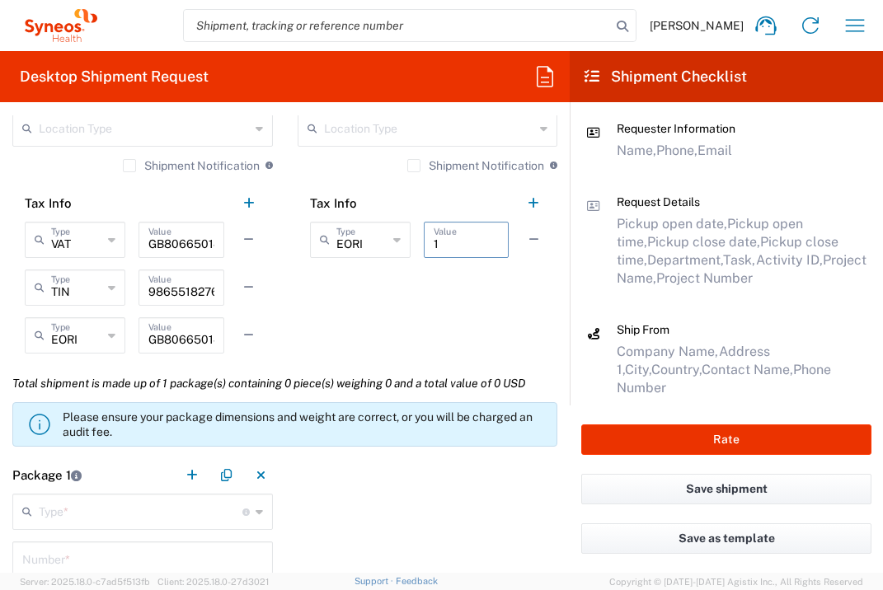
scroll to position [1363, 0]
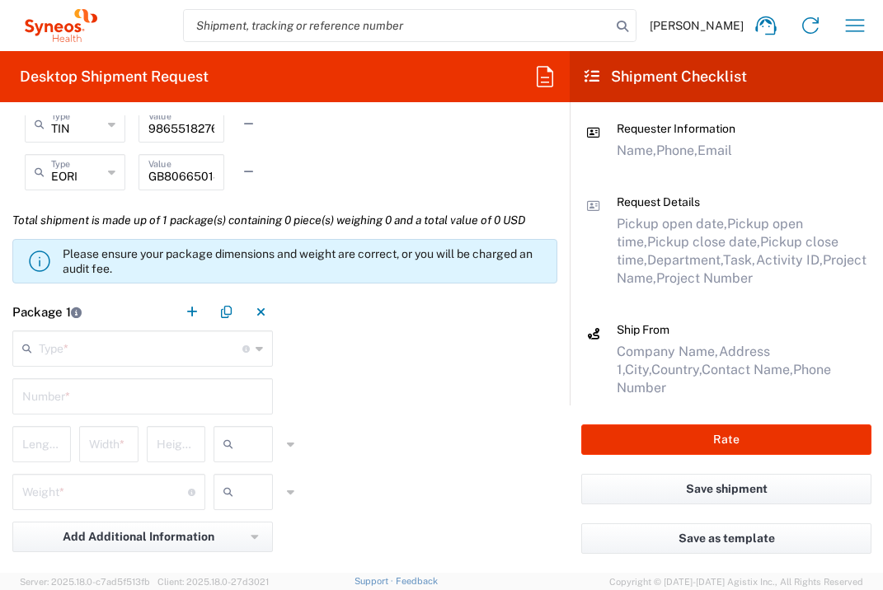
type input "1"
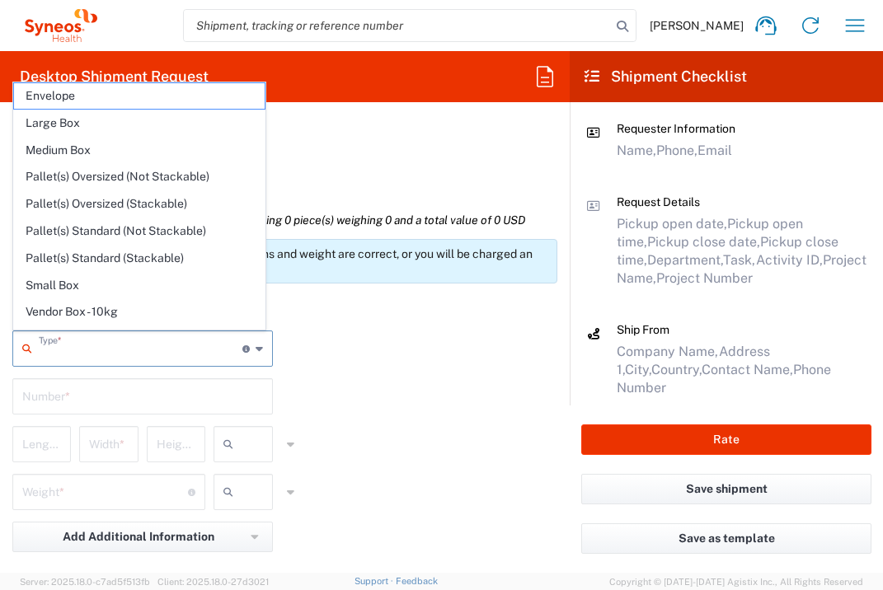
click at [190, 355] on input "text" at bounding box center [141, 347] width 204 height 29
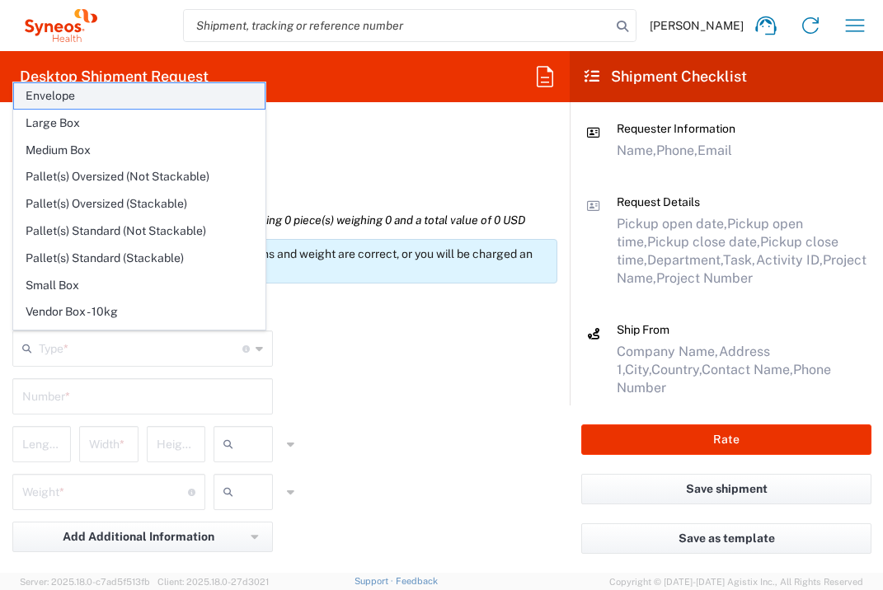
click at [143, 100] on span "Envelope" at bounding box center [139, 96] width 251 height 26
type input "Envelope"
type input "1"
type input "9.5"
type input "12.5"
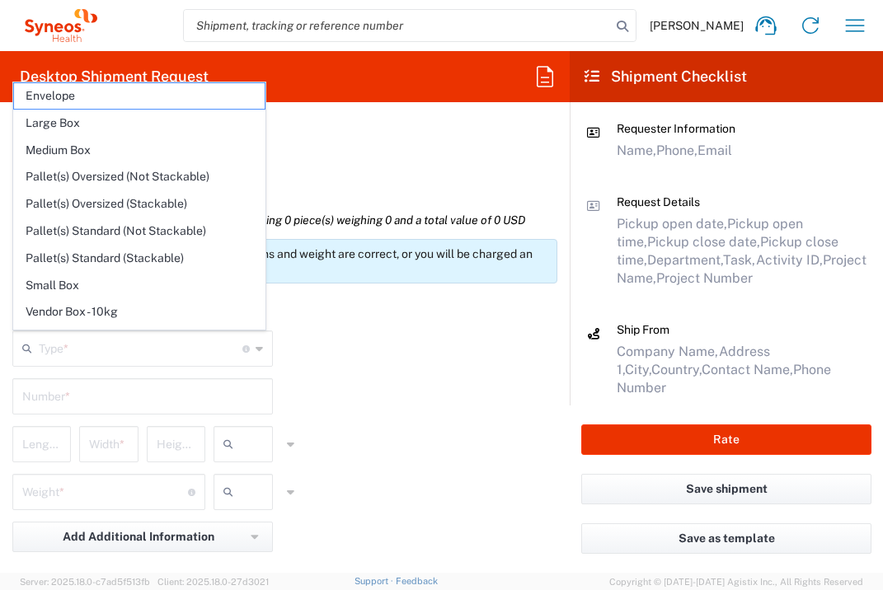
type input "0.25"
type input "in"
type input "0.45"
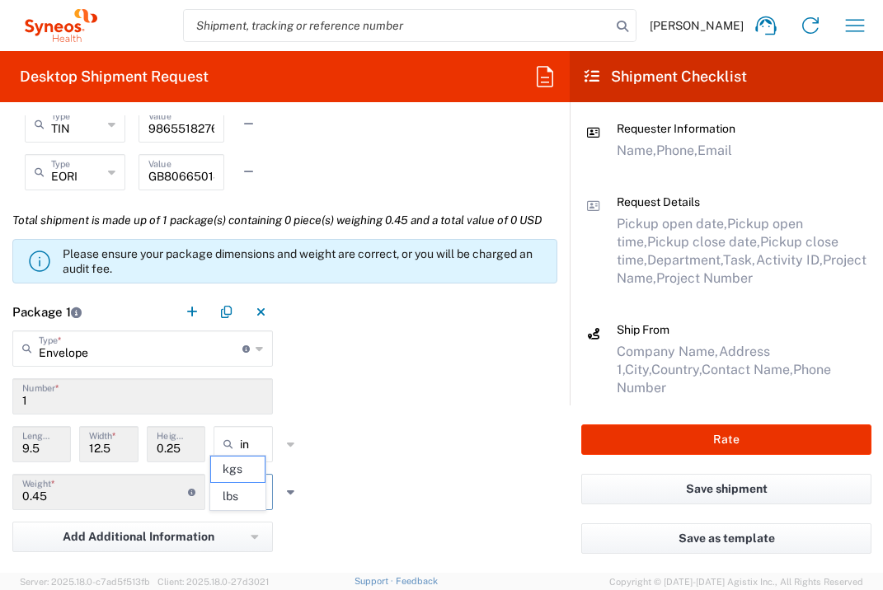
click at [256, 505] on input "text" at bounding box center [260, 492] width 41 height 26
drag, startPoint x: 253, startPoint y: 499, endPoint x: 278, endPoint y: 499, distance: 24.7
click at [254, 499] on span "lbs" at bounding box center [238, 497] width 54 height 26
type input "lbs"
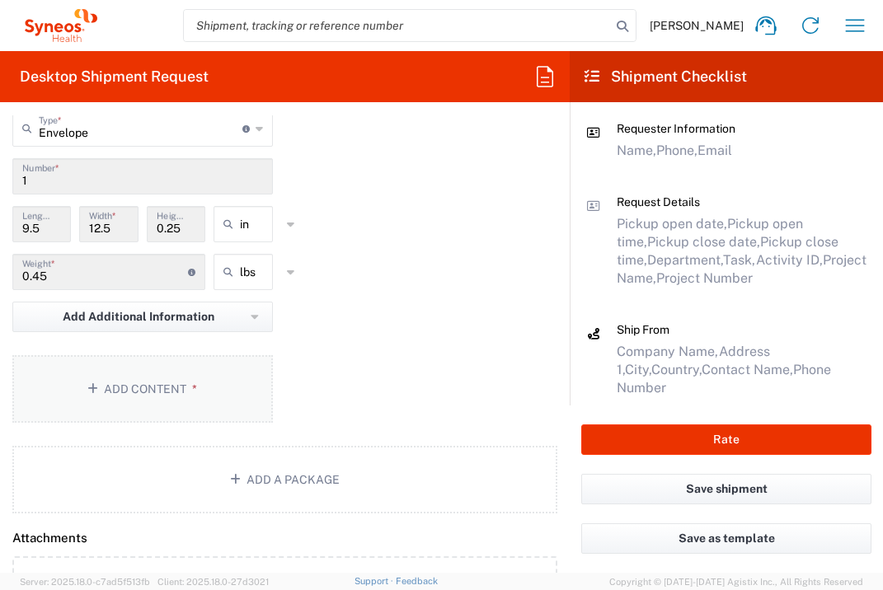
click at [227, 423] on button "Add Content *" at bounding box center [142, 389] width 260 height 68
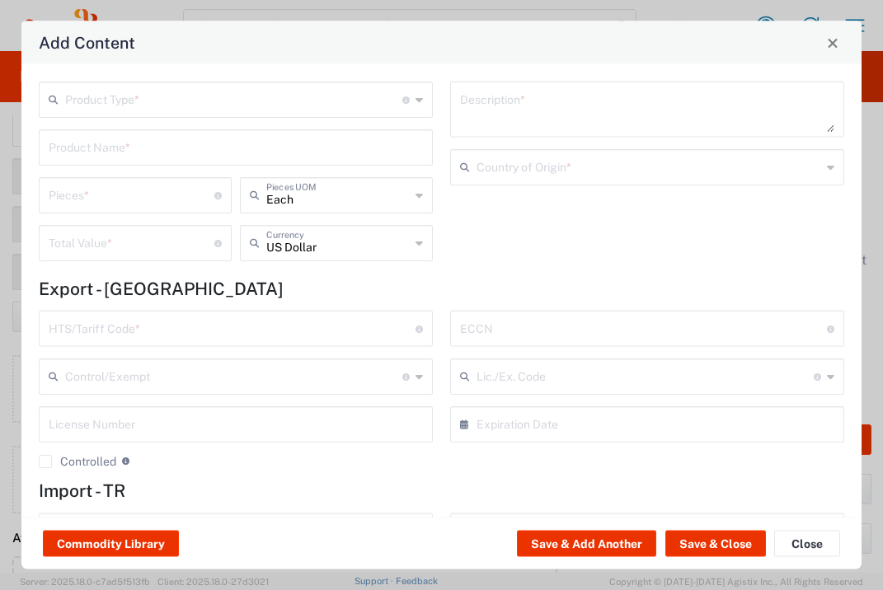
click at [223, 101] on input "text" at bounding box center [233, 98] width 337 height 29
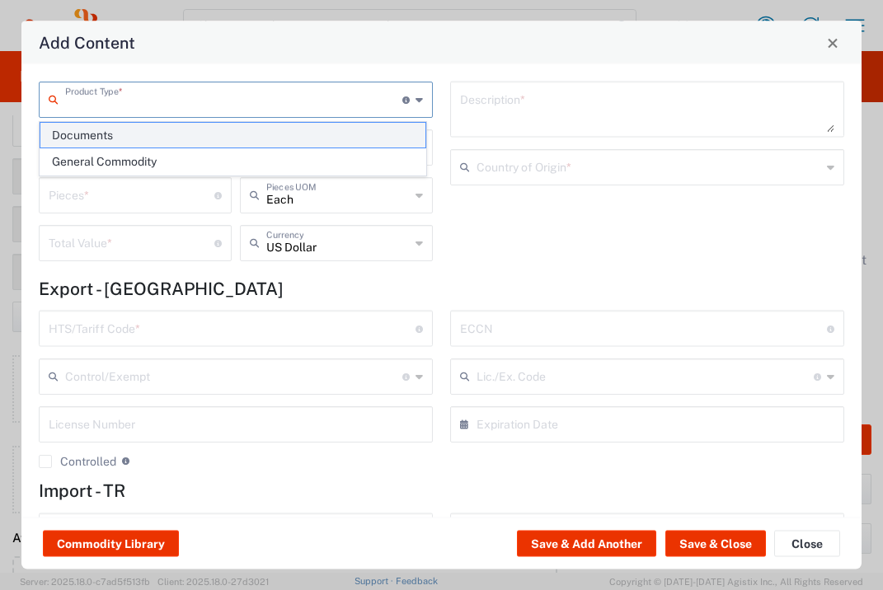
click at [217, 135] on span "Documents" at bounding box center [232, 136] width 385 height 26
type input "Documents"
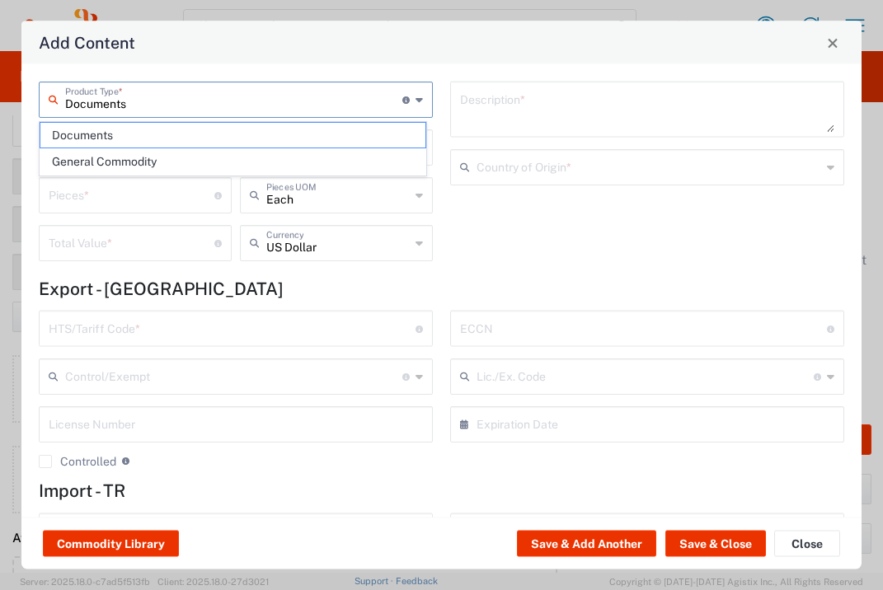
type input "Documents"
type input "1"
type textarea "Documents"
type input "[GEOGRAPHIC_DATA]"
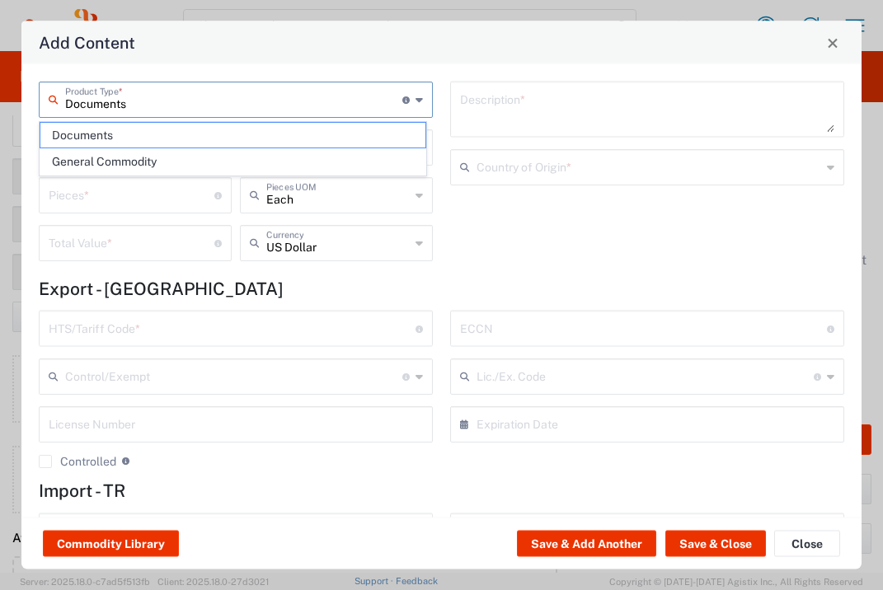
type input "0000.00.0000"
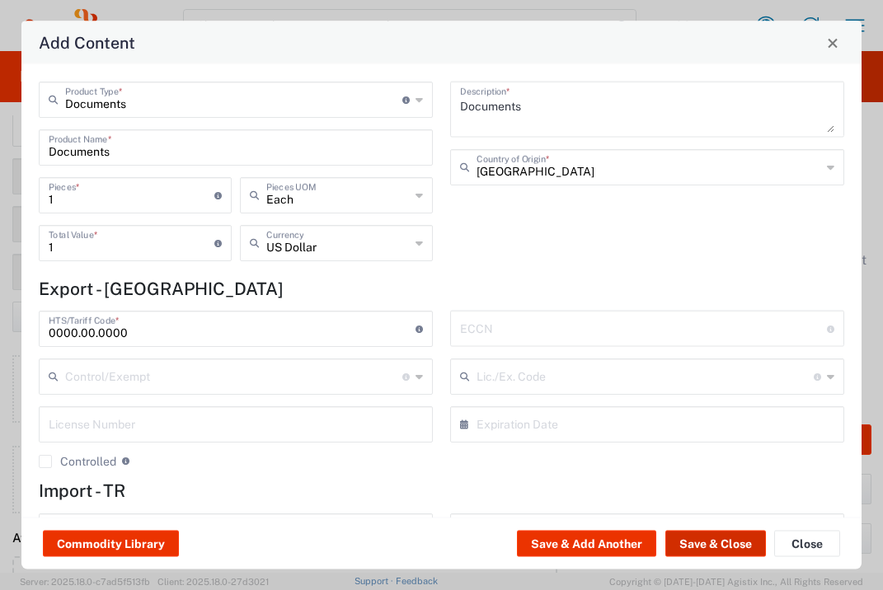
click at [739, 550] on button "Save & Close" at bounding box center [715, 544] width 101 height 26
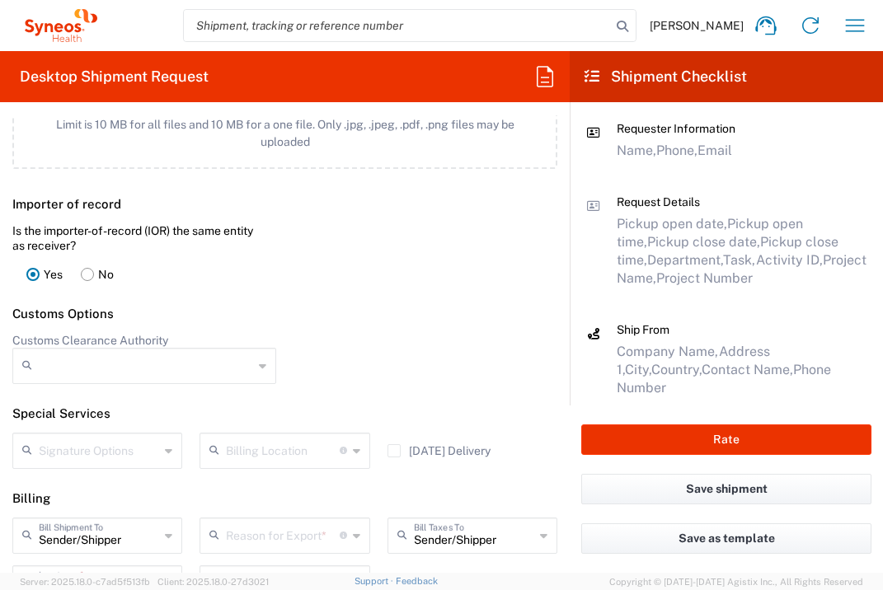
scroll to position [2199, 0]
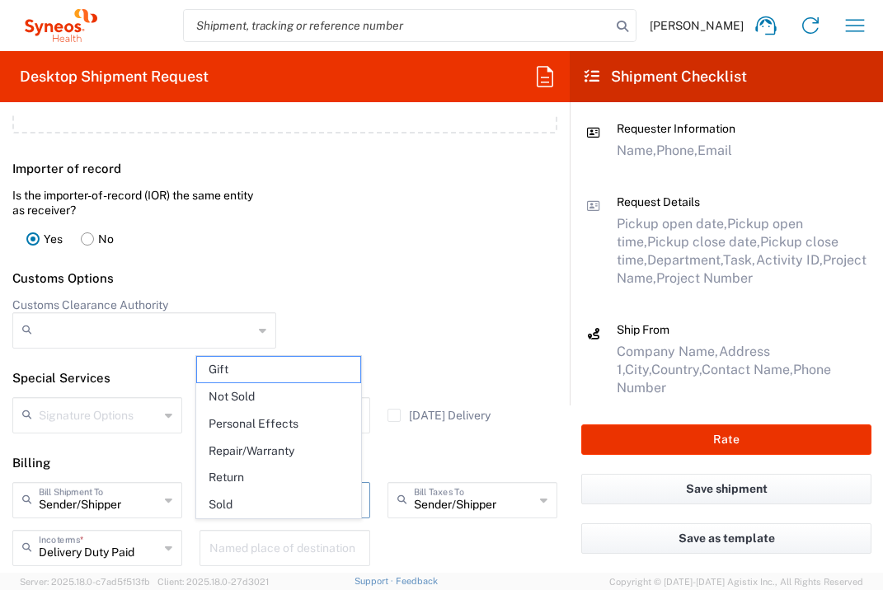
click at [314, 513] on input "text" at bounding box center [282, 499] width 113 height 29
click at [281, 393] on span "Not Sold" at bounding box center [278, 397] width 162 height 26
type input "Not Sold"
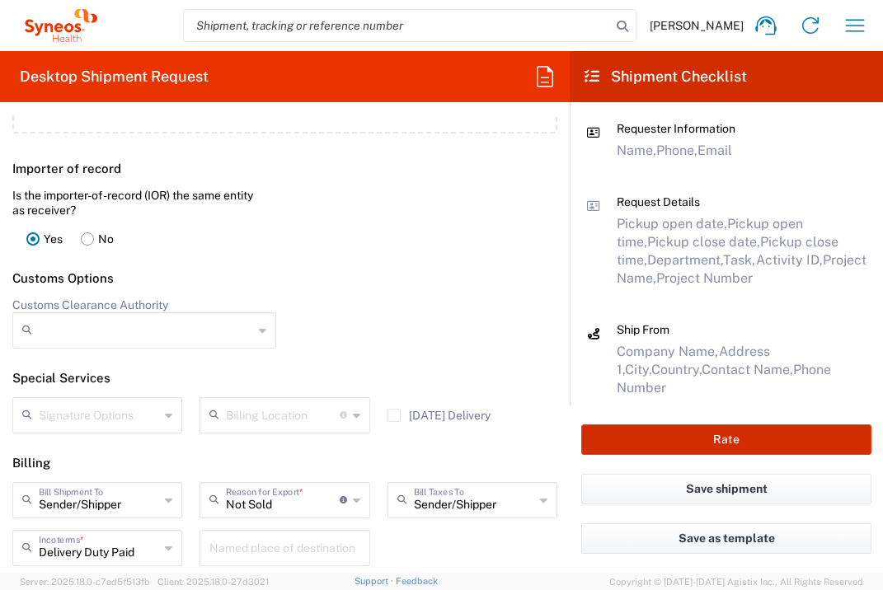
click at [733, 445] on button "Rate" at bounding box center [726, 439] width 290 height 30
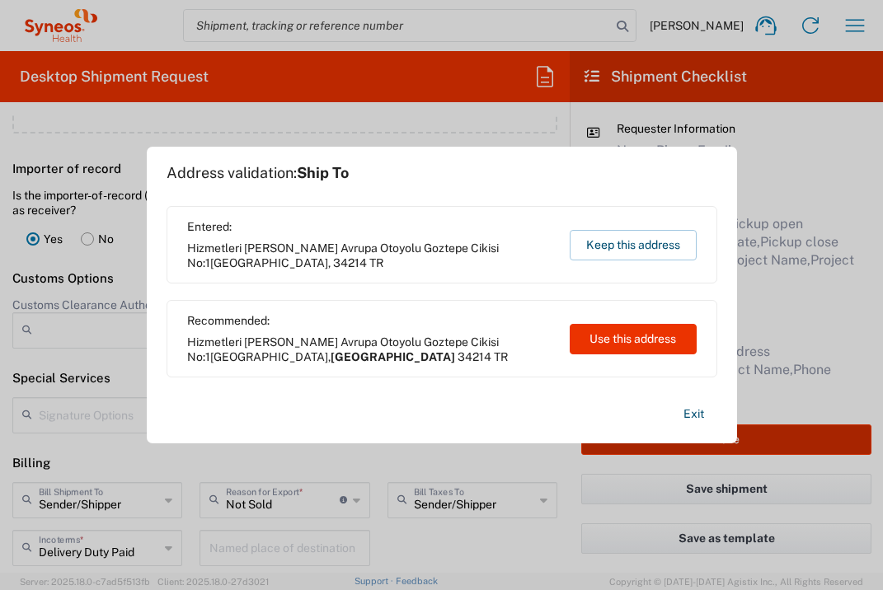
type input "7064472"
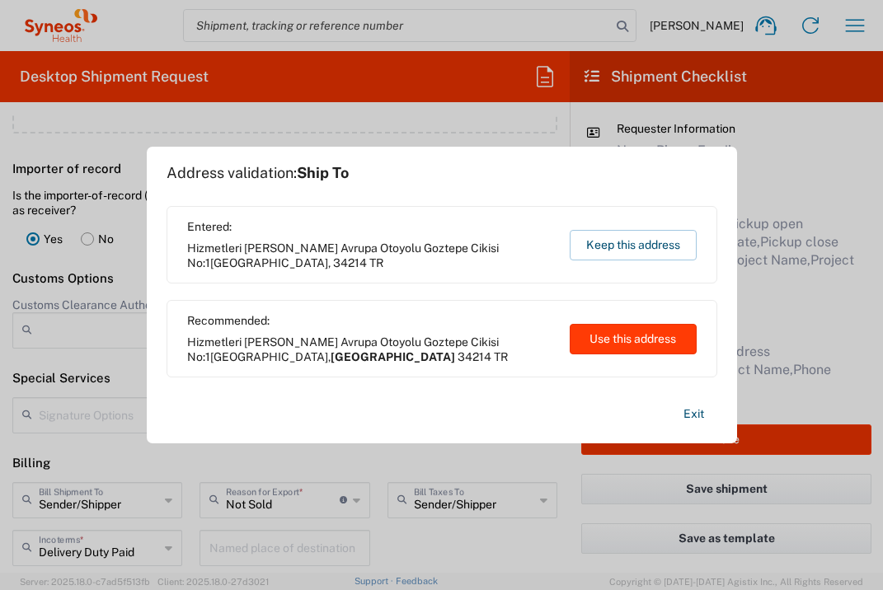
click at [647, 337] on button "Use this address" at bounding box center [633, 339] width 127 height 30
type input "[GEOGRAPHIC_DATA]"
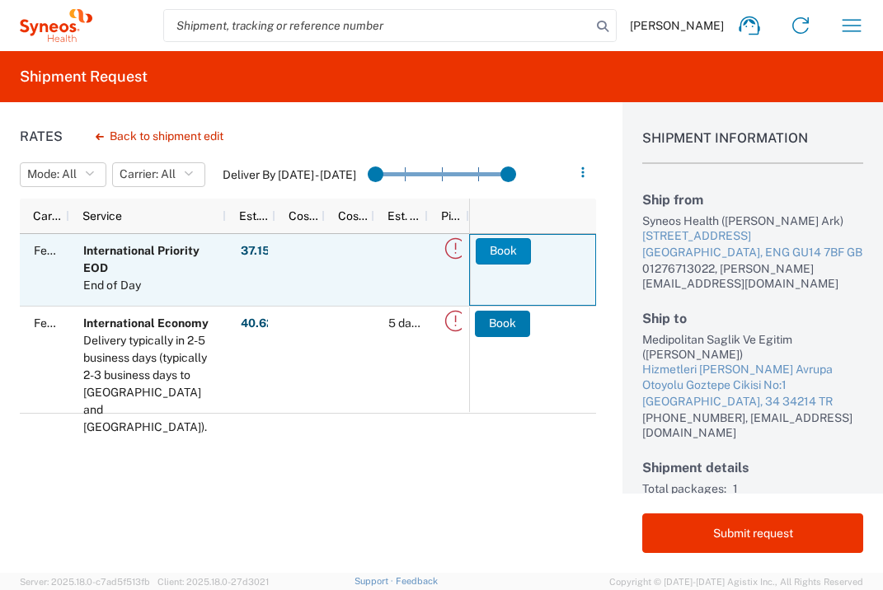
click at [493, 251] on button "Book" at bounding box center [503, 251] width 55 height 26
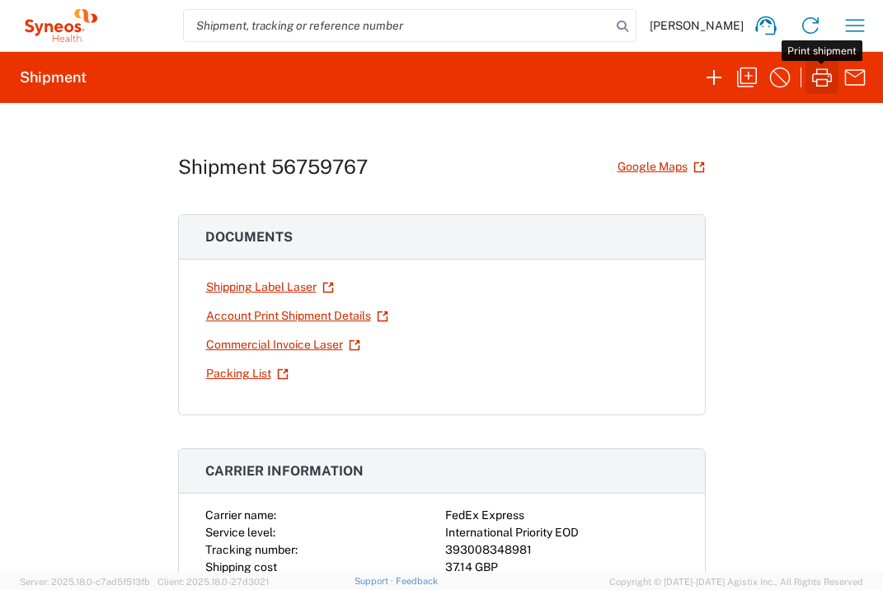
click at [817, 79] on icon "button" at bounding box center [822, 77] width 20 height 18
